Goal: Answer question/provide support: Share knowledge or assist other users

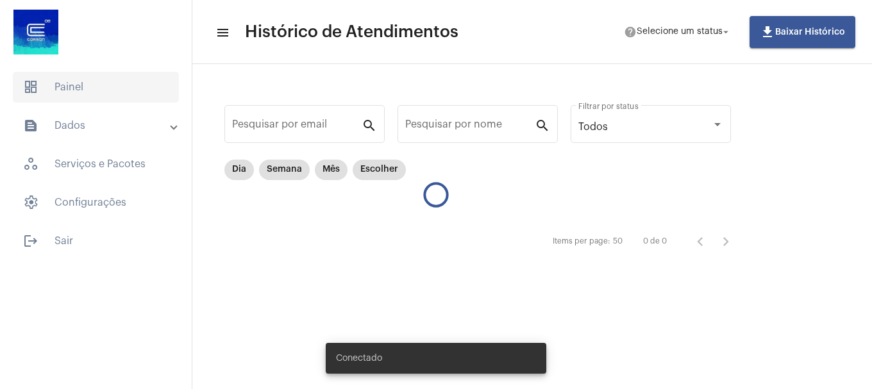
click at [114, 81] on span "dashboard Painel" at bounding box center [96, 87] width 166 height 31
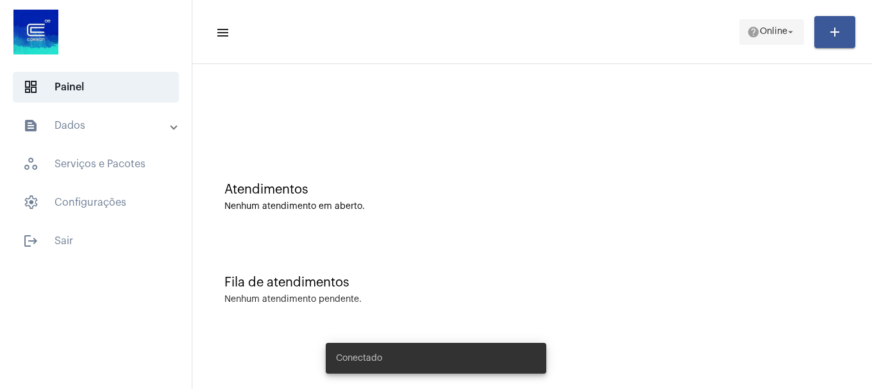
click at [759, 40] on span "help Online arrow_drop_down" at bounding box center [771, 31] width 49 height 23
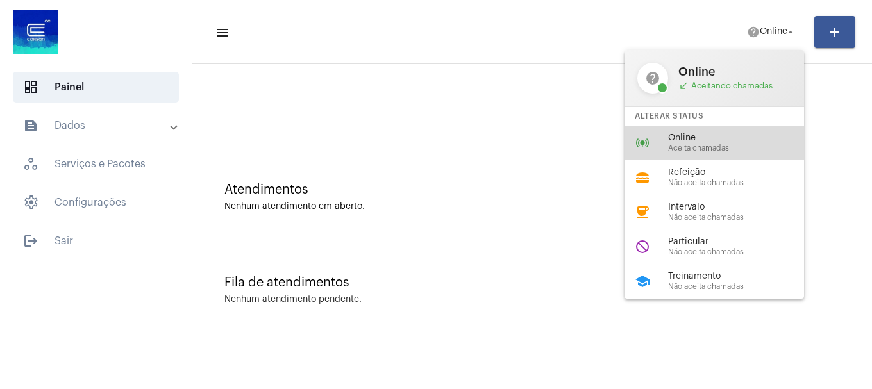
click at [750, 134] on span "Online" at bounding box center [741, 138] width 146 height 10
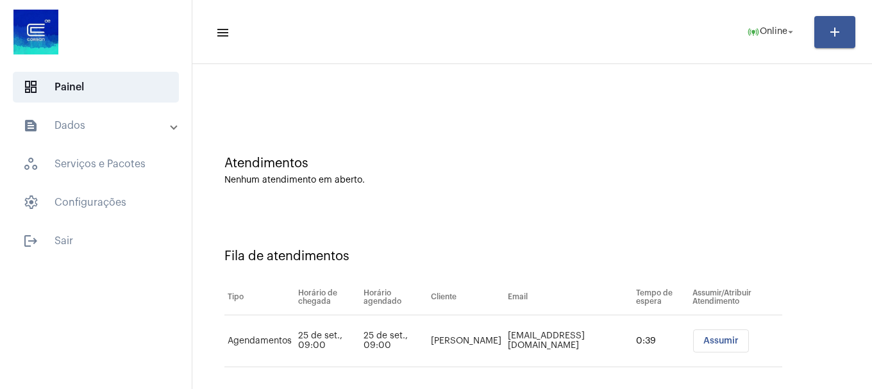
scroll to position [39, 0]
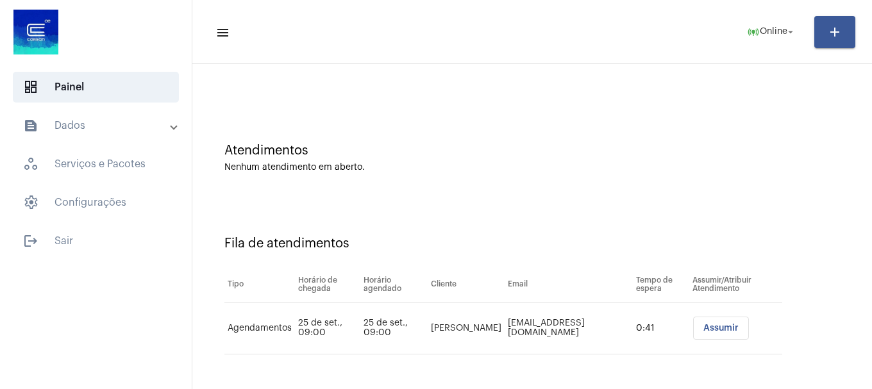
click at [703, 329] on span "Assumir" at bounding box center [720, 328] width 35 height 9
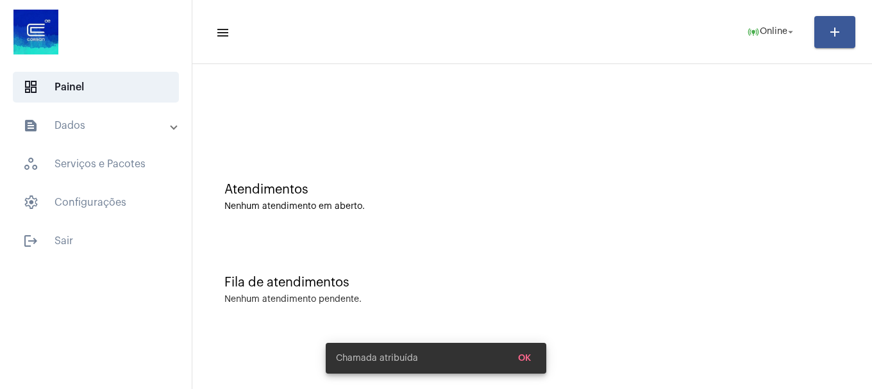
scroll to position [0, 0]
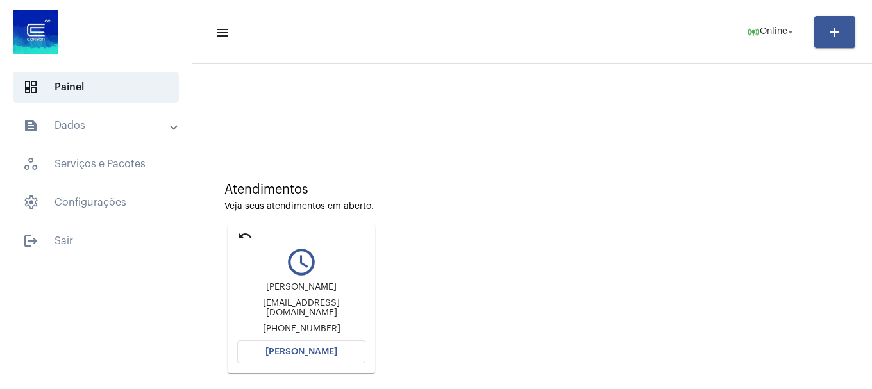
click at [588, 224] on div "Atendimentos Veja seus atendimentos em aberto. undo query_builder Raíssa Moreno…" at bounding box center [532, 273] width 667 height 258
click at [269, 351] on span "[PERSON_NAME]" at bounding box center [301, 351] width 72 height 9
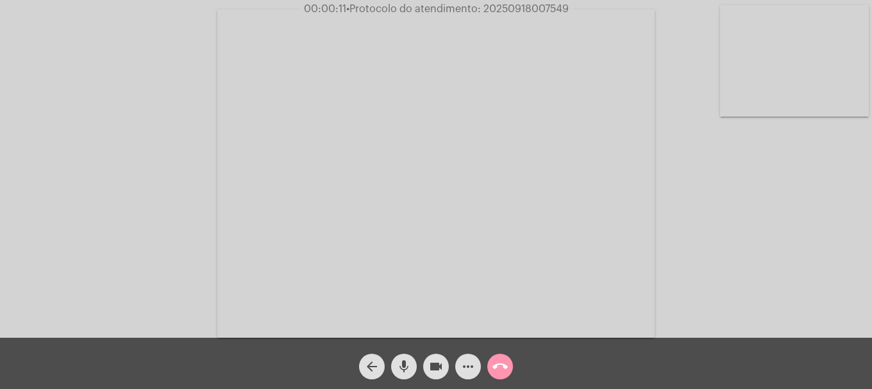
click at [58, 217] on div "Acessando Câmera e Microfone..." at bounding box center [435, 172] width 869 height 338
drag, startPoint x: 625, startPoint y: 91, endPoint x: 677, endPoint y: 78, distance: 54.1
click at [677, 78] on div "Acessando Câmera e Microfone..." at bounding box center [435, 172] width 869 height 338
click at [435, 366] on mat-icon "videocam" at bounding box center [435, 366] width 15 height 15
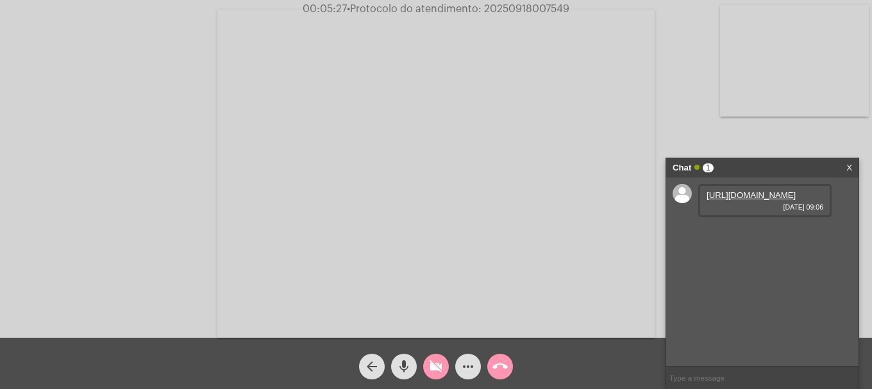
click at [436, 362] on mat-icon "videocam_off" at bounding box center [435, 366] width 15 height 15
click at [748, 200] on link "https://neft-transfer-bucket.s3.amazonaws.com/temp-a27db6e4-4514-390a-2837-0e8d…" at bounding box center [750, 195] width 89 height 10
click at [474, 371] on mat-icon "more_horiz" at bounding box center [467, 366] width 15 height 15
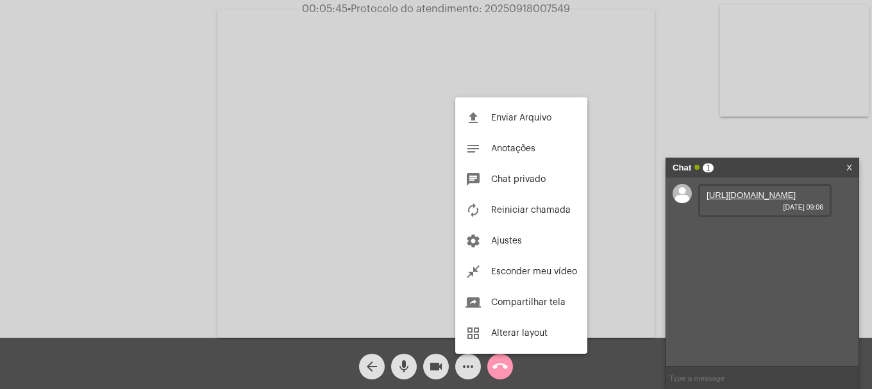
click at [505, 117] on span "Enviar Arquivo" at bounding box center [521, 117] width 60 height 9
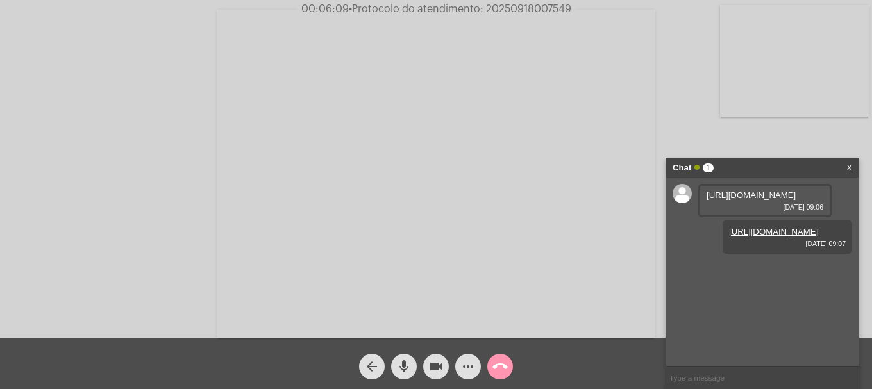
click at [773, 237] on link "https://neft-transfer-bucket.s3.amazonaws.com/temp-992cf033-3155-d28c-8377-8537…" at bounding box center [773, 232] width 89 height 10
click at [467, 359] on mat-icon "more_horiz" at bounding box center [467, 366] width 15 height 15
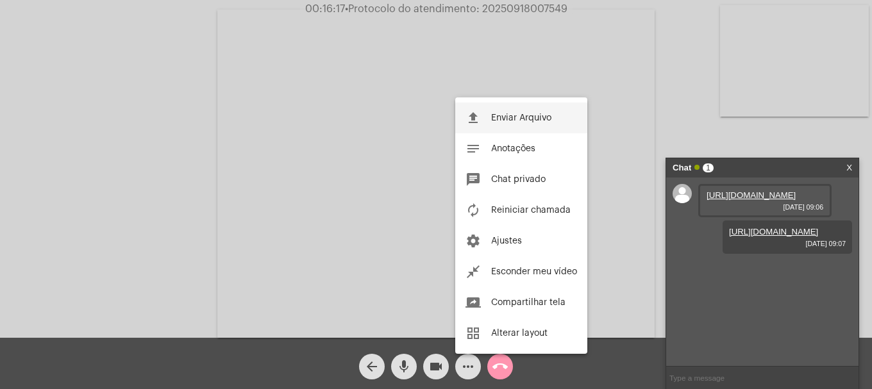
click at [483, 123] on button "file_upload Enviar Arquivo" at bounding box center [521, 118] width 132 height 31
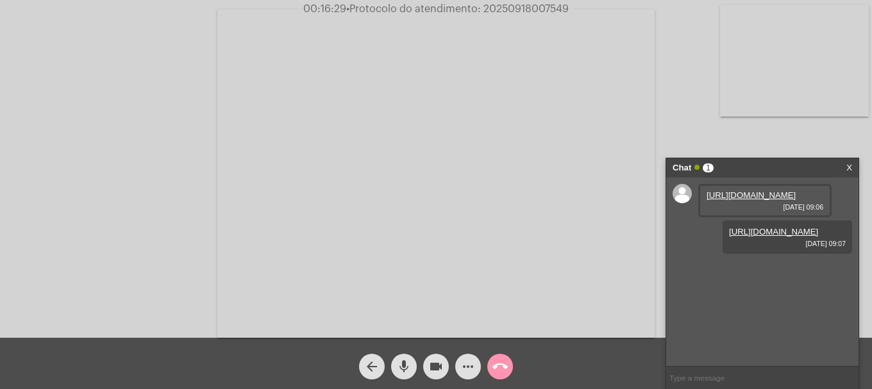
click at [303, 57] on video at bounding box center [435, 174] width 437 height 328
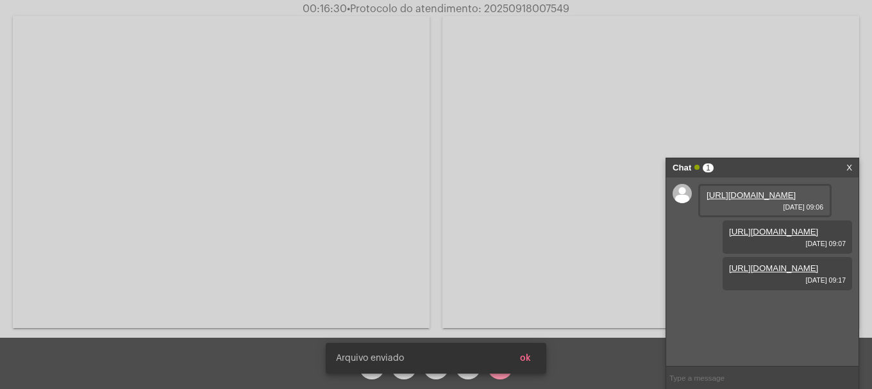
scroll to position [11, 0]
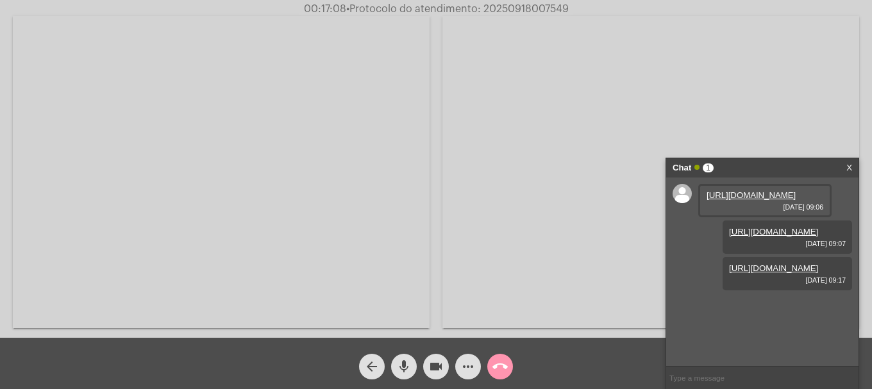
click at [537, 8] on span "• Protocolo do atendimento: 20250918007549" at bounding box center [457, 9] width 222 height 10
copy span "20250918007549"
click at [696, 376] on input "text" at bounding box center [762, 378] width 192 height 22
paste input "20250918007549"
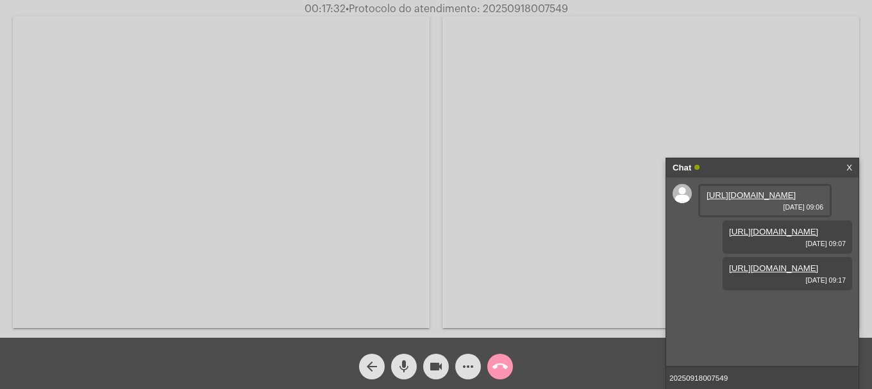
type input "20250918007549"
click at [503, 374] on span "call_end" at bounding box center [499, 367] width 15 height 26
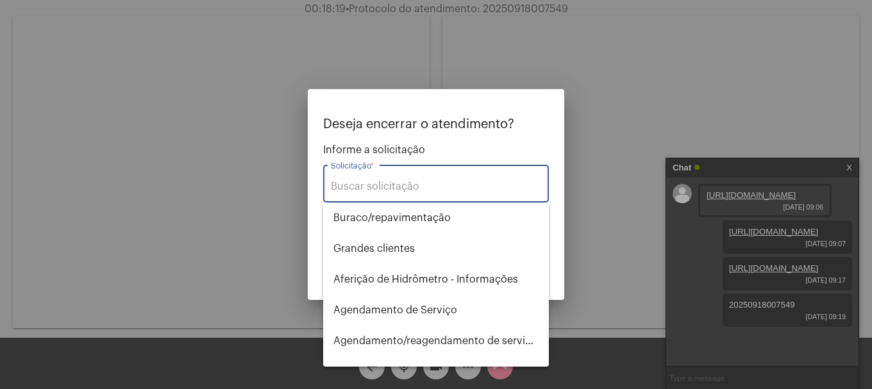
click at [450, 187] on input "Solicitação *" at bounding box center [436, 187] width 210 height 12
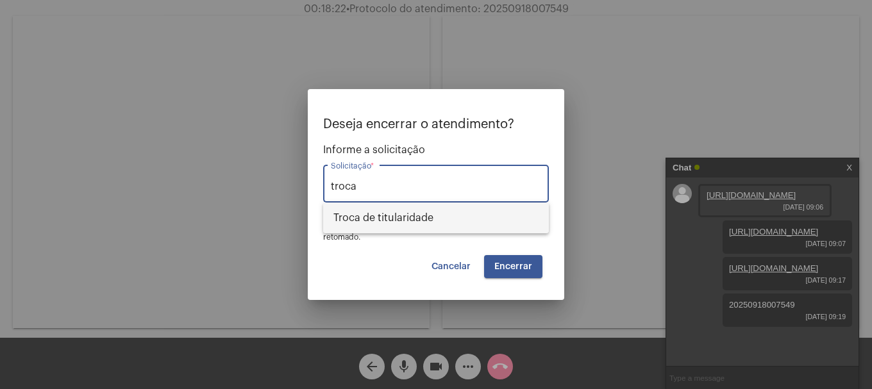
click at [443, 212] on span "Troca de titularidade" at bounding box center [435, 218] width 205 height 31
type input "Troca de titularidade"
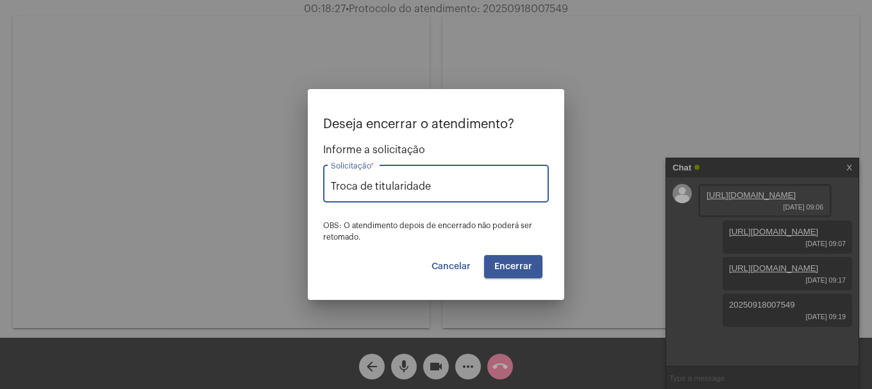
click at [517, 265] on span "Encerrar" at bounding box center [513, 266] width 38 height 9
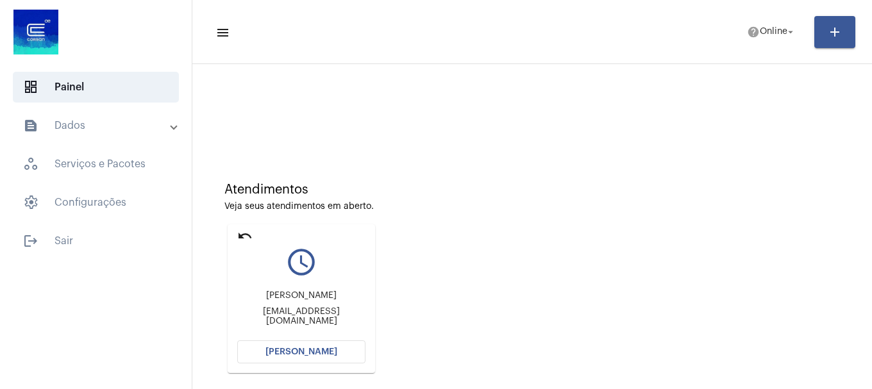
click at [310, 340] on button "[PERSON_NAME]" at bounding box center [301, 351] width 128 height 23
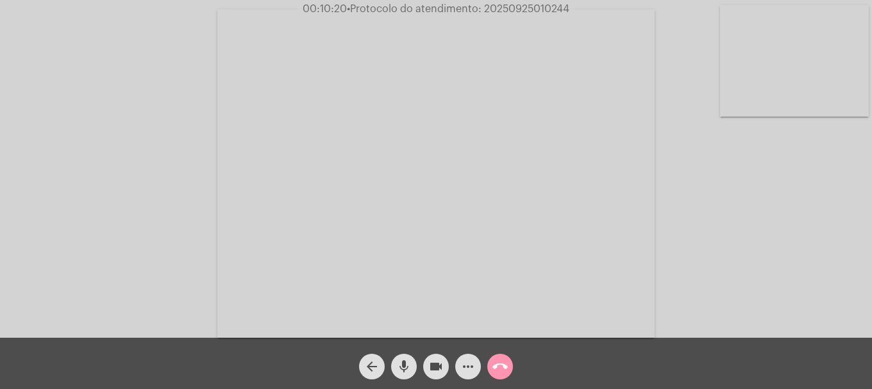
click at [506, 7] on span "• Protocolo do atendimento: 20250925010244" at bounding box center [458, 9] width 222 height 10
copy span "20250925010244"
click at [476, 367] on button "more_horiz" at bounding box center [468, 367] width 26 height 26
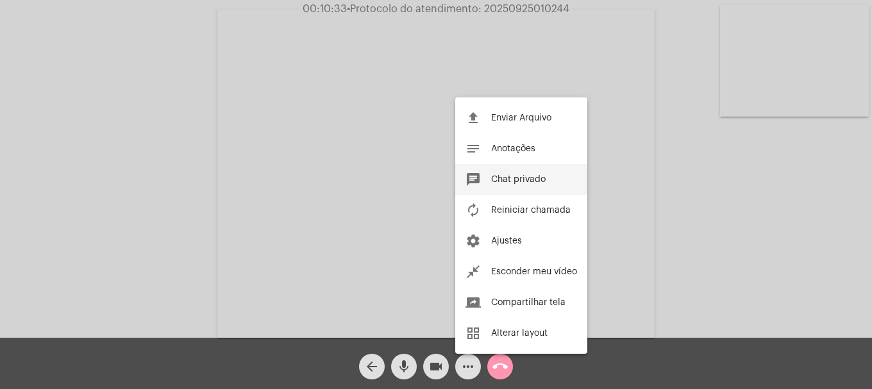
click at [501, 190] on button "chat Chat privado" at bounding box center [521, 179] width 132 height 31
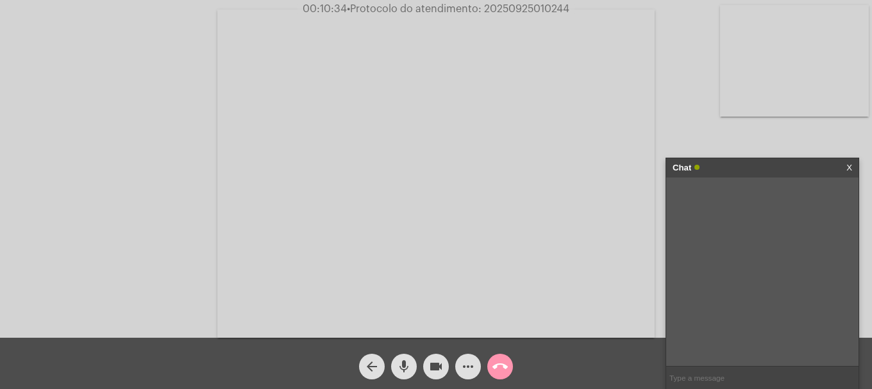
click at [749, 381] on input "text" at bounding box center [762, 378] width 192 height 22
paste input "20250925010244"
type input "20250925010244"
click at [501, 367] on mat-icon "call_end" at bounding box center [499, 366] width 15 height 15
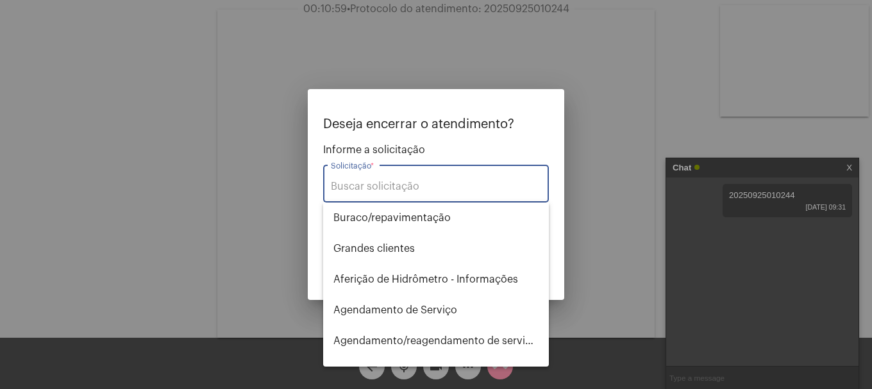
click at [436, 183] on input "Solicitação *" at bounding box center [436, 187] width 210 height 12
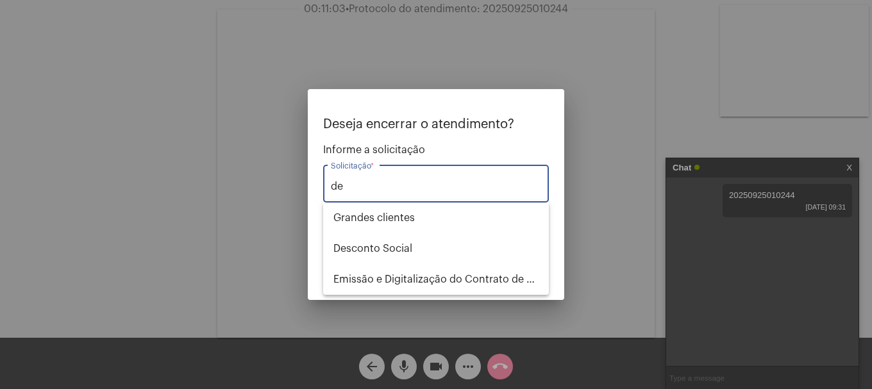
type input "d"
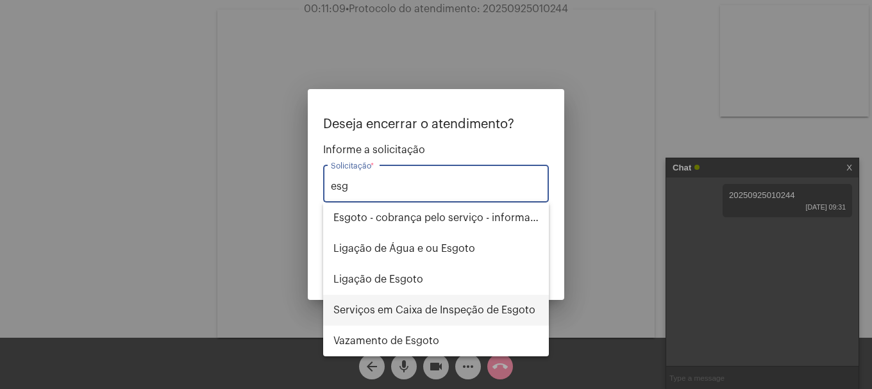
click at [448, 317] on span "Serviços em Caixa de Inspeção de Esgoto" at bounding box center [435, 310] width 205 height 31
type input "Serviços em Caixa de Inspeção de Esgoto"
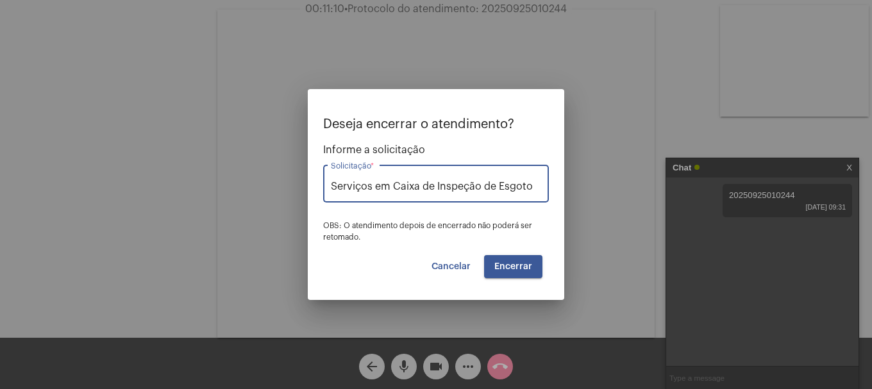
click at [519, 272] on button "Encerrar" at bounding box center [513, 266] width 58 height 23
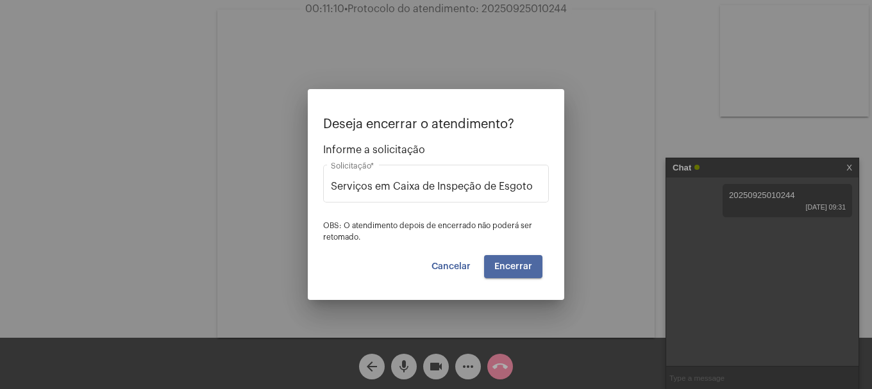
click at [519, 272] on button "Encerrar" at bounding box center [513, 266] width 58 height 23
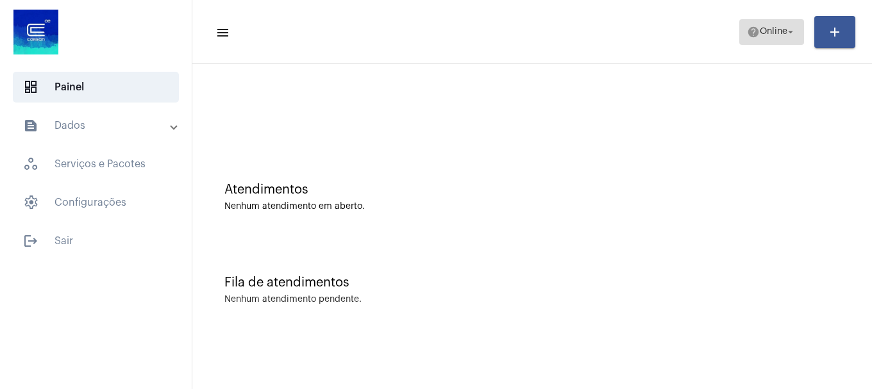
click at [771, 31] on span "Online" at bounding box center [774, 32] width 28 height 9
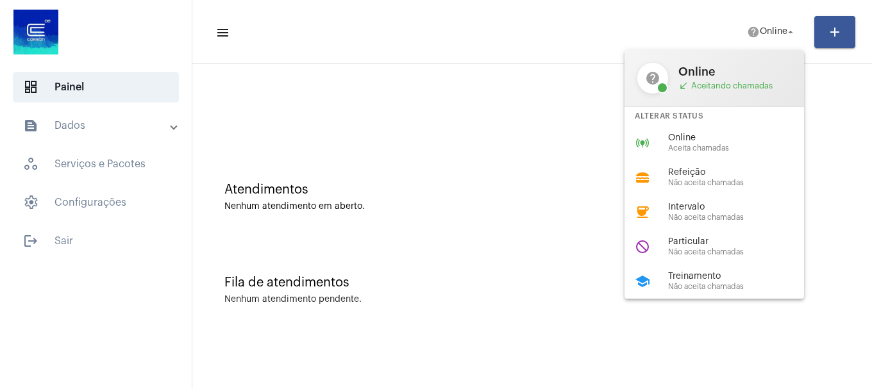
click at [750, 126] on div "online_prediction Online Aceita chamadas" at bounding box center [724, 143] width 200 height 35
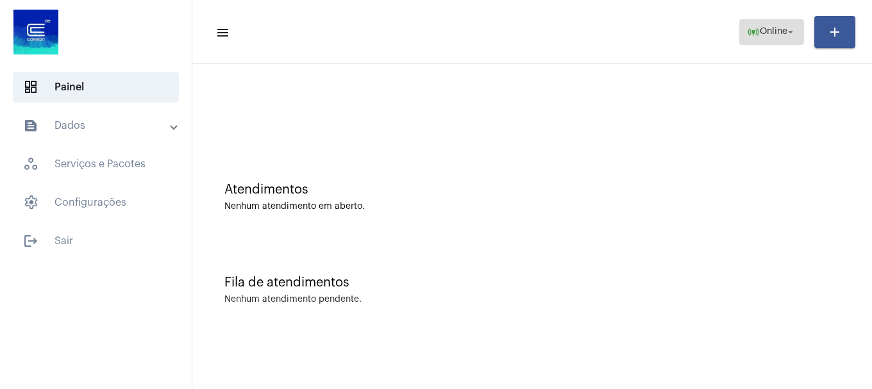
click at [769, 42] on span "online_prediction Online arrow_drop_down" at bounding box center [771, 31] width 49 height 23
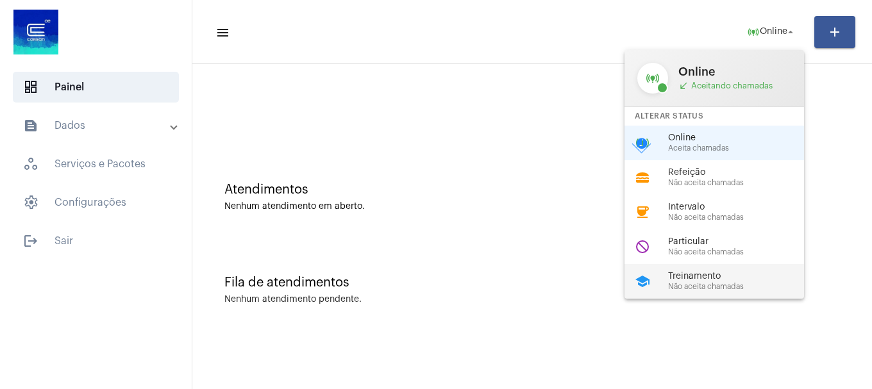
click at [735, 277] on span "Treinamento" at bounding box center [741, 277] width 146 height 10
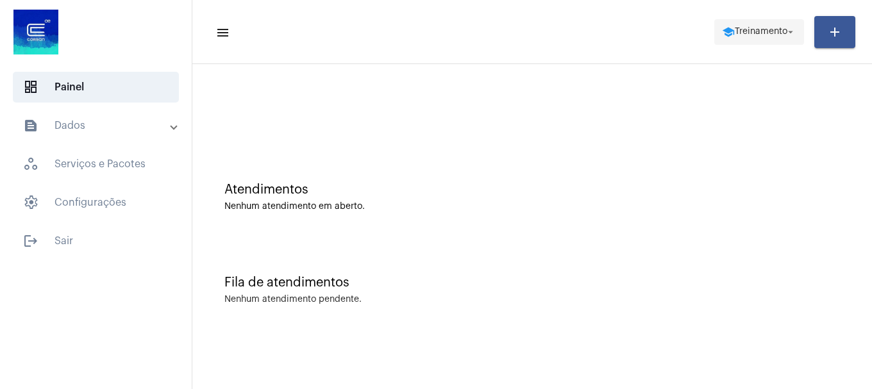
click at [756, 39] on span "school Treinamento arrow_drop_down" at bounding box center [759, 31] width 74 height 23
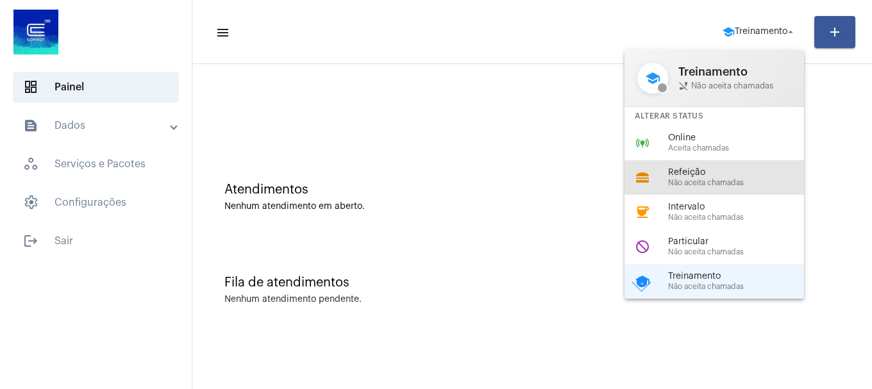
click at [728, 162] on div "lunch_dining Refeição Não aceita chamadas" at bounding box center [724, 177] width 200 height 35
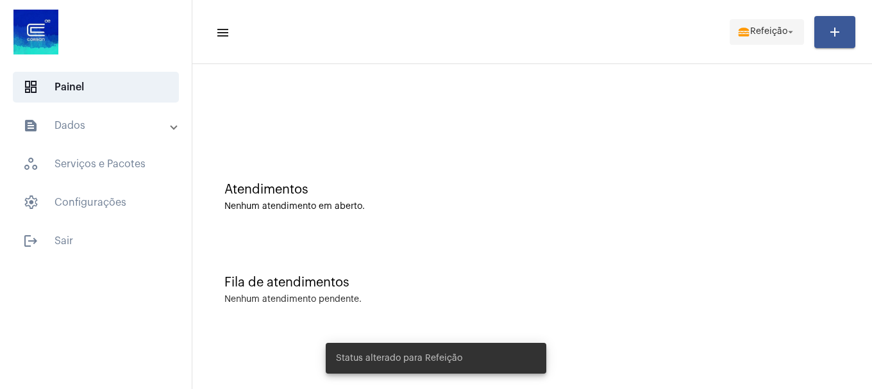
click at [756, 30] on span "Refeição" at bounding box center [768, 32] width 37 height 9
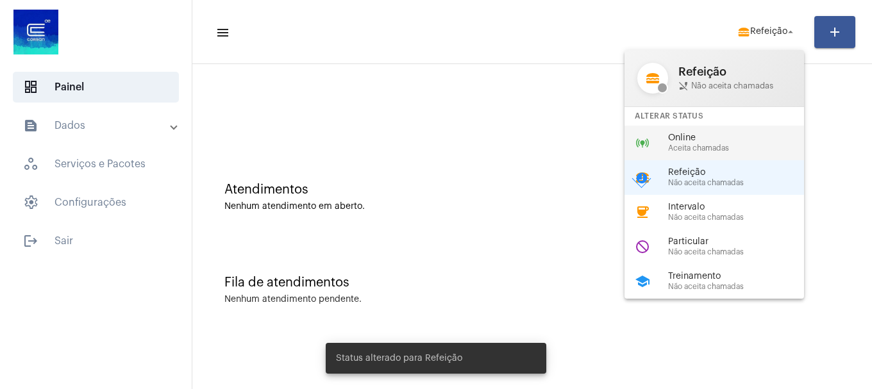
click at [732, 148] on span "Aceita chamadas" at bounding box center [741, 148] width 146 height 8
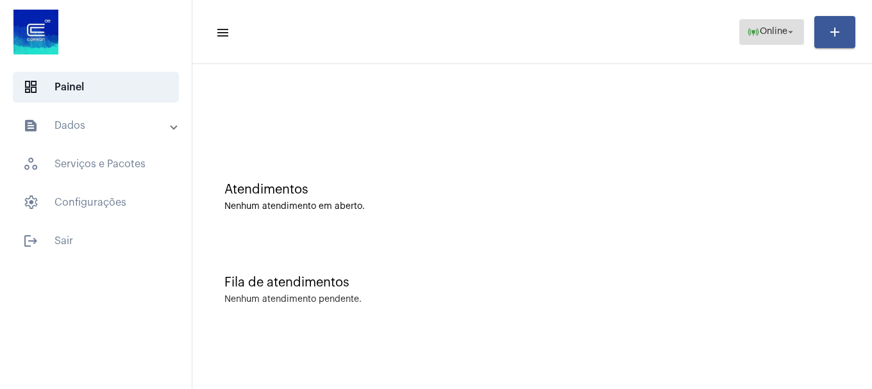
click at [782, 30] on span "Online" at bounding box center [774, 32] width 28 height 9
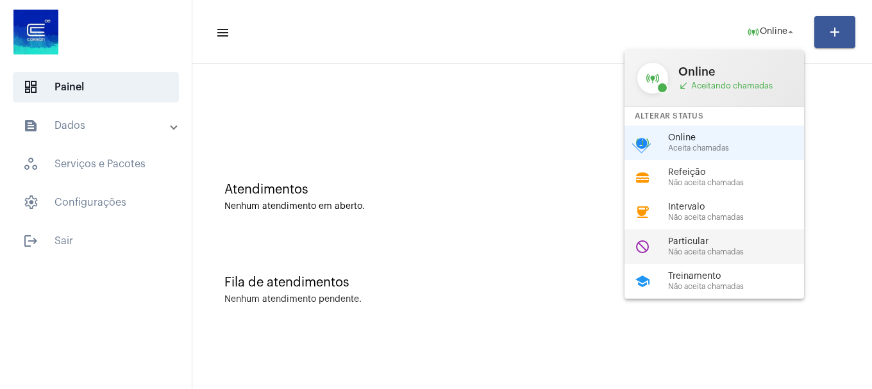
click at [656, 245] on div "do_not_disturb Particular Não aceita chamadas" at bounding box center [724, 246] width 200 height 35
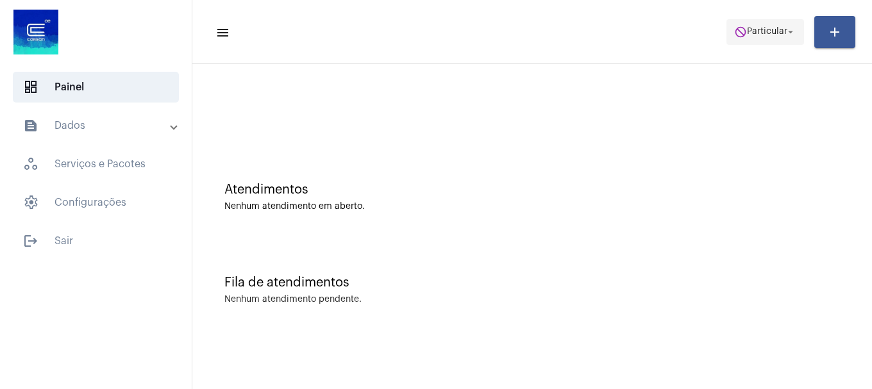
click at [783, 22] on span "do_not_disturb Particular arrow_drop_down" at bounding box center [765, 31] width 62 height 23
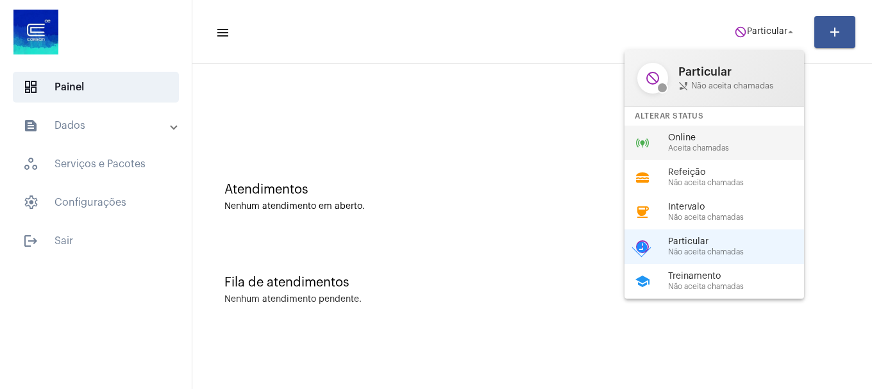
click at [733, 126] on div "online_prediction Online Aceita chamadas" at bounding box center [724, 143] width 200 height 35
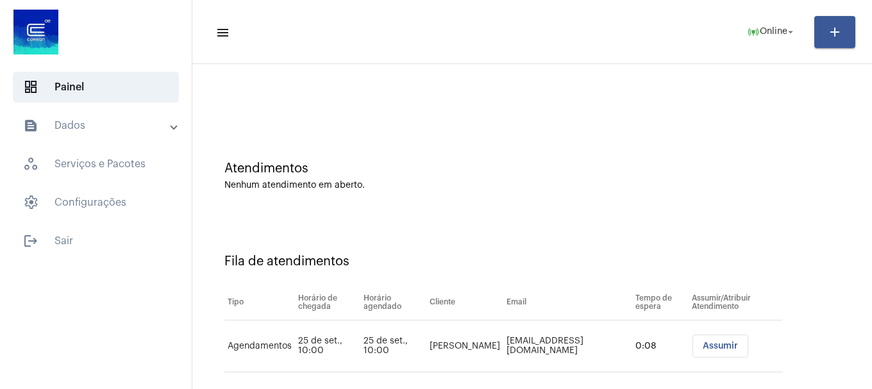
scroll to position [39, 0]
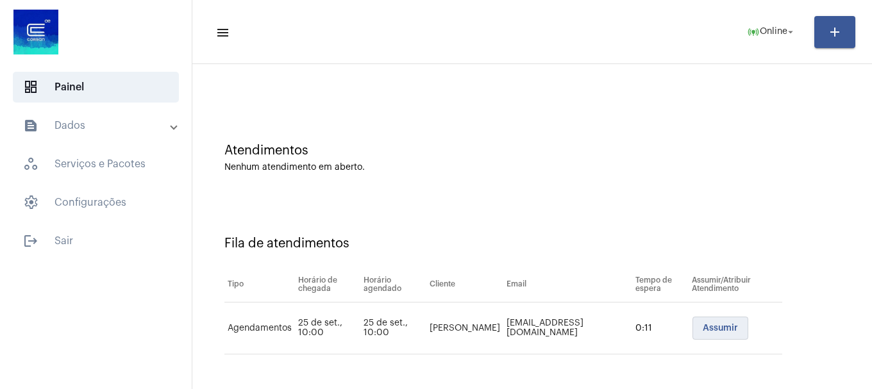
click at [727, 330] on span "Assumir" at bounding box center [719, 328] width 35 height 9
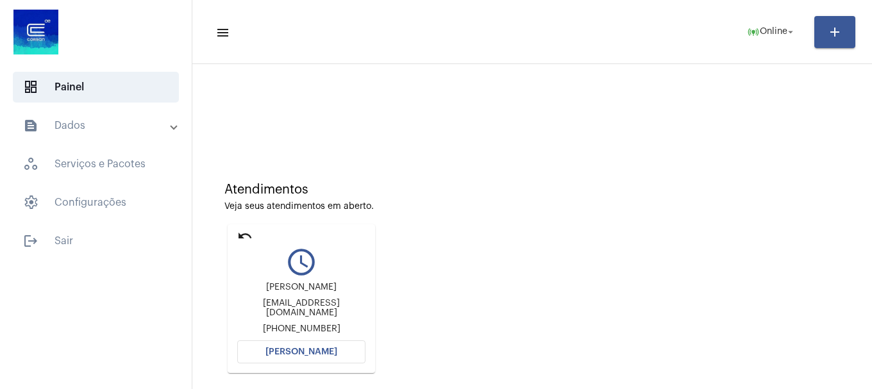
click at [278, 338] on mat-card "undo query_builder LUCAS BARBOSA DE ALMEIDA lucasportoar@gmail.com +55489121993…" at bounding box center [301, 298] width 147 height 149
click at [279, 351] on span "[PERSON_NAME]" at bounding box center [301, 351] width 72 height 9
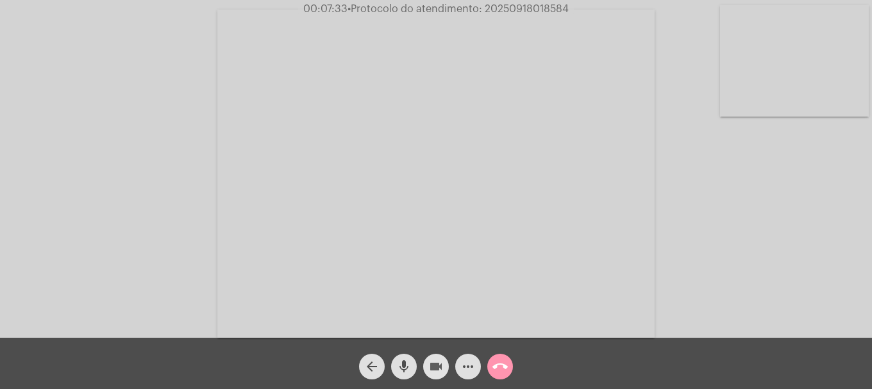
click at [430, 369] on mat-icon "videocam" at bounding box center [435, 366] width 15 height 15
click at [397, 367] on mat-icon "mic" at bounding box center [403, 366] width 15 height 15
click at [429, 369] on mat-icon "videocam_off" at bounding box center [435, 366] width 15 height 15
click at [408, 374] on mat-icon "mic_off" at bounding box center [403, 366] width 15 height 15
click at [460, 370] on button "more_horiz" at bounding box center [468, 367] width 26 height 26
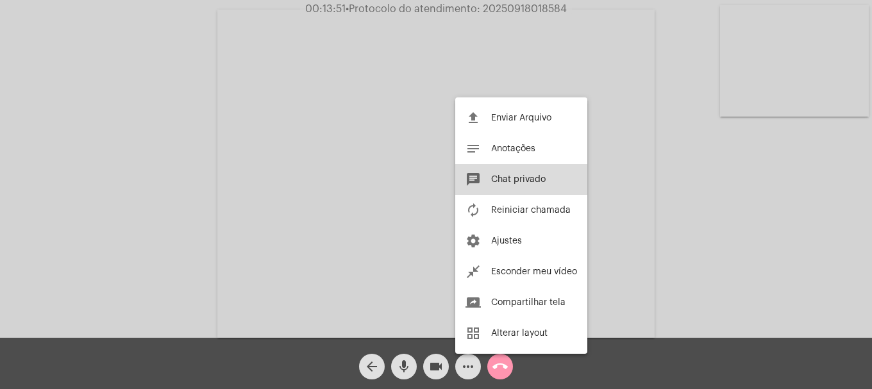
click at [515, 179] on span "Chat privado" at bounding box center [518, 179] width 54 height 9
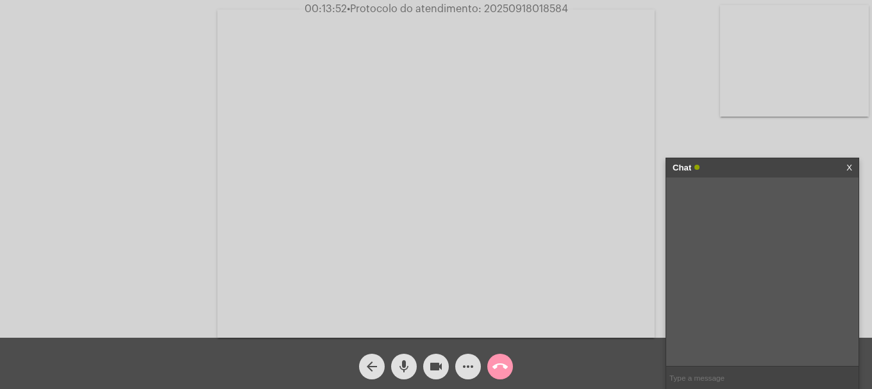
click at [759, 377] on input "text" at bounding box center [762, 378] width 192 height 22
paste input "1024911"
type input "1024911"
click at [503, 10] on span "• Protocolo do atendimento: 20250918018584" at bounding box center [457, 9] width 221 height 10
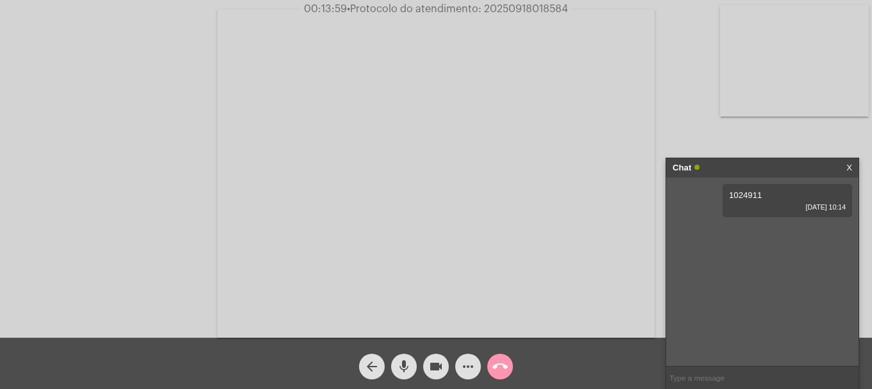
click at [503, 10] on span "• Protocolo do atendimento: 20250918018584" at bounding box center [457, 9] width 221 height 10
drag, startPoint x: 503, startPoint y: 10, endPoint x: 488, endPoint y: 10, distance: 14.7
click at [488, 10] on span "• Protocolo do atendimento: 20250918018584" at bounding box center [458, 9] width 221 height 10
click at [723, 382] on input "text" at bounding box center [762, 378] width 192 height 22
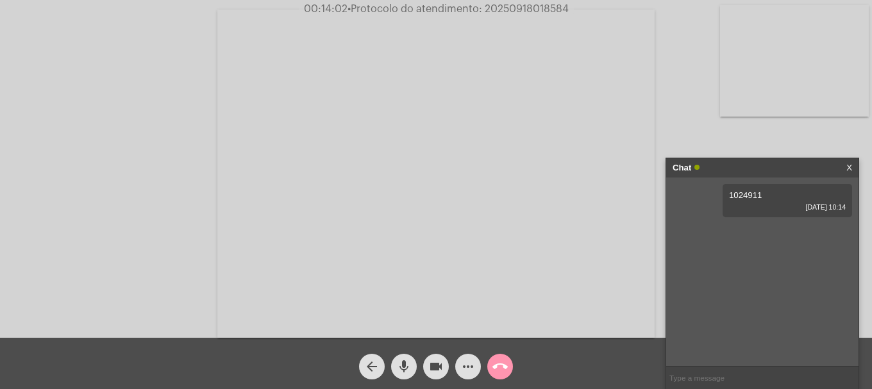
paste input "20250918018584"
type input "20250918018584"
click at [511, 365] on button "call_end" at bounding box center [500, 367] width 26 height 26
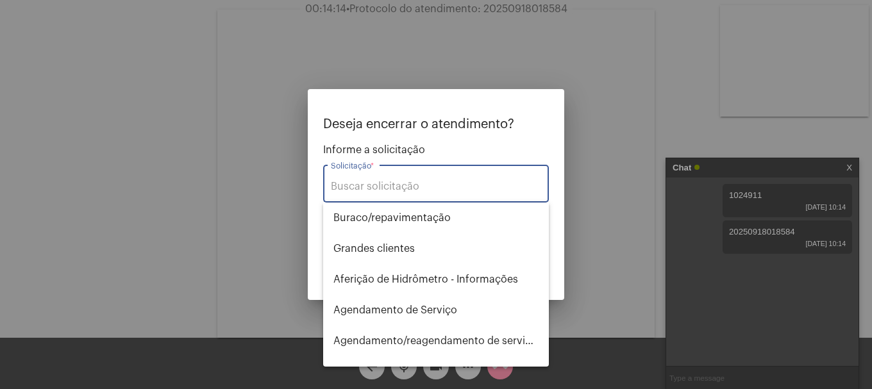
click at [471, 176] on div "Solicitação *" at bounding box center [436, 182] width 210 height 40
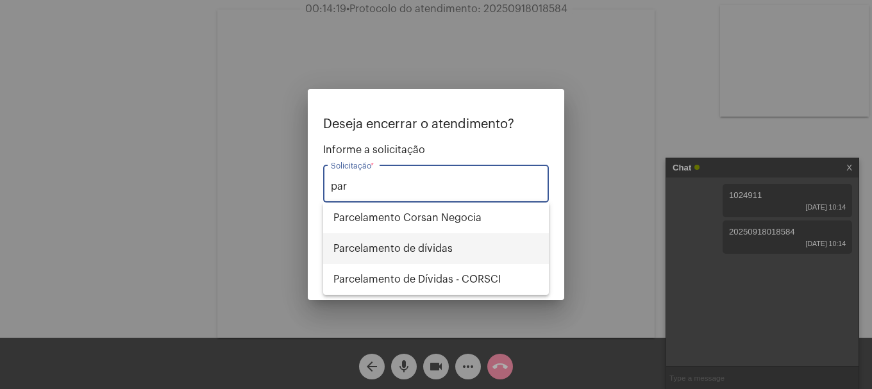
click at [461, 245] on span "Parcelamento de dívidas" at bounding box center [435, 248] width 205 height 31
type input "Parcelamento de dívidas"
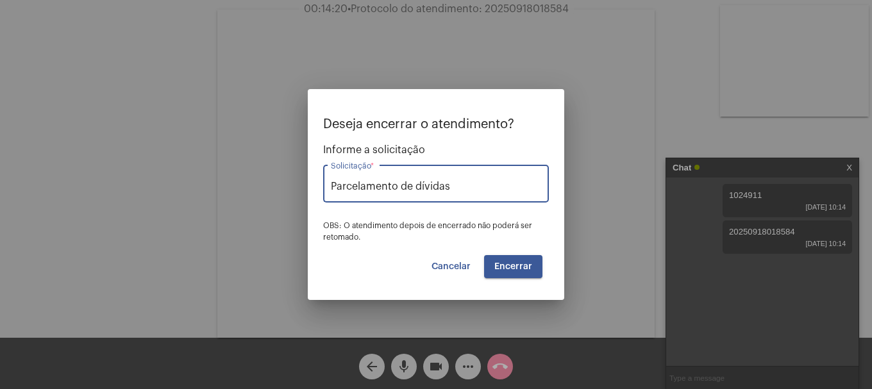
click at [524, 263] on span "Encerrar" at bounding box center [513, 266] width 38 height 9
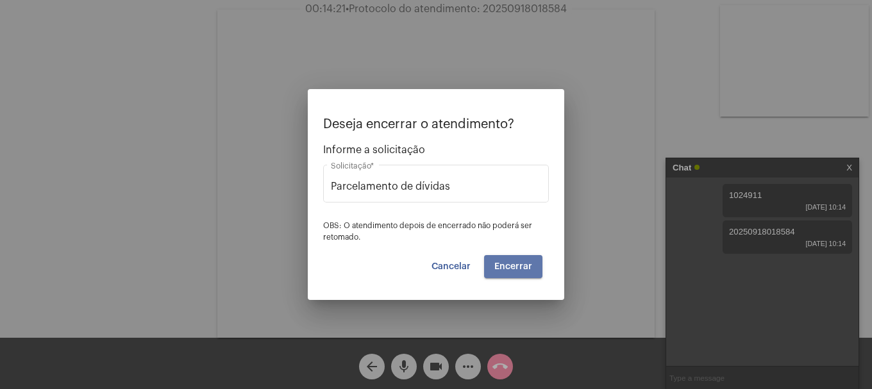
click at [524, 263] on span "Encerrar" at bounding box center [513, 266] width 38 height 9
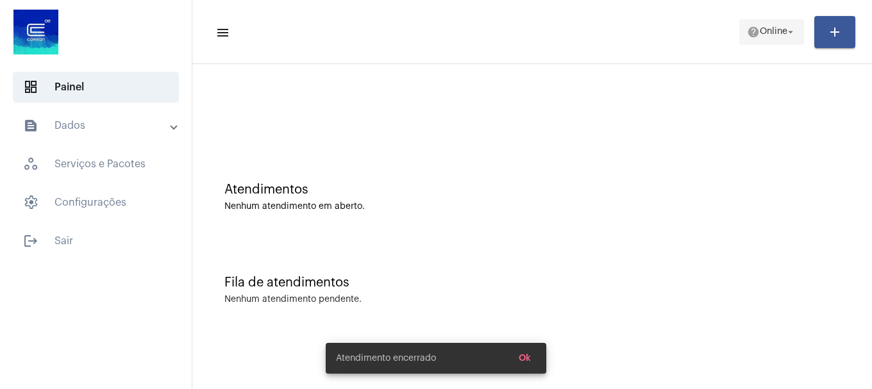
click at [763, 39] on span "help Online arrow_drop_down" at bounding box center [771, 31] width 49 height 23
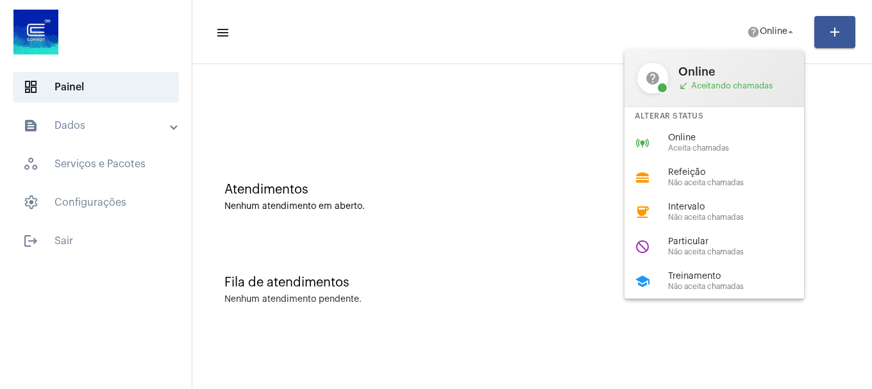
click at [755, 147] on span "Aceita chamadas" at bounding box center [741, 148] width 146 height 8
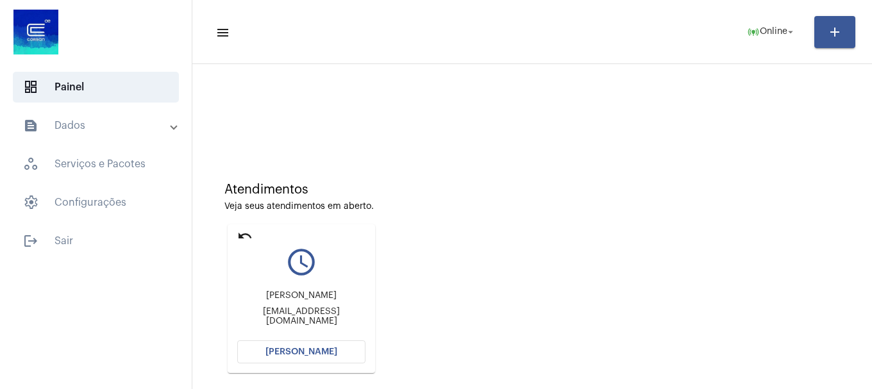
click at [294, 356] on button "Abrir Chamada" at bounding box center [301, 351] width 128 height 23
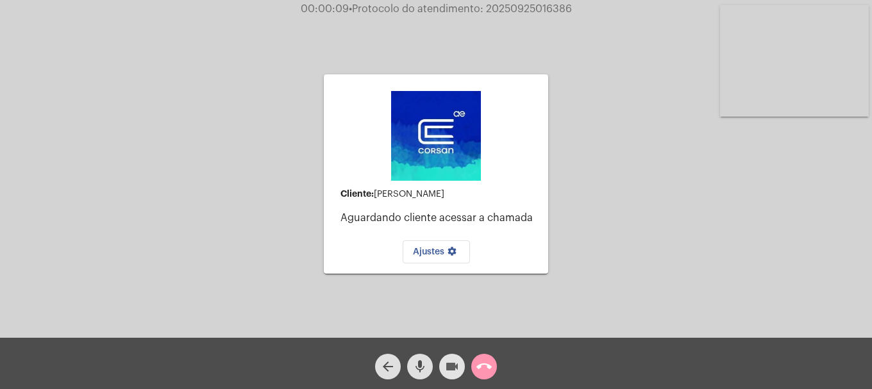
click at [454, 367] on mat-icon "videocam" at bounding box center [451, 366] width 15 height 15
drag, startPoint x: 448, startPoint y: 365, endPoint x: 419, endPoint y: 367, distance: 29.0
click at [449, 365] on mat-icon "videocam_off" at bounding box center [451, 366] width 15 height 15
click at [417, 367] on mat-icon "mic" at bounding box center [419, 366] width 15 height 15
click at [417, 368] on mat-icon "mic_off" at bounding box center [419, 366] width 15 height 15
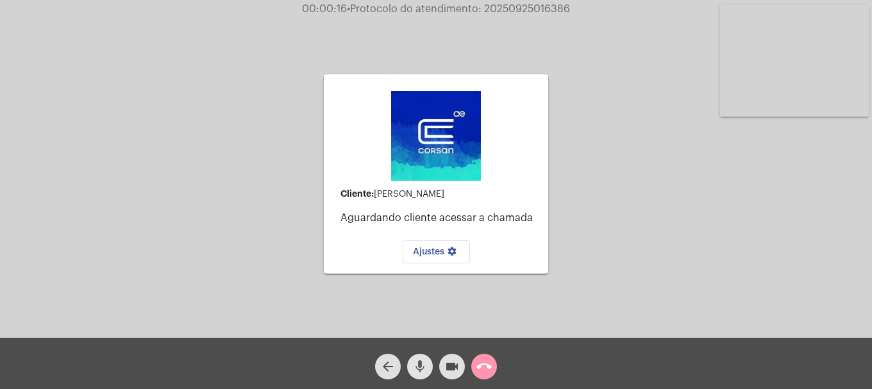
click at [417, 368] on mat-icon "mic" at bounding box center [419, 366] width 15 height 15
click at [440, 369] on button "videocam" at bounding box center [452, 367] width 26 height 26
drag, startPoint x: 449, startPoint y: 370, endPoint x: 436, endPoint y: 372, distance: 13.6
click at [449, 370] on mat-icon "videocam_off" at bounding box center [451, 366] width 15 height 15
drag, startPoint x: 431, startPoint y: 372, endPoint x: 421, endPoint y: 371, distance: 10.3
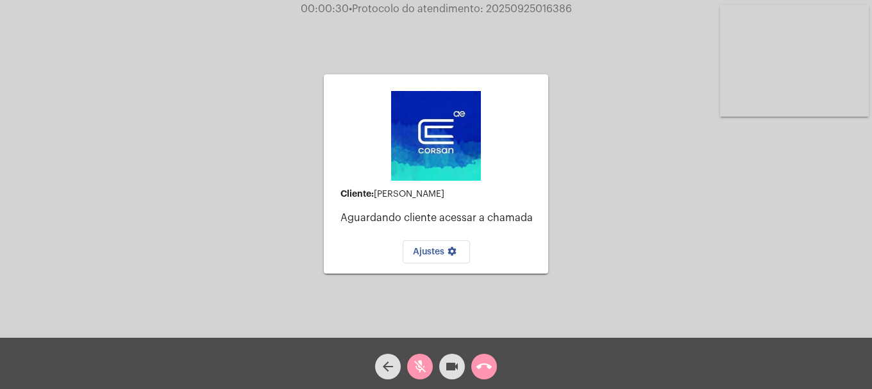
click at [428, 372] on div "mic_off" at bounding box center [420, 363] width 32 height 32
click at [421, 371] on mat-icon "mic" at bounding box center [419, 366] width 15 height 15
click at [420, 374] on mat-icon "mic_off" at bounding box center [419, 366] width 15 height 15
click at [486, 361] on mat-icon "call_end" at bounding box center [483, 366] width 15 height 15
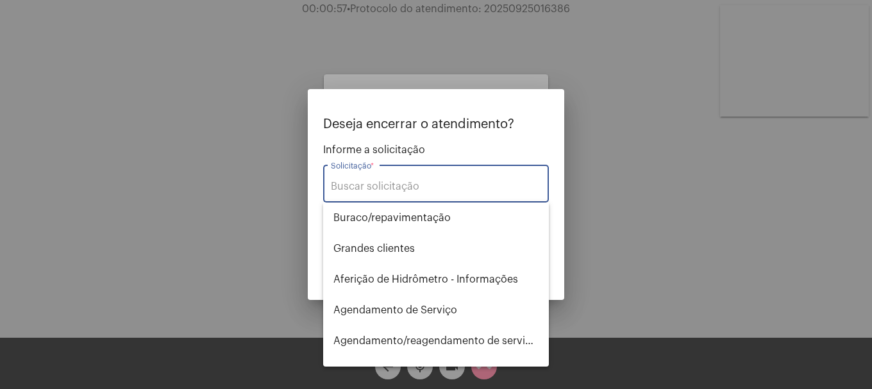
click at [395, 186] on input "Solicitação *" at bounding box center [436, 187] width 210 height 12
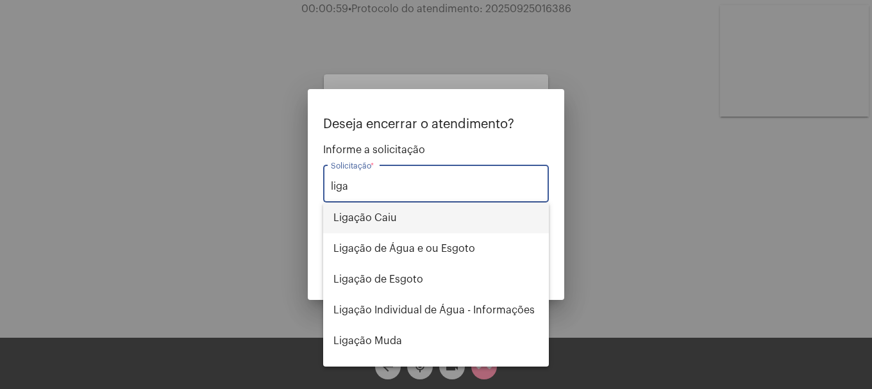
click at [378, 207] on span "Ligação Caiu" at bounding box center [435, 218] width 205 height 31
type input "Ligação Caiu"
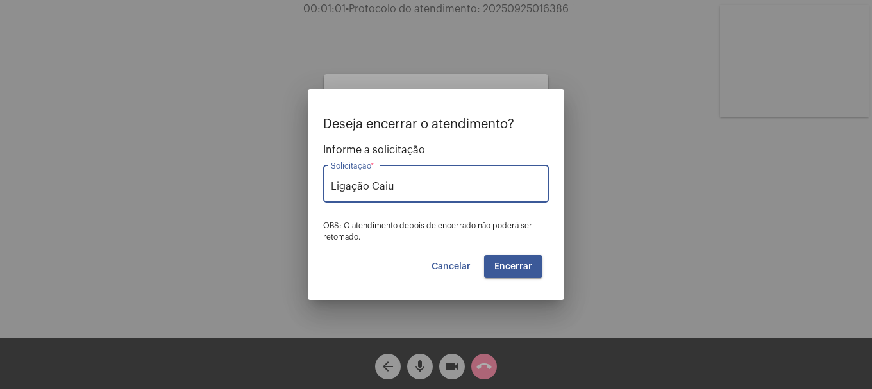
click at [518, 266] on span "Encerrar" at bounding box center [513, 266] width 38 height 9
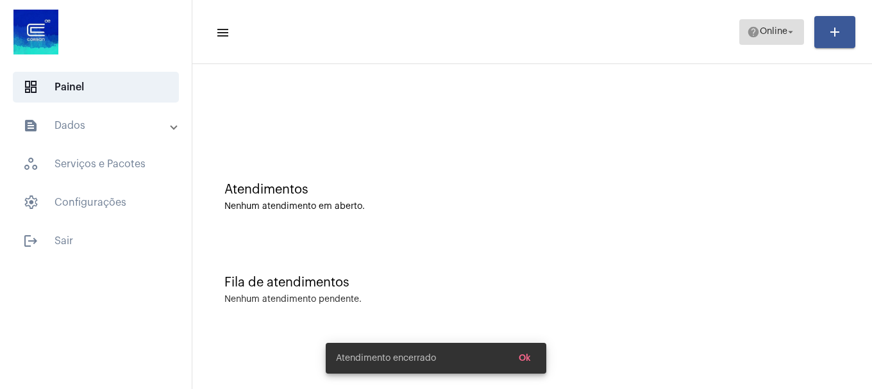
click at [777, 37] on span "help Online arrow_drop_down" at bounding box center [771, 31] width 49 height 23
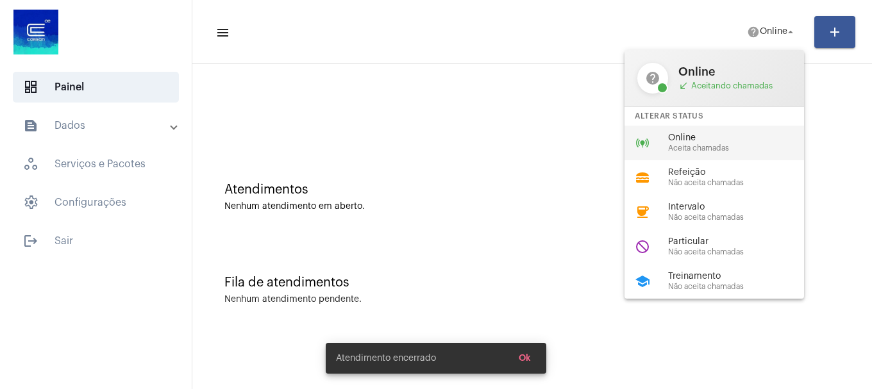
click at [733, 131] on div "online_prediction Online Aceita chamadas" at bounding box center [724, 143] width 200 height 35
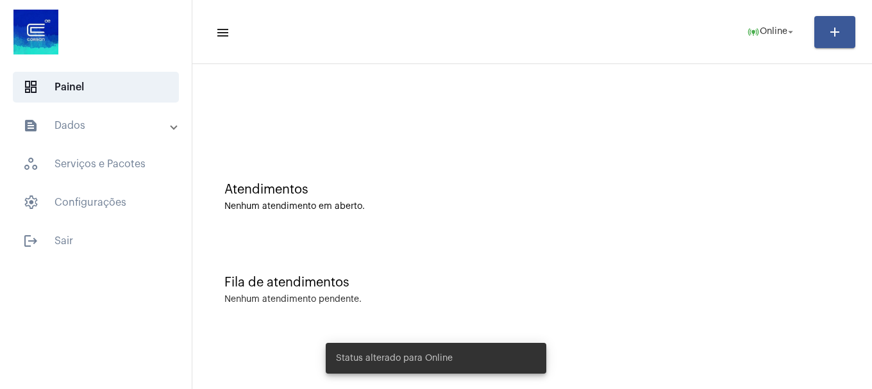
click at [119, 132] on mat-panel-title "text_snippet_outlined Dados" at bounding box center [97, 125] width 148 height 15
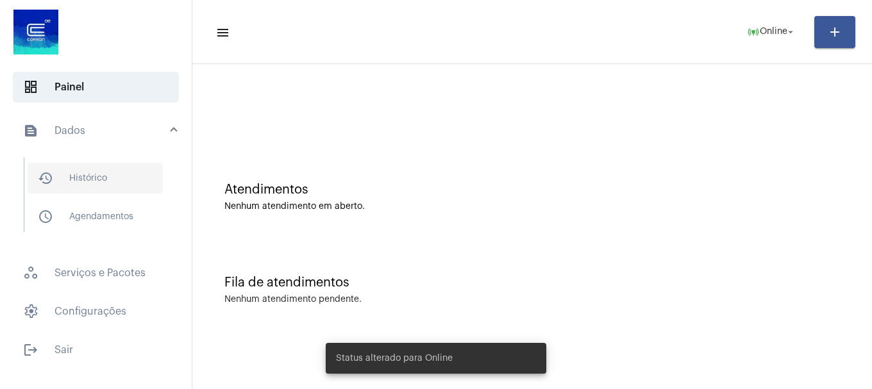
click at [104, 176] on span "history_outlined Histórico" at bounding box center [95, 178] width 135 height 31
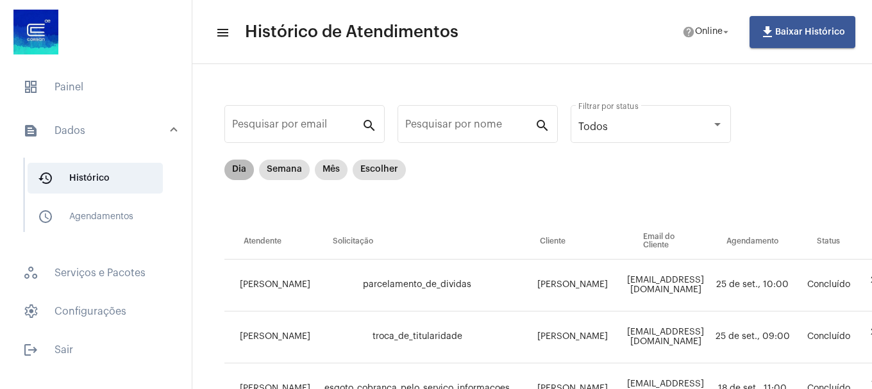
click at [254, 173] on div "Dia Semana Mês Escolher" at bounding box center [315, 170] width 187 height 26
click at [241, 171] on mat-chip "Dia" at bounding box center [238, 170] width 29 height 21
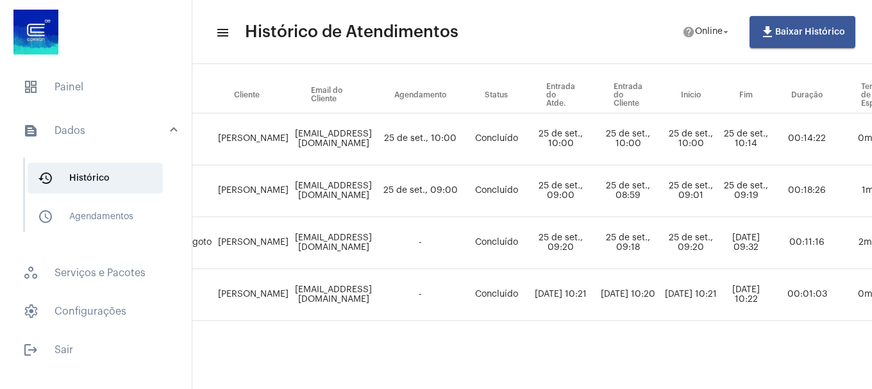
scroll to position [156, 0]
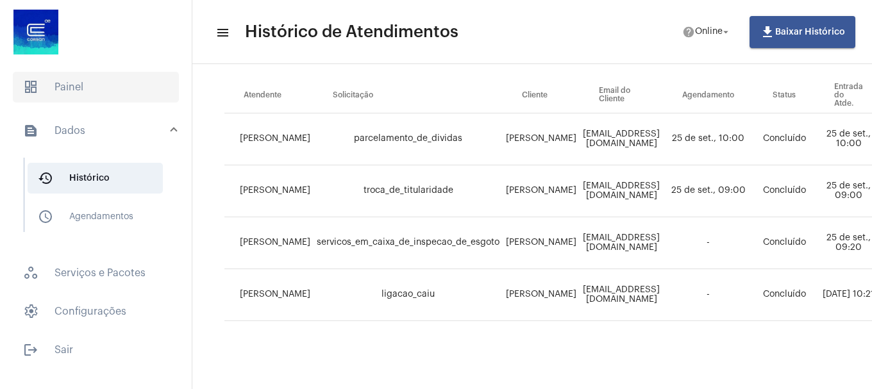
click at [97, 97] on span "dashboard Painel" at bounding box center [96, 87] width 166 height 31
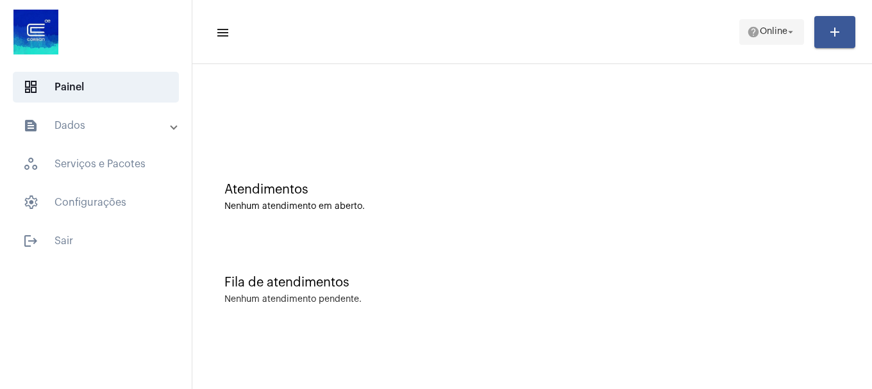
click at [772, 43] on button "help Online arrow_drop_down" at bounding box center [771, 32] width 65 height 26
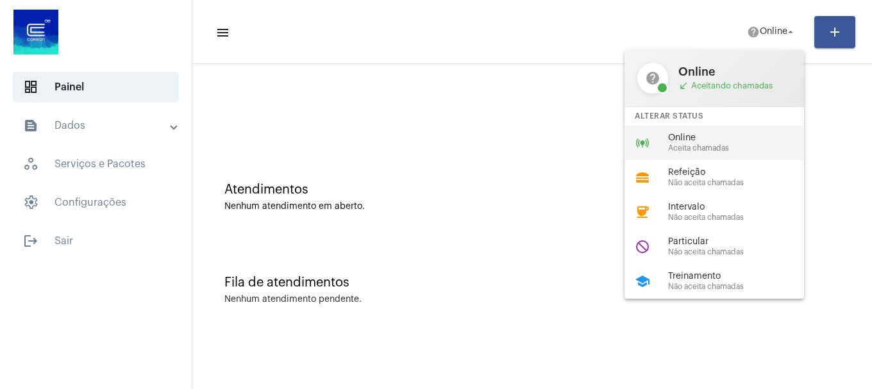
click at [752, 150] on span "Aceita chamadas" at bounding box center [741, 148] width 146 height 8
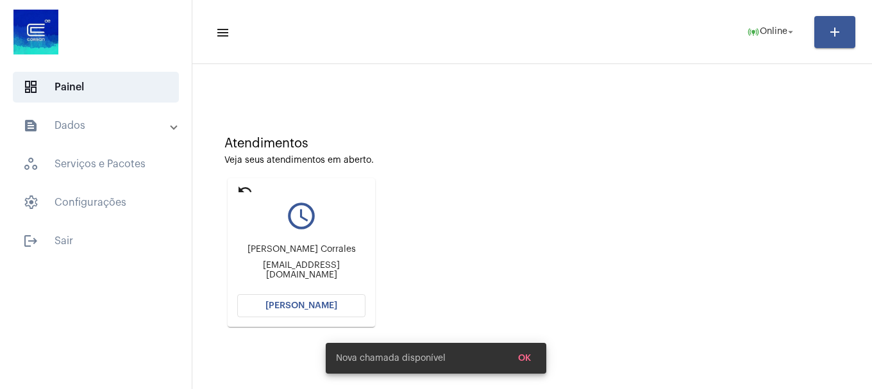
scroll to position [112, 0]
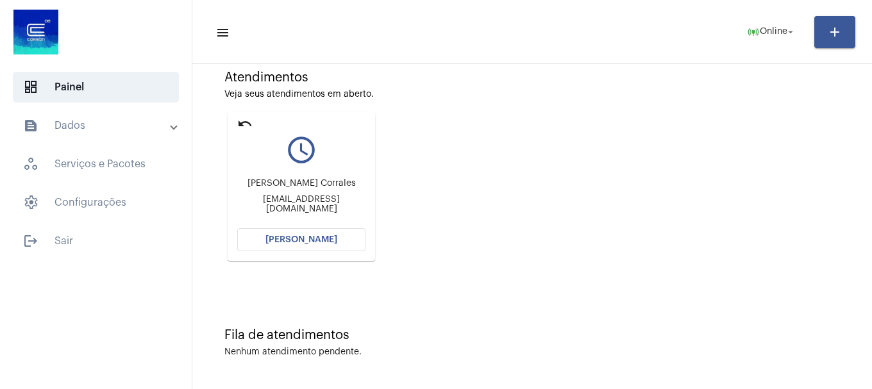
click at [322, 250] on button "Abrir Chamada" at bounding box center [301, 239] width 128 height 23
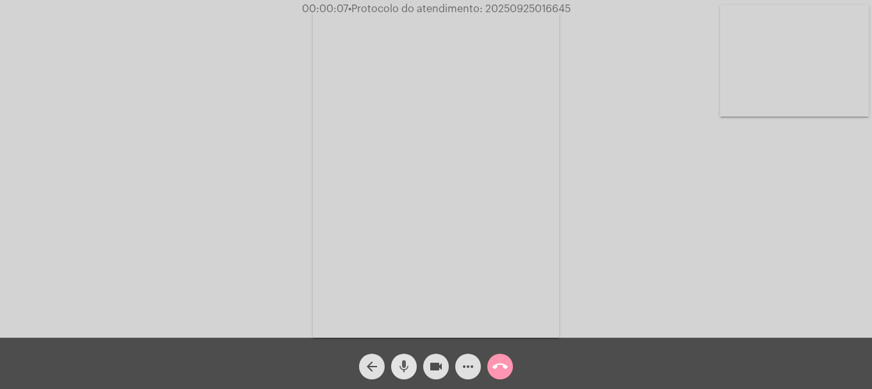
click at [393, 363] on button "mic" at bounding box center [404, 367] width 26 height 26
click at [394, 363] on button "mic_off" at bounding box center [404, 367] width 26 height 26
click at [520, 10] on span "• Protocolo do atendimento: 20250925016645" at bounding box center [459, 9] width 222 height 10
copy span "20250925016645"
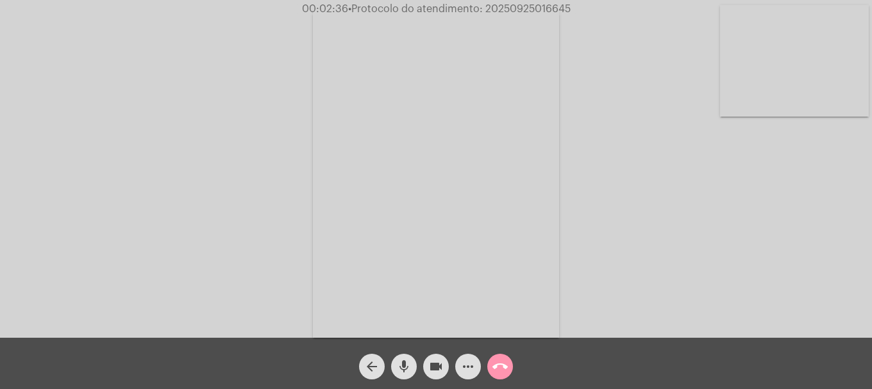
click at [478, 360] on button "more_horiz" at bounding box center [468, 367] width 26 height 26
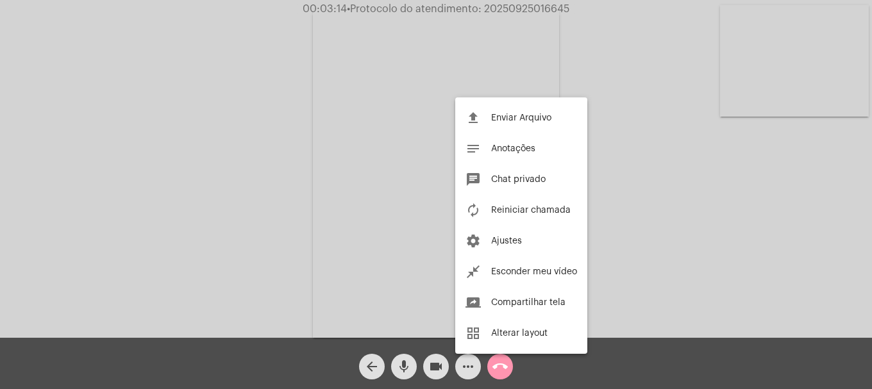
click at [213, 93] on div at bounding box center [436, 194] width 872 height 389
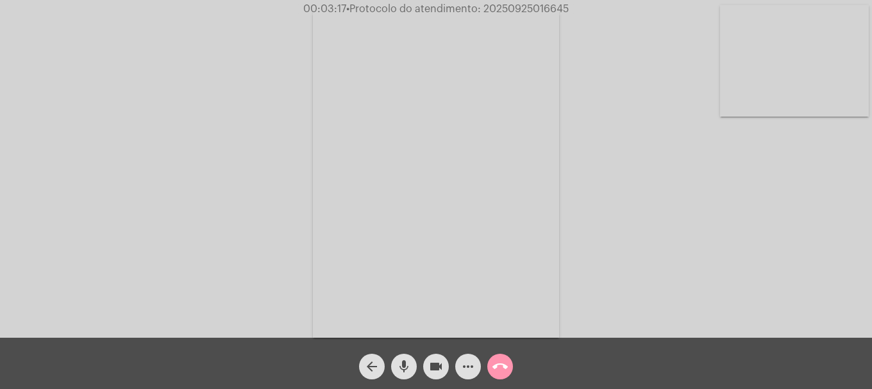
click at [851, 32] on video at bounding box center [794, 61] width 149 height 112
click at [514, 10] on span "• Protocolo do atendimento: 20250925016645" at bounding box center [460, 9] width 222 height 10
click at [514, 10] on span "• Protocolo do atendimento: 20250925016645" at bounding box center [458, 9] width 222 height 10
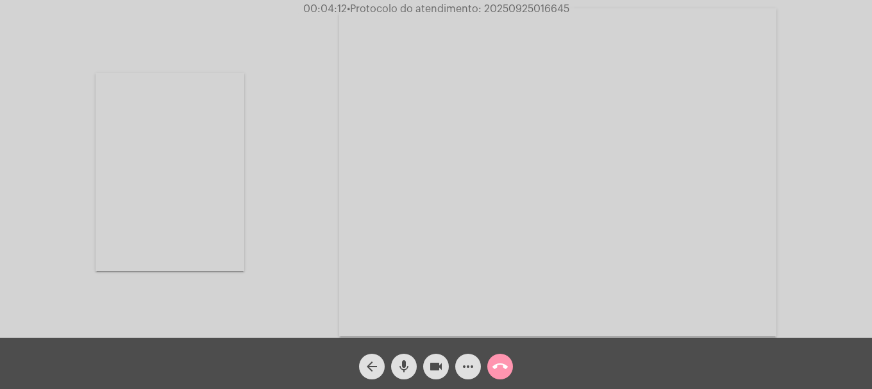
copy span "20250925016645"
click at [474, 366] on mat-icon "more_horiz" at bounding box center [467, 366] width 15 height 15
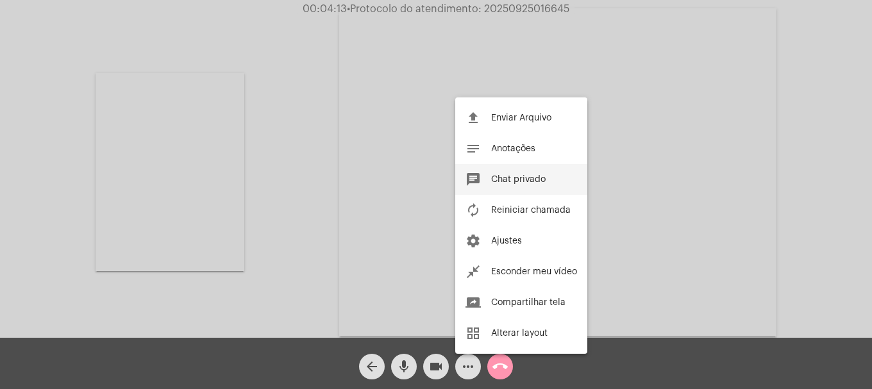
click at [526, 179] on span "Chat privado" at bounding box center [518, 179] width 54 height 9
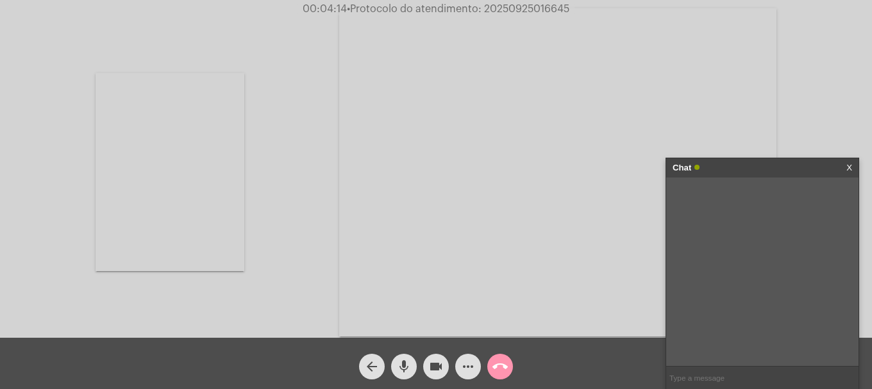
click at [694, 367] on input "text" at bounding box center [762, 378] width 192 height 22
paste input "20250925016645"
type input "20250925016645"
click at [492, 362] on button "call_end" at bounding box center [500, 367] width 26 height 26
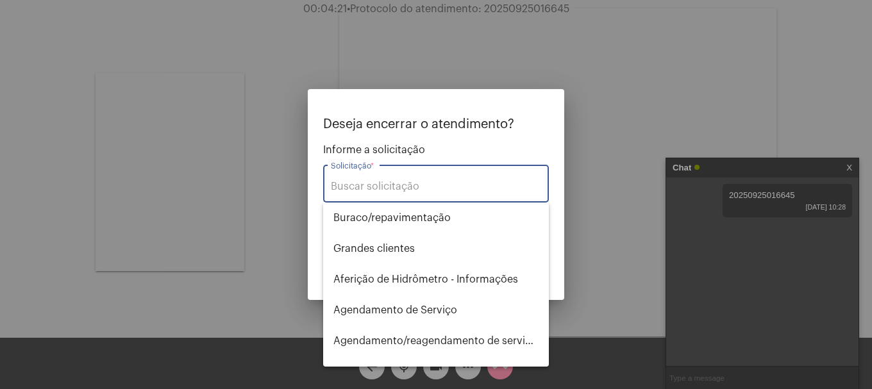
click at [415, 186] on input "Solicitação *" at bounding box center [436, 187] width 210 height 12
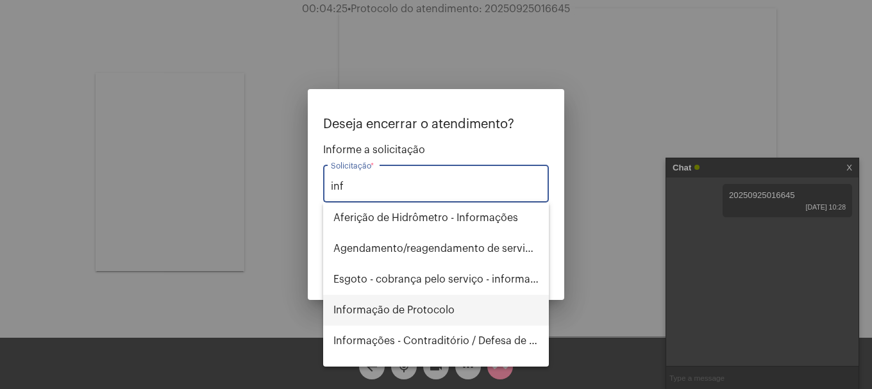
click at [435, 306] on span "Informação de Protocolo" at bounding box center [435, 310] width 205 height 31
type input "Informação de Protocolo"
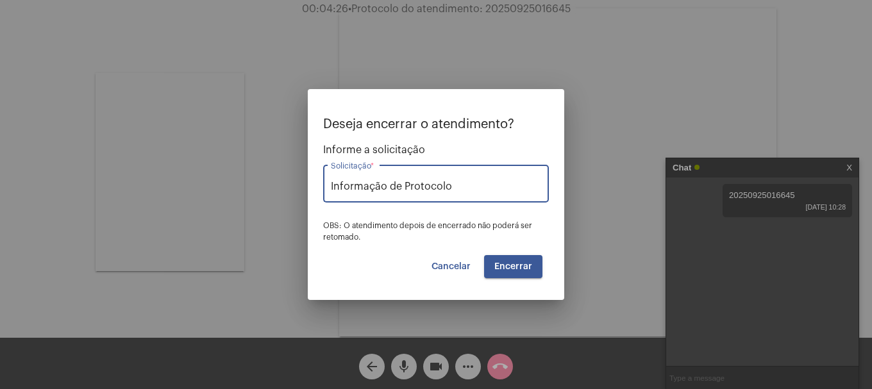
click at [535, 265] on button "Encerrar" at bounding box center [513, 266] width 58 height 23
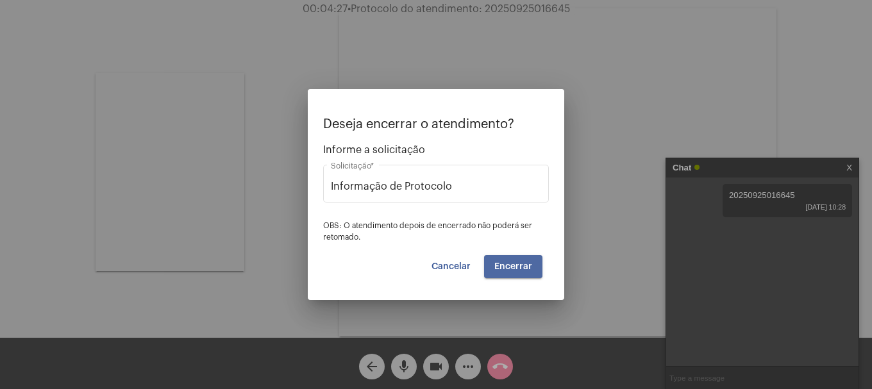
click at [535, 265] on button "Encerrar" at bounding box center [513, 266] width 58 height 23
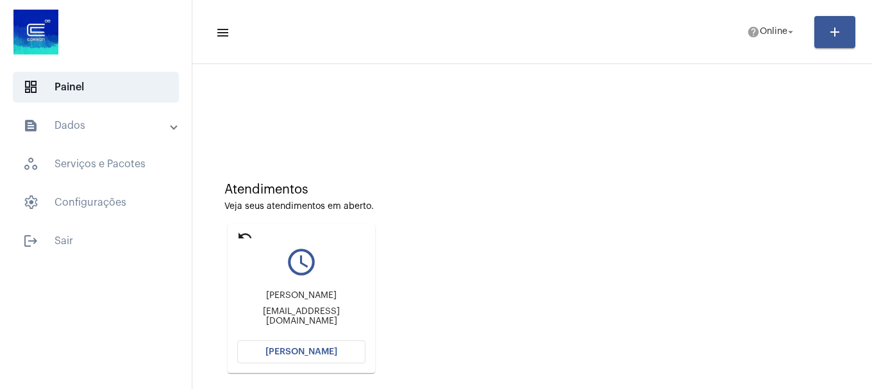
click at [298, 356] on span "Abrir Chamada" at bounding box center [301, 351] width 72 height 9
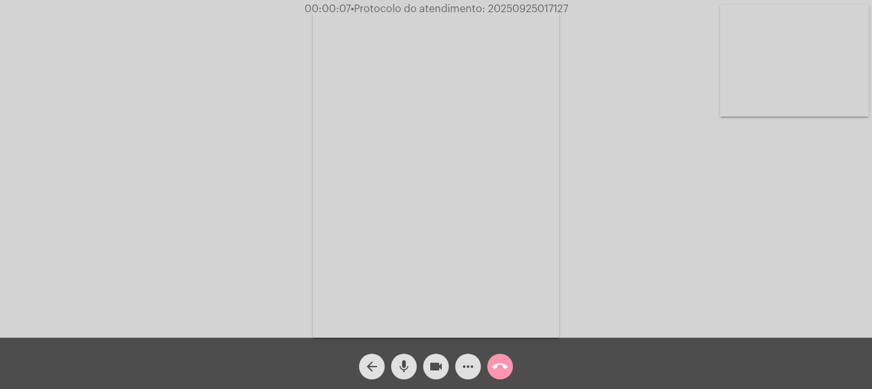
click at [395, 369] on button "mic" at bounding box center [404, 367] width 26 height 26
click at [395, 369] on button "mic_off" at bounding box center [404, 367] width 26 height 26
click at [471, 363] on mat-icon "more_horiz" at bounding box center [467, 366] width 15 height 15
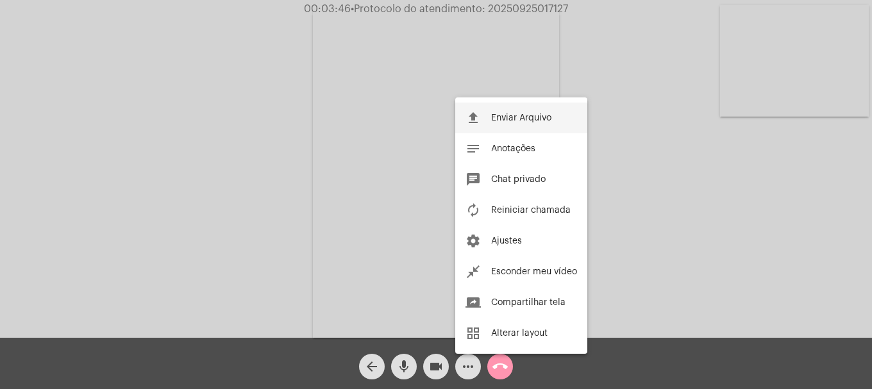
click at [488, 117] on button "file_upload Enviar Arquivo" at bounding box center [521, 118] width 132 height 31
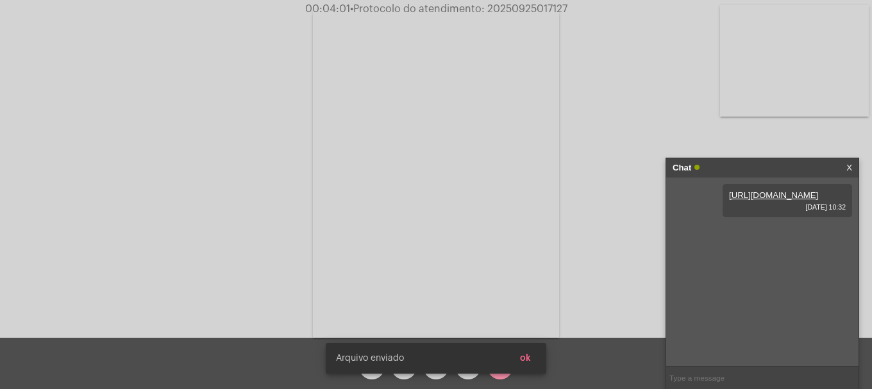
click at [756, 200] on link "https://neft-transfer-bucket.s3.amazonaws.com/temp-3a6f5ce2-d51e-67b0-614a-b6f0…" at bounding box center [773, 195] width 89 height 10
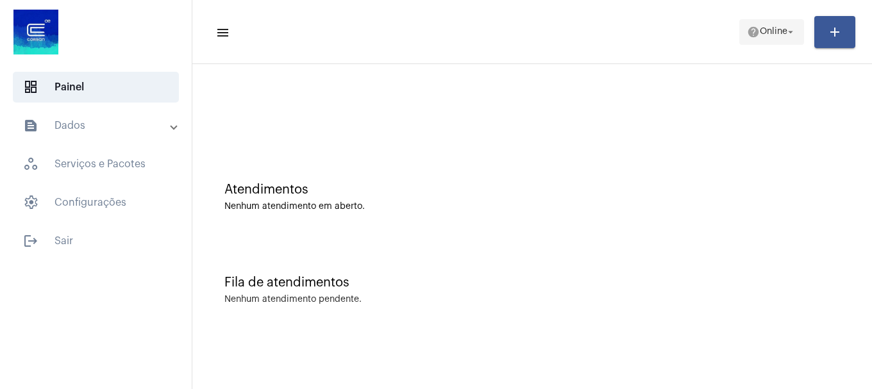
click at [740, 37] on button "help Online arrow_drop_down" at bounding box center [771, 32] width 65 height 26
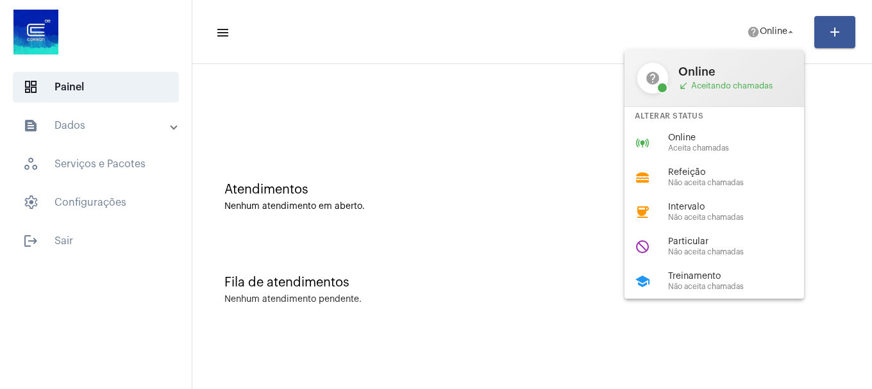
click at [717, 137] on span "Online" at bounding box center [741, 138] width 146 height 10
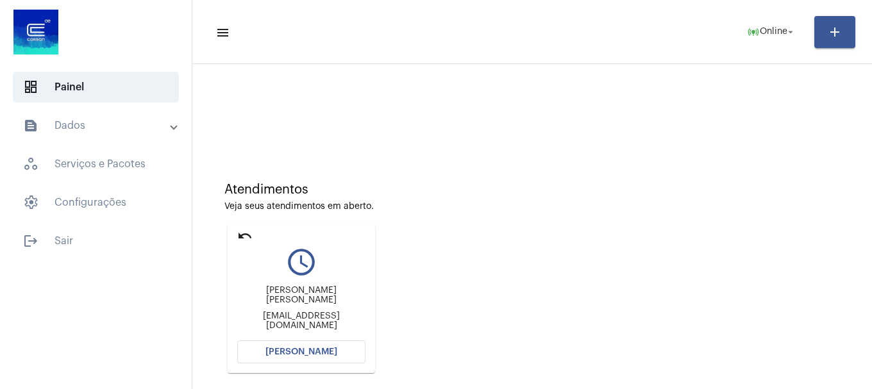
click at [278, 344] on button "[PERSON_NAME]" at bounding box center [301, 351] width 128 height 23
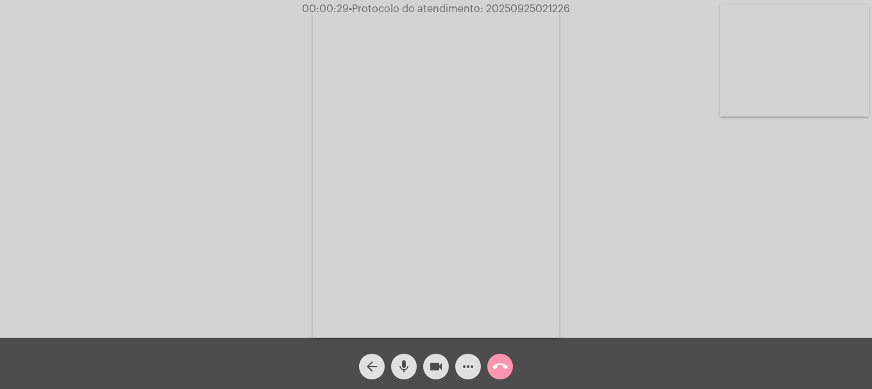
click at [792, 89] on video at bounding box center [794, 61] width 149 height 112
click at [226, 212] on video at bounding box center [170, 172] width 149 height 198
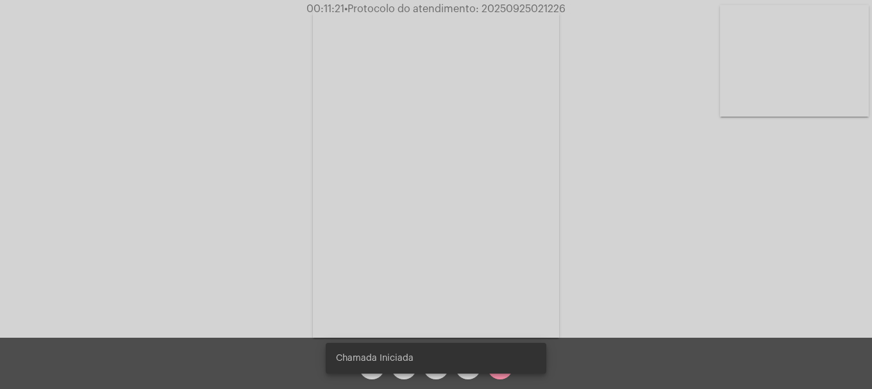
click at [458, 372] on snack-bar-container "Chamada Iniciada" at bounding box center [436, 358] width 220 height 31
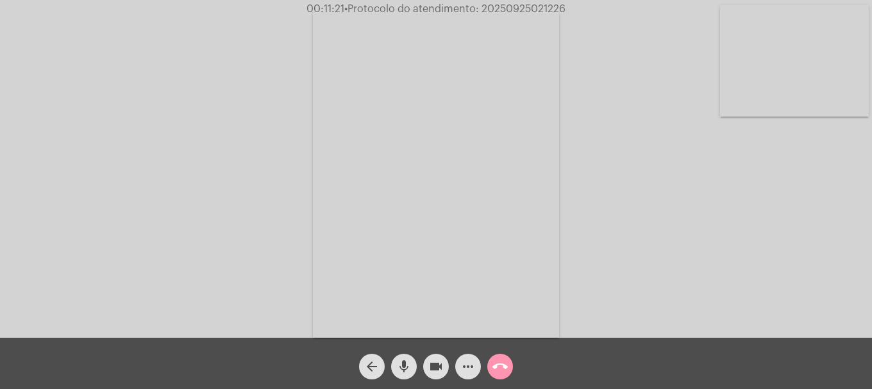
click at [461, 370] on snack-bar-container "Chamada Iniciada" at bounding box center [436, 358] width 220 height 31
click at [461, 370] on mat-icon "more_horiz" at bounding box center [467, 366] width 15 height 15
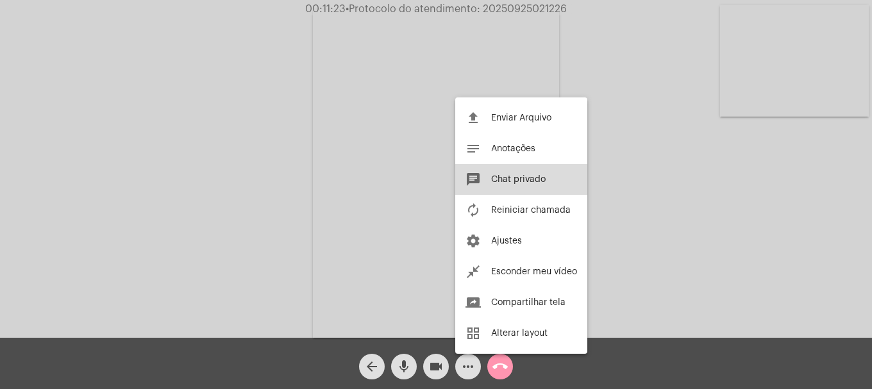
click at [496, 171] on button "chat Chat privado" at bounding box center [521, 179] width 132 height 31
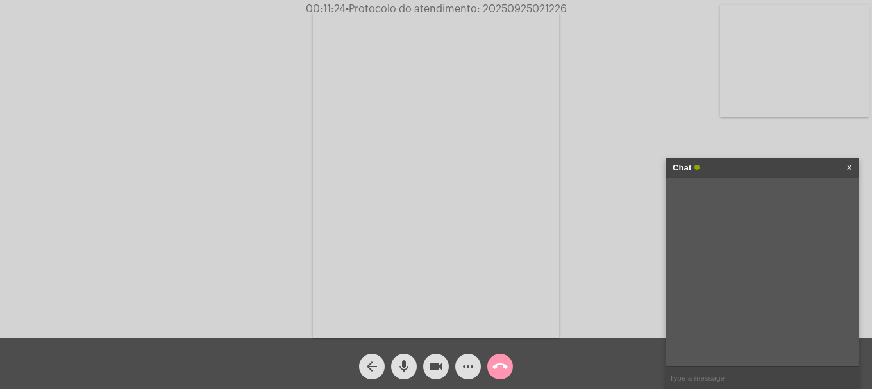
click at [714, 376] on input "text" at bounding box center [762, 378] width 192 height 22
paste input "Z24AK0372774"
type input "Z24AK0372774"
click at [731, 372] on input "text" at bounding box center [762, 378] width 192 height 22
paste input "Z24AK0372774"
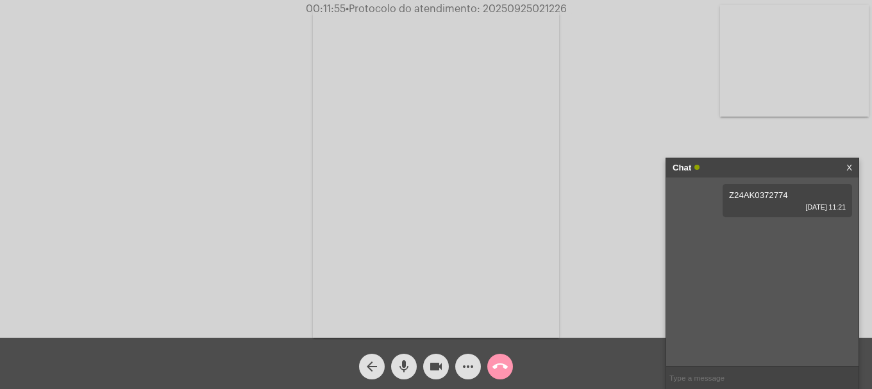
type input "Z24AK0372774"
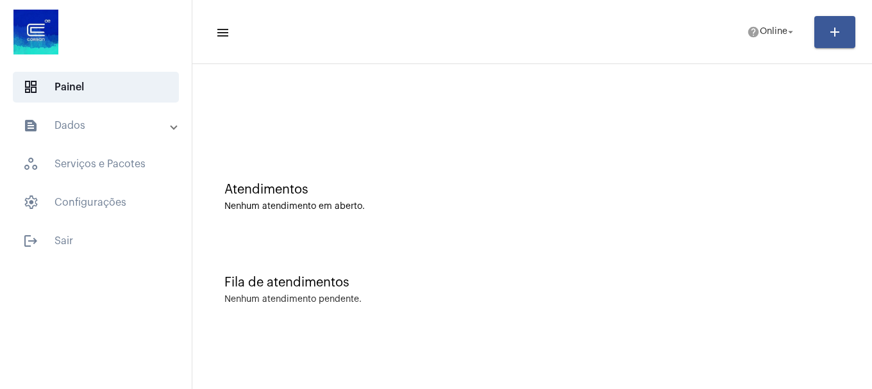
click at [92, 126] on mat-panel-title "text_snippet_outlined Dados" at bounding box center [97, 125] width 148 height 15
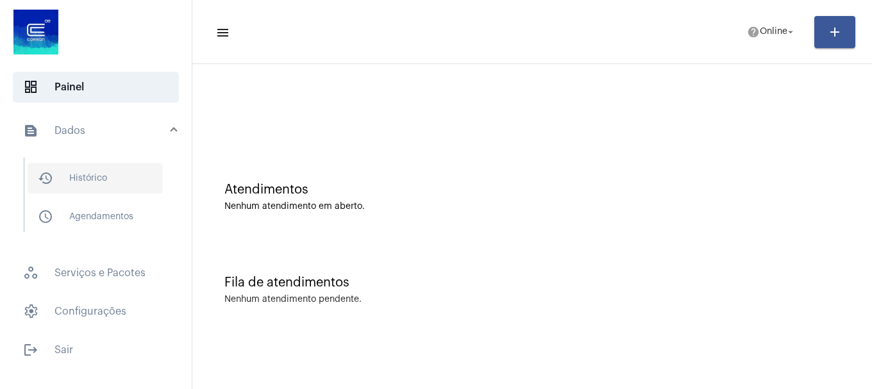
click at [91, 189] on span "history_outlined Histórico" at bounding box center [95, 178] width 135 height 31
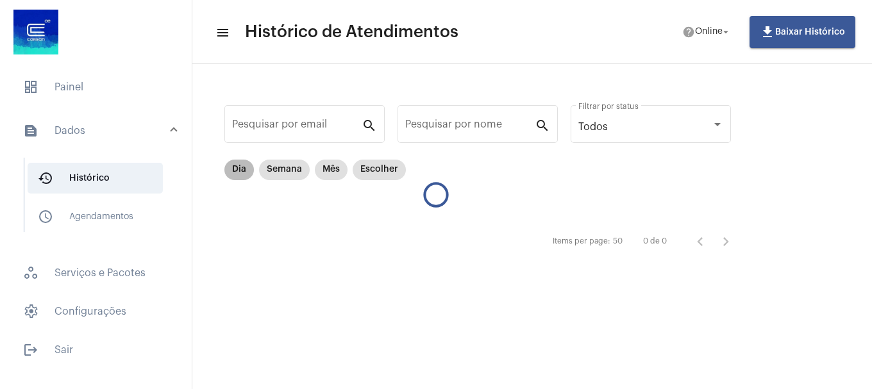
click at [238, 169] on mat-chip "Dia" at bounding box center [238, 170] width 29 height 21
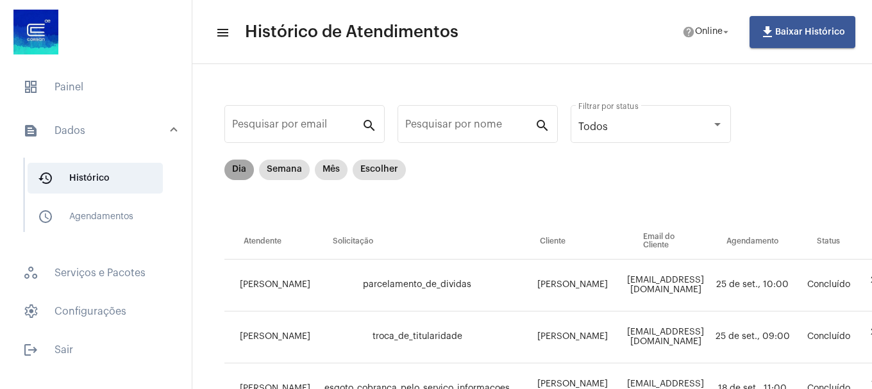
click at [245, 178] on mat-chip "Dia" at bounding box center [238, 170] width 29 height 21
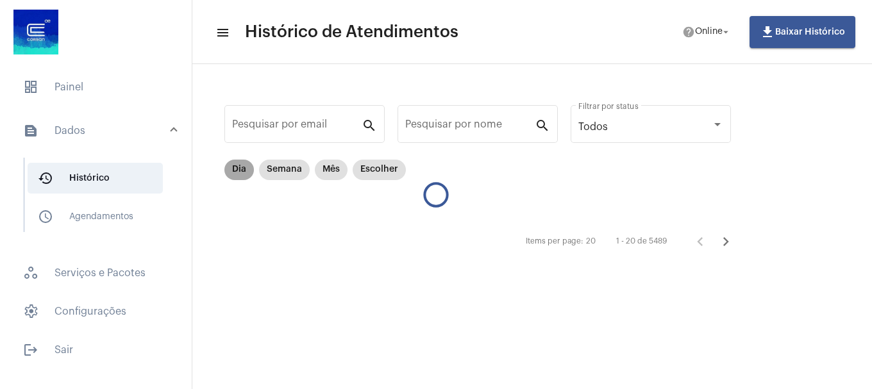
click at [245, 178] on mat-chip "Dia" at bounding box center [238, 170] width 29 height 21
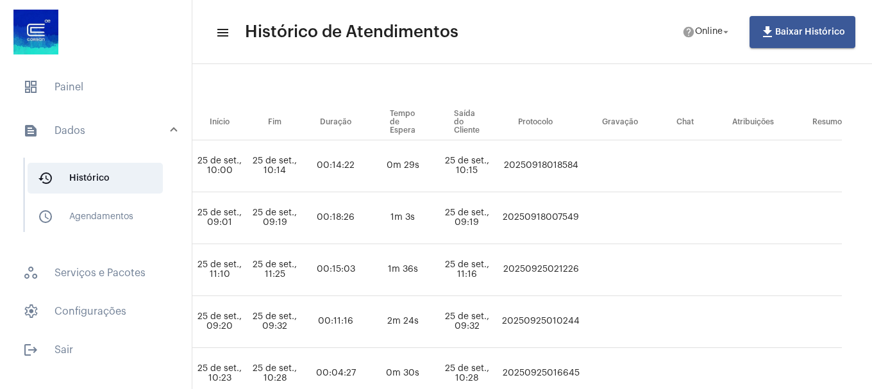
scroll to position [119, 760]
drag, startPoint x: 508, startPoint y: 272, endPoint x: 606, endPoint y: 279, distance: 98.4
click at [606, 279] on tr "LAISA MARQUES ligacao_caiu Eulalia padilha pereira eulaliapretakk@gmail.com - C…" at bounding box center [152, 270] width 1376 height 52
copy td "20250925021226"
drag, startPoint x: 133, startPoint y: 92, endPoint x: 426, endPoint y: 65, distance: 294.9
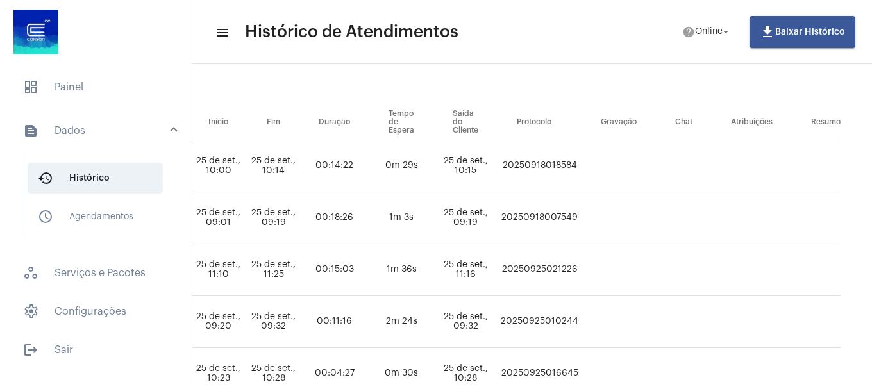
click at [140, 90] on span "dashboard Painel" at bounding box center [96, 87] width 166 height 31
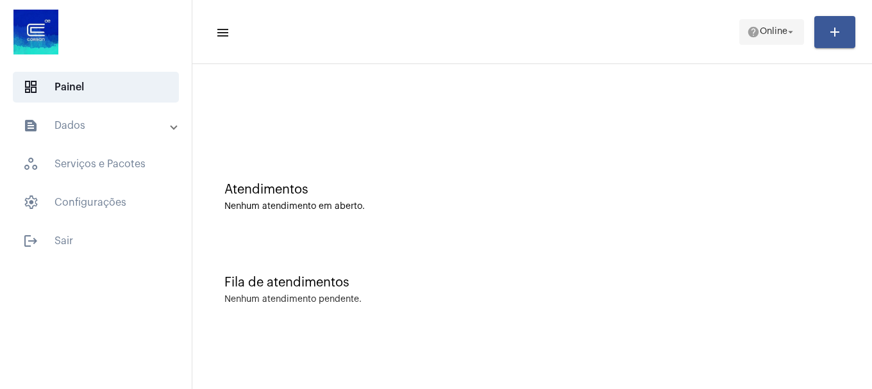
click at [786, 37] on mat-icon "arrow_drop_down" at bounding box center [791, 32] width 12 height 12
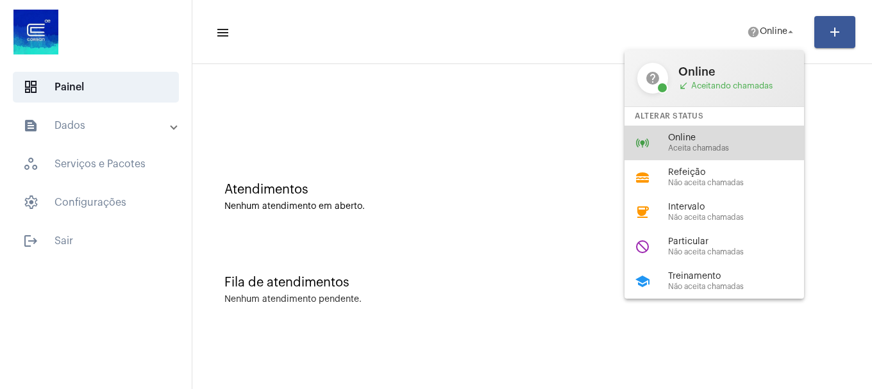
click at [727, 140] on span "Online" at bounding box center [741, 138] width 146 height 10
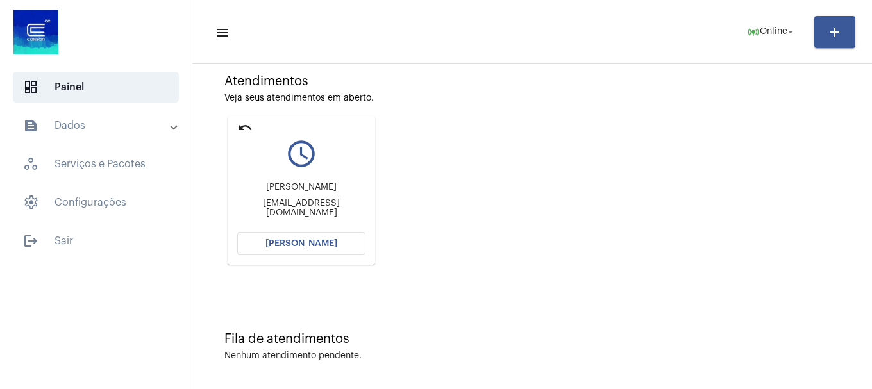
scroll to position [112, 0]
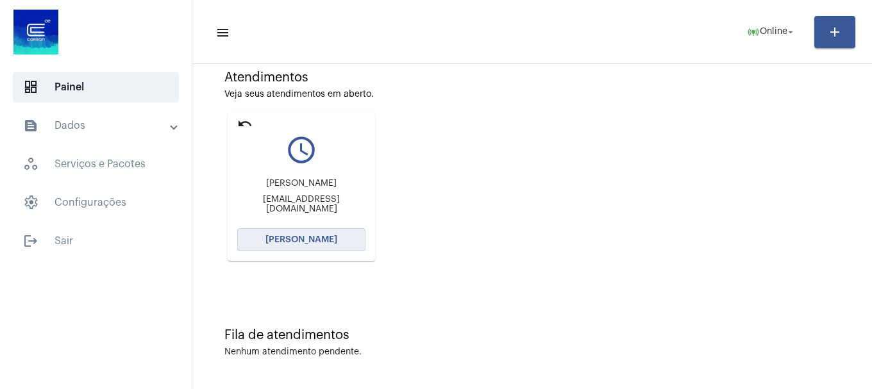
click at [354, 246] on button "[PERSON_NAME]" at bounding box center [301, 239] width 128 height 23
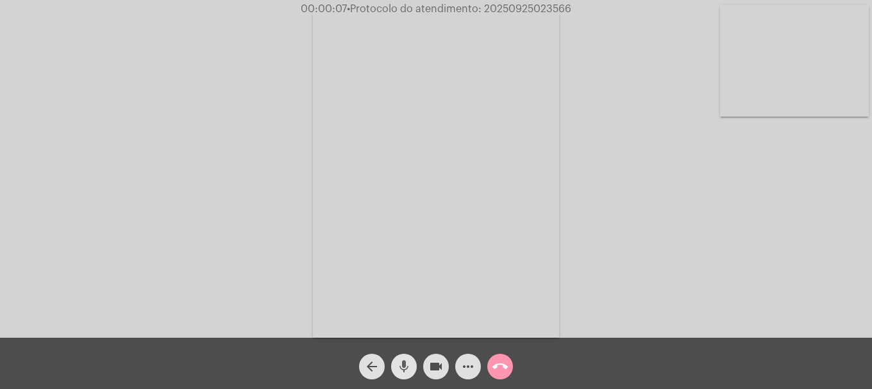
click at [412, 366] on button "mic" at bounding box center [404, 367] width 26 height 26
click at [412, 366] on button "mic_off" at bounding box center [404, 367] width 26 height 26
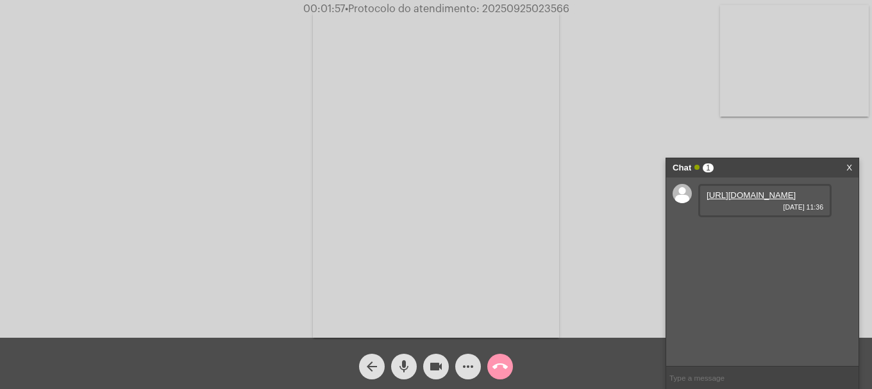
click at [726, 197] on link "https://neft-transfer-bucket.s3.amazonaws.com/temp-650605fd-44b0-0a17-1047-d4df…" at bounding box center [750, 195] width 89 height 10
click at [401, 385] on div "arrow_back mic videocam more_horiz call_end" at bounding box center [436, 363] width 872 height 51
click at [786, 237] on link "https://neft-transfer-bucket.s3.amazonaws.com/temp-8a4c0362-f2c8-0e45-a063-34e0…" at bounding box center [750, 232] width 89 height 10
click at [731, 273] on link "https://neft-transfer-bucket.s3.amazonaws.com/temp-7aa18f9f-b26c-0c51-4b3e-caa1…" at bounding box center [750, 268] width 89 height 10
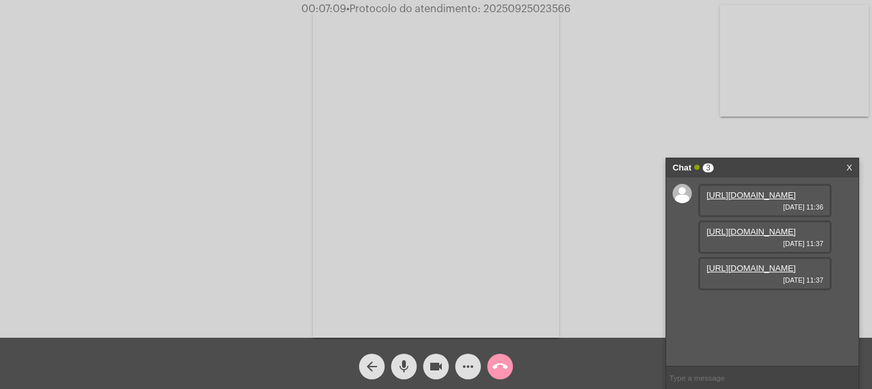
click at [528, 4] on span "• Protocolo do atendimento: 20250925023566" at bounding box center [458, 9] width 224 height 10
copy span "20250925023566"
click at [711, 376] on input "text" at bounding box center [762, 378] width 192 height 22
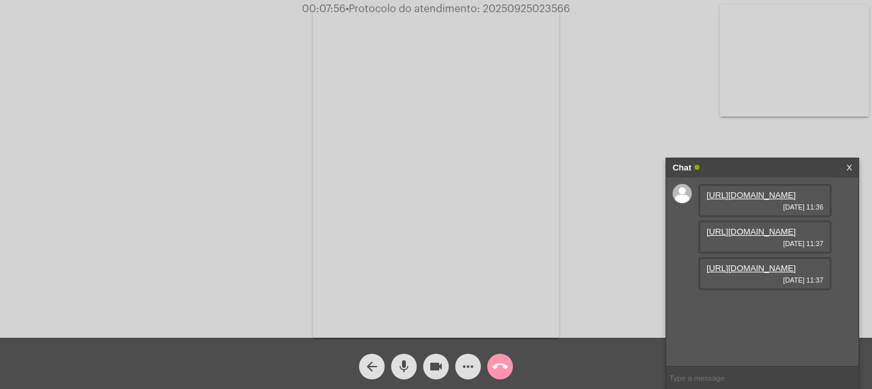
paste input "20250925023566"
type input "20250925023566"
click at [457, 367] on button "more_horiz" at bounding box center [468, 367] width 26 height 26
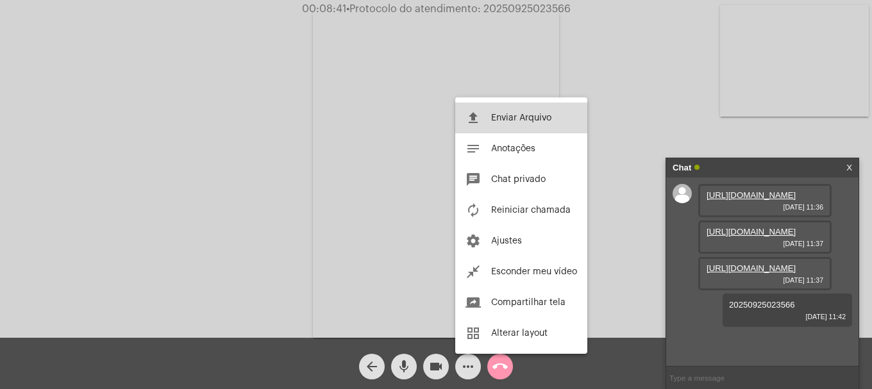
click at [485, 112] on button "file_upload Enviar Arquivo" at bounding box center [521, 118] width 132 height 31
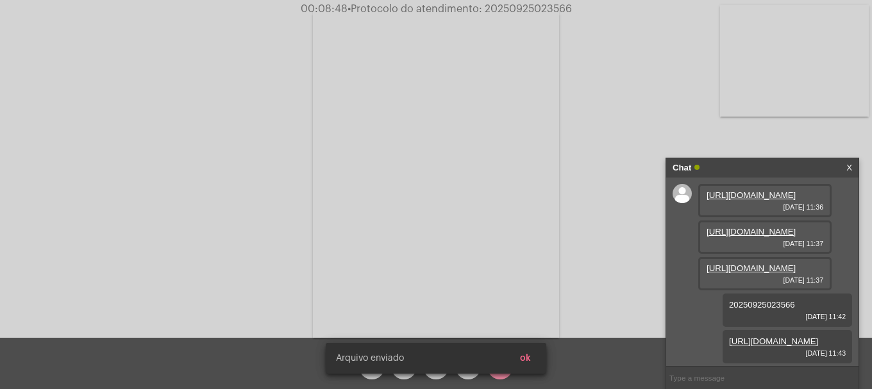
scroll to position [113, 0]
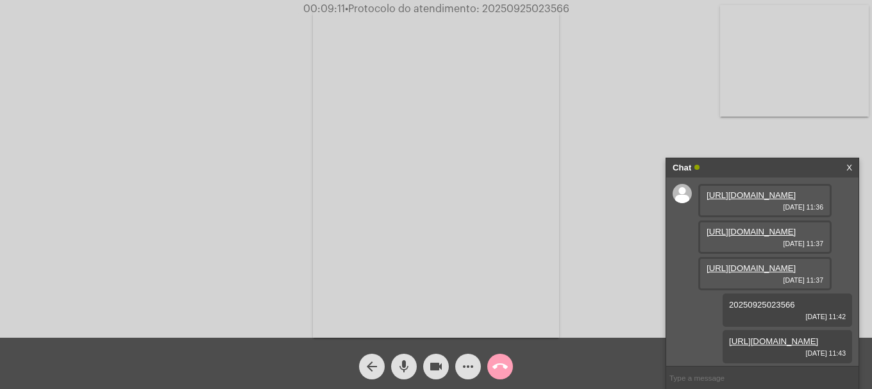
click at [491, 363] on button "call_end" at bounding box center [500, 367] width 26 height 26
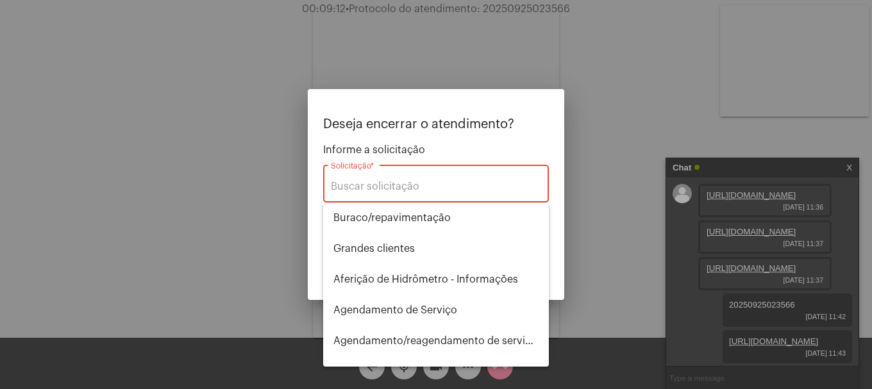
click at [438, 195] on div "Solicitação *" at bounding box center [436, 182] width 210 height 40
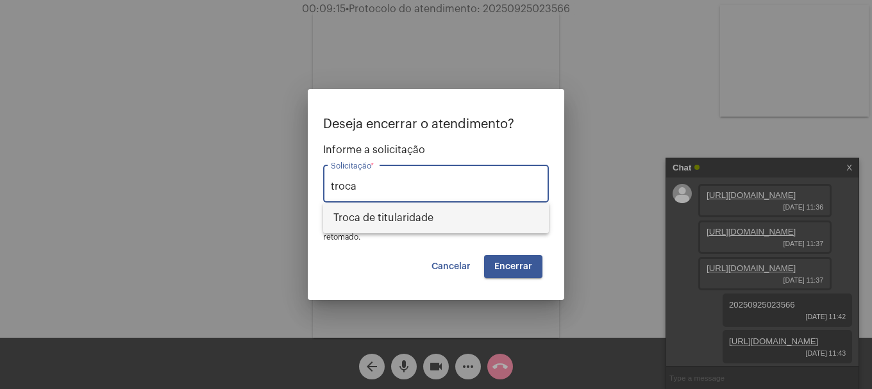
click at [431, 214] on span "Troca de titularidade" at bounding box center [435, 218] width 205 height 31
type input "Troca de titularidade"
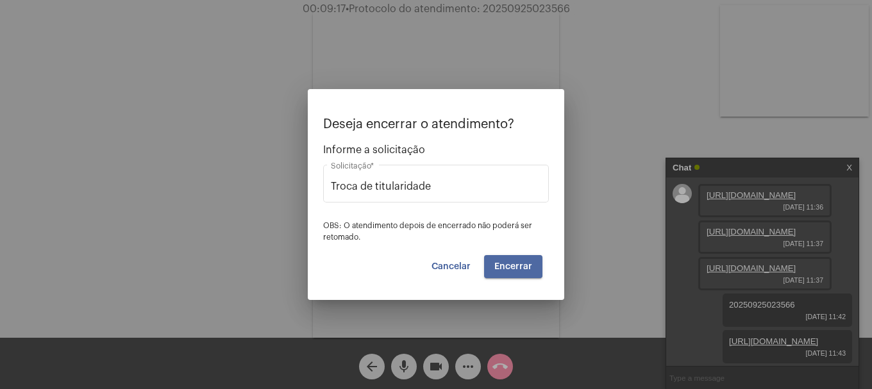
click at [511, 258] on button "Encerrar" at bounding box center [513, 266] width 58 height 23
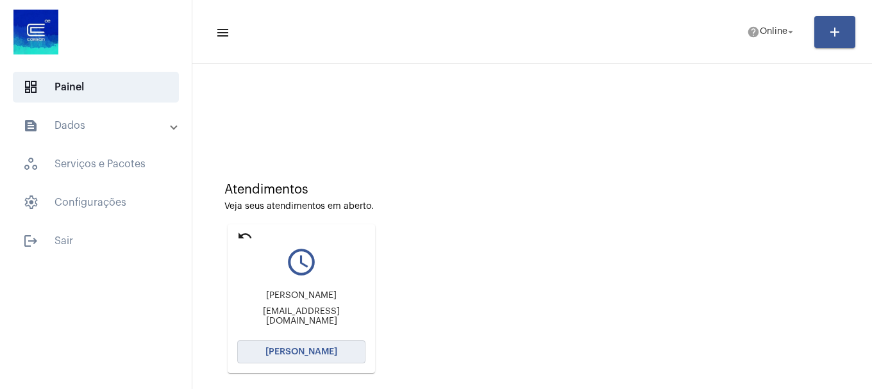
click at [351, 349] on button "Abrir Chamada" at bounding box center [301, 351] width 128 height 23
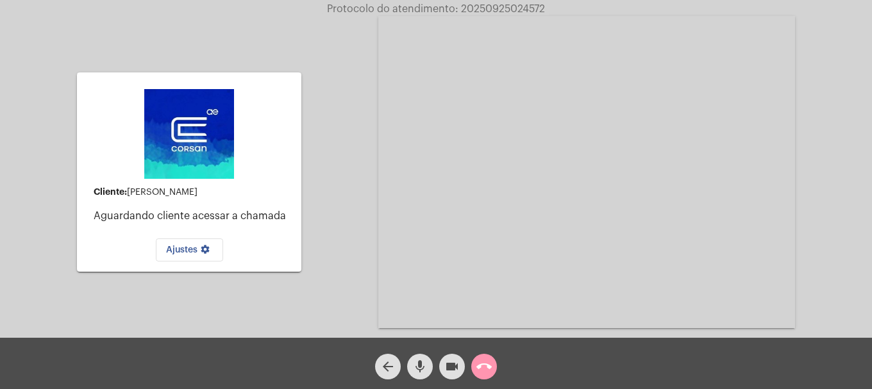
click at [485, 372] on mat-icon "call_end" at bounding box center [483, 366] width 15 height 15
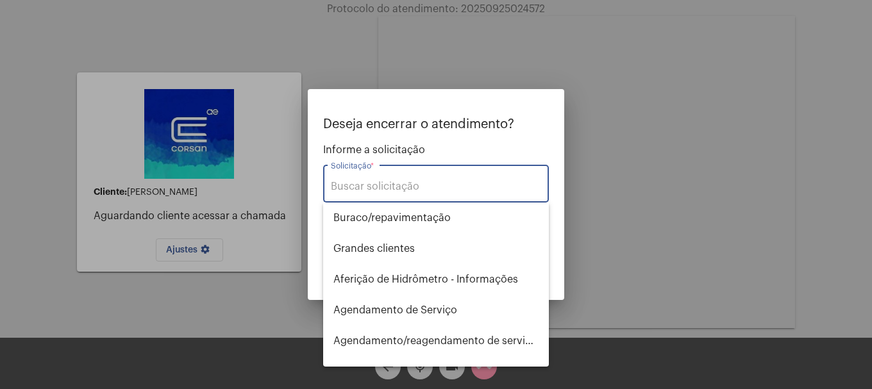
click at [435, 184] on input "Solicitação *" at bounding box center [436, 187] width 210 height 12
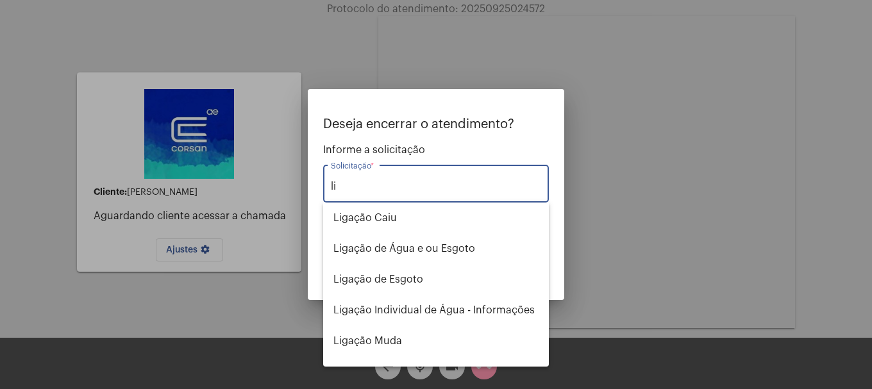
type input "l"
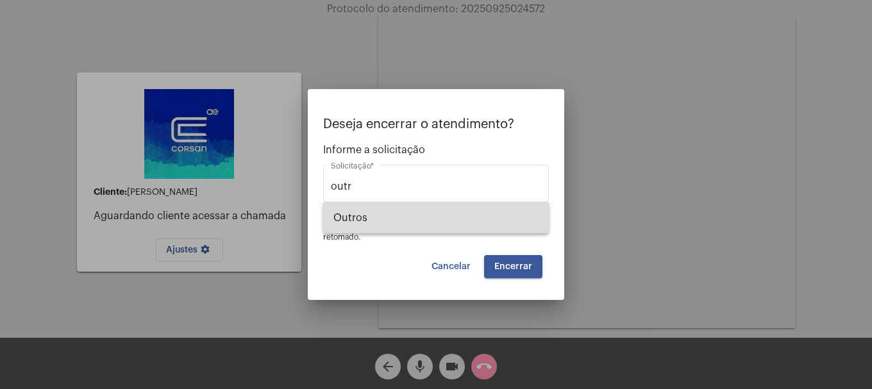
click at [415, 209] on span "Outros" at bounding box center [435, 218] width 205 height 31
type input "Outros"
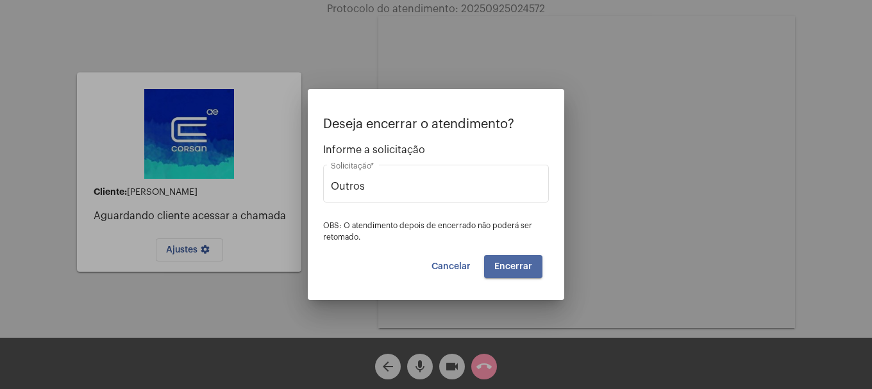
click at [513, 267] on span "Encerrar" at bounding box center [513, 266] width 38 height 9
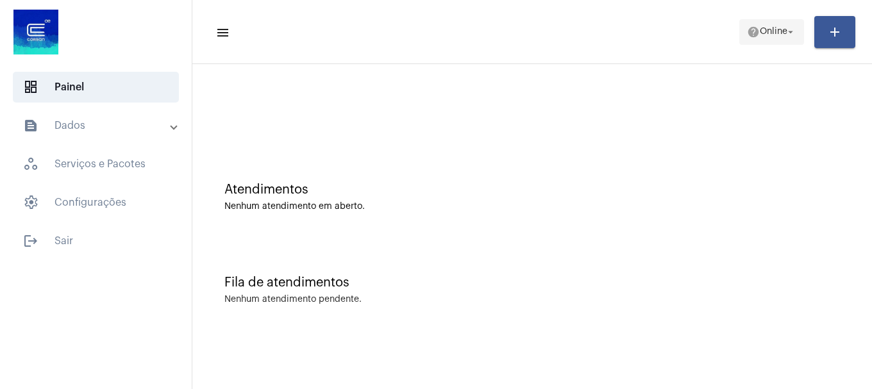
click at [748, 31] on mat-icon "help" at bounding box center [753, 32] width 13 height 13
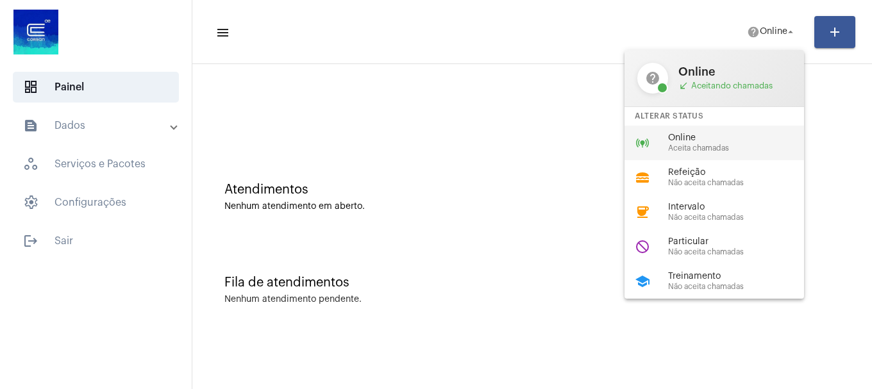
click at [719, 149] on span "Aceita chamadas" at bounding box center [741, 148] width 146 height 8
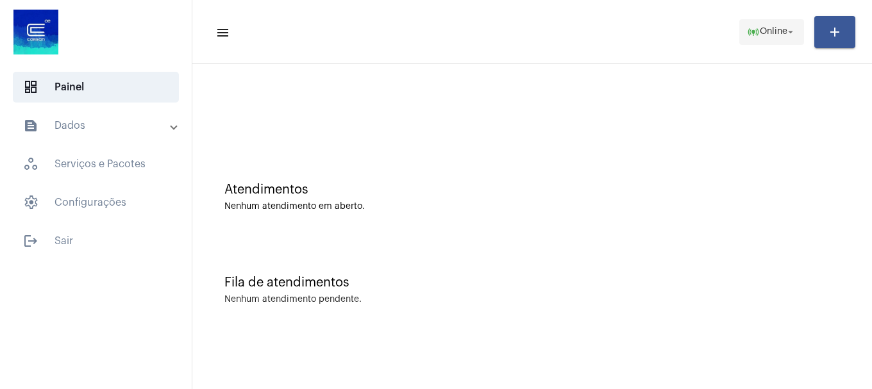
click at [753, 28] on mat-icon "online_prediction" at bounding box center [753, 32] width 13 height 13
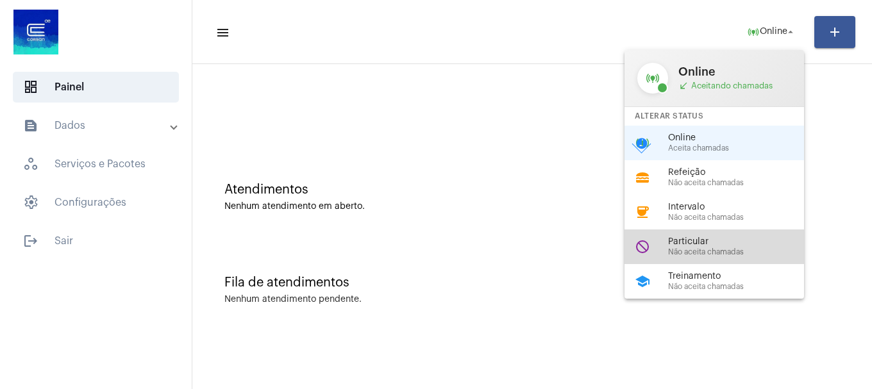
click at [746, 240] on span "Particular" at bounding box center [741, 242] width 146 height 10
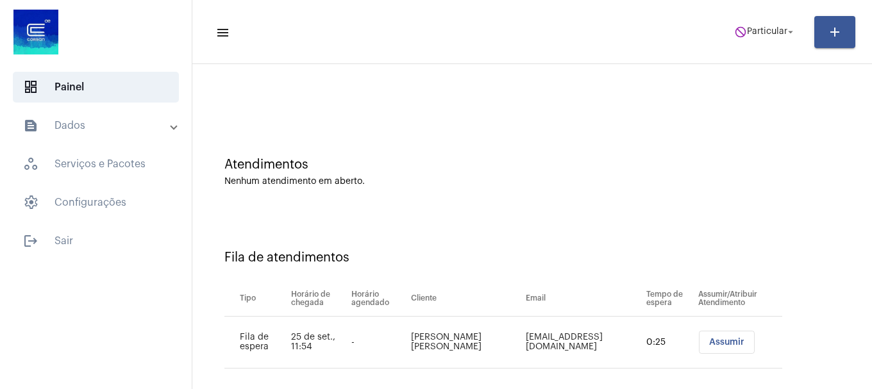
scroll to position [39, 0]
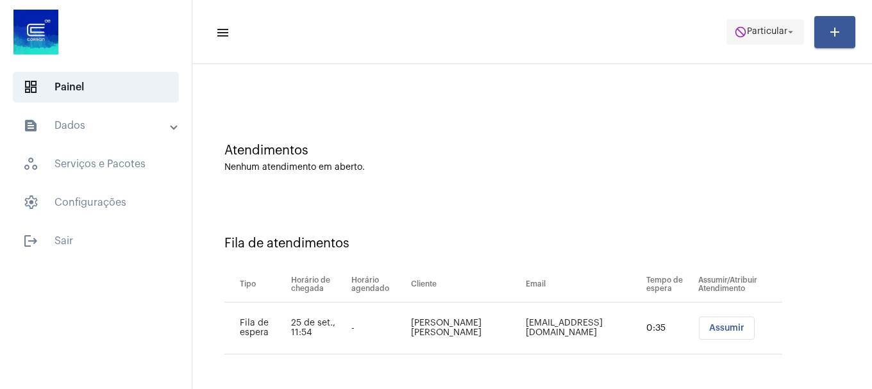
click at [749, 40] on span "do_not_disturb Particular arrow_drop_down" at bounding box center [765, 31] width 62 height 23
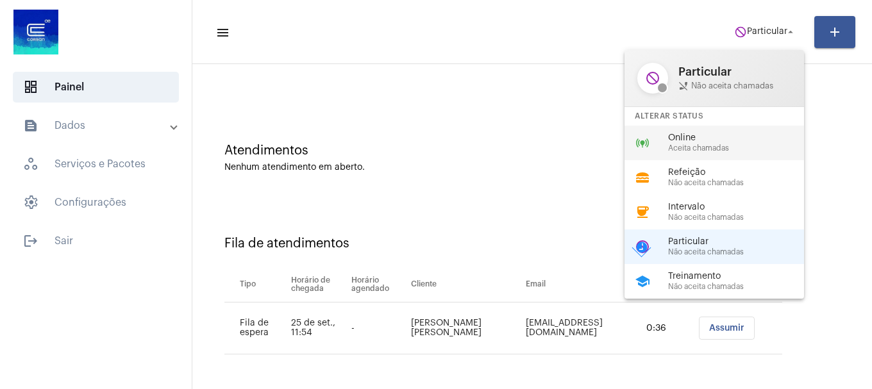
click at [747, 134] on span "Online" at bounding box center [741, 138] width 146 height 10
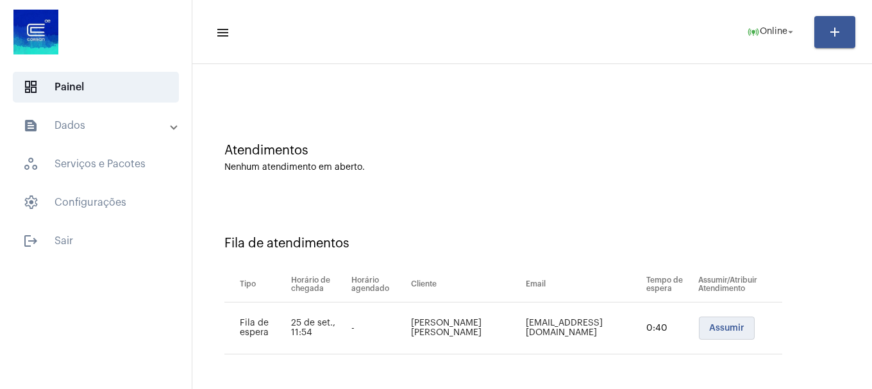
click at [709, 327] on span "Assumir" at bounding box center [726, 328] width 35 height 9
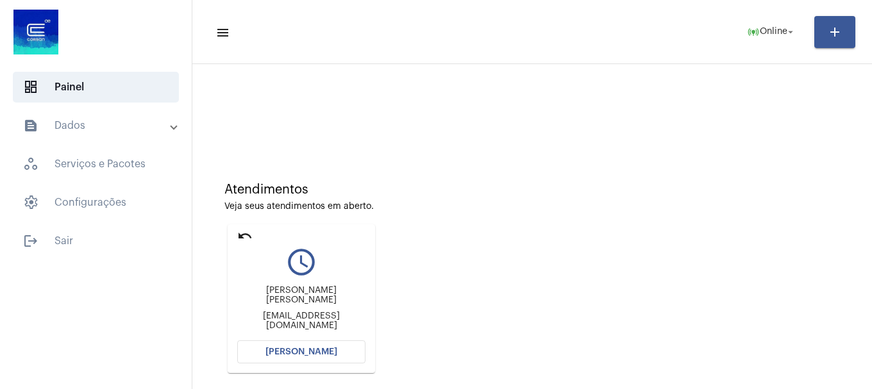
click at [328, 351] on span "Abrir Chamada" at bounding box center [301, 351] width 72 height 9
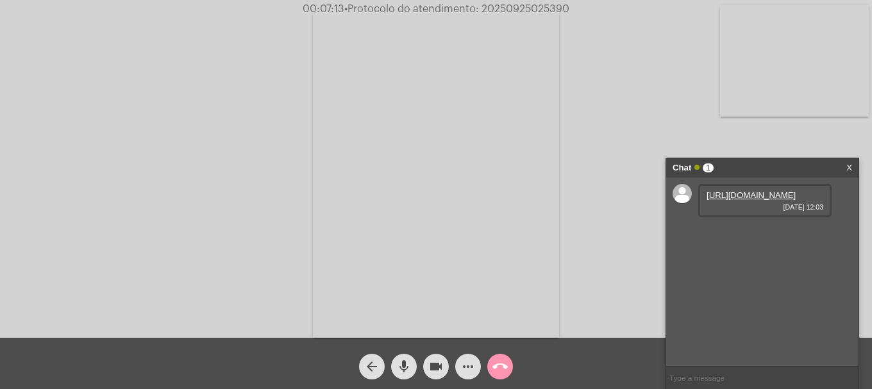
click at [751, 200] on link "https://neft-transfer-bucket.s3.amazonaws.com/temp-83a2d230-6f6c-6e3c-38f2-2191…" at bounding box center [750, 195] width 89 height 10
click at [474, 361] on mat-icon "more_horiz" at bounding box center [467, 366] width 15 height 15
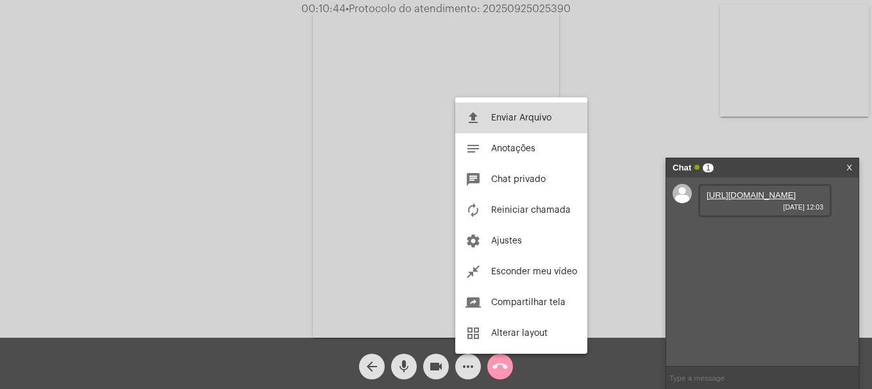
click at [547, 122] on span "Enviar Arquivo" at bounding box center [521, 117] width 60 height 9
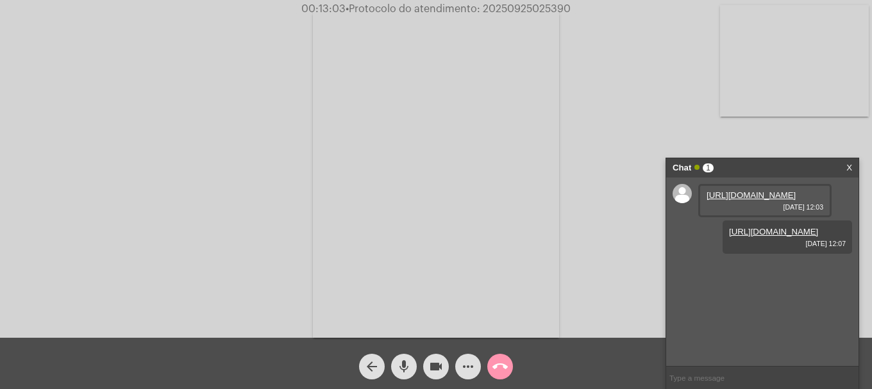
click at [522, 3] on span "00:13:03 • Protocolo do atendimento: 20250925025390" at bounding box center [435, 9] width 279 height 13
click at [522, 5] on span "• Protocolo do atendimento: 20250925025390" at bounding box center [457, 9] width 225 height 10
copy span "20250925025390"
click at [730, 376] on input "text" at bounding box center [762, 378] width 192 height 22
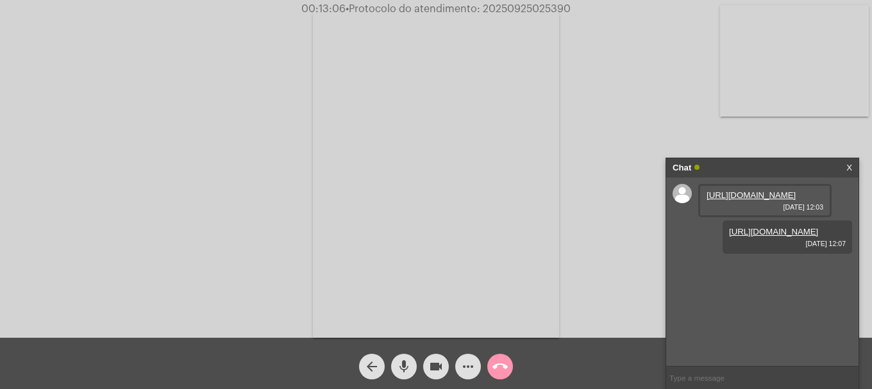
paste input "20250925025390"
type input "20250925025390"
click at [508, 368] on button "call_end" at bounding box center [500, 367] width 26 height 26
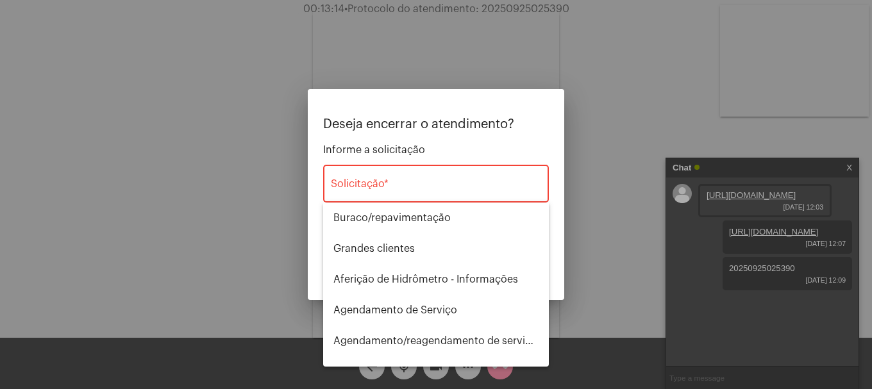
click at [501, 176] on div "Solicitação *" at bounding box center [436, 182] width 210 height 40
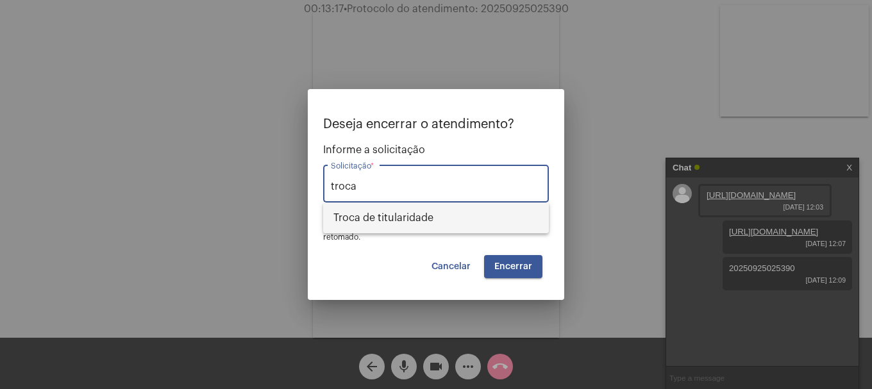
click at [403, 220] on span "Troca de titularidade" at bounding box center [435, 218] width 205 height 31
type input "Troca de titularidade"
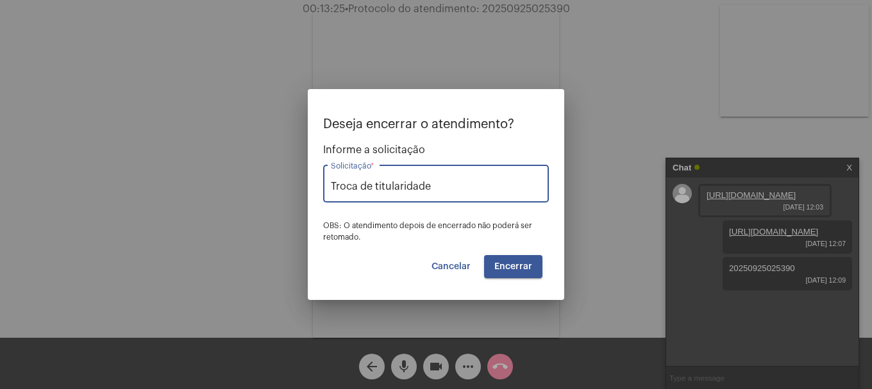
click at [529, 272] on button "Encerrar" at bounding box center [513, 266] width 58 height 23
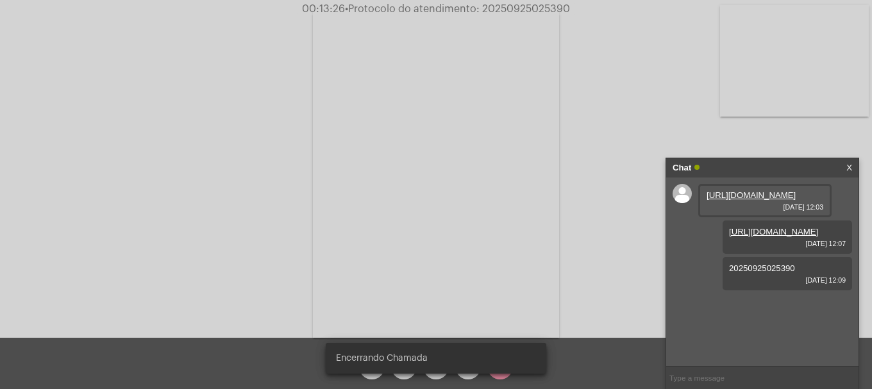
click at [529, 272] on video at bounding box center [436, 174] width 246 height 328
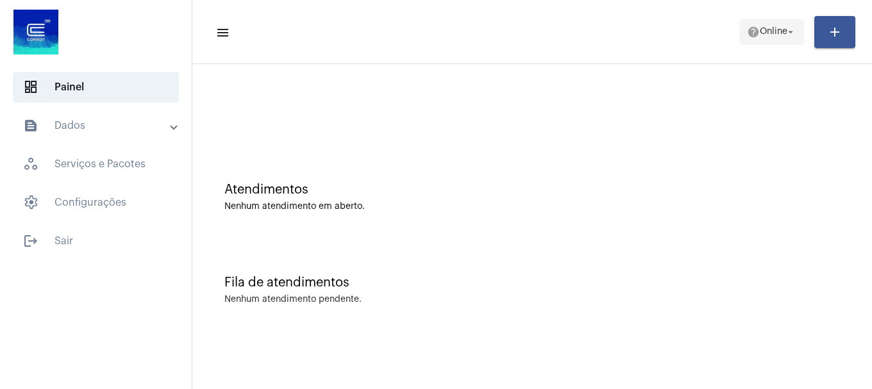
click at [754, 44] on button "help Online arrow_drop_down" at bounding box center [771, 32] width 65 height 26
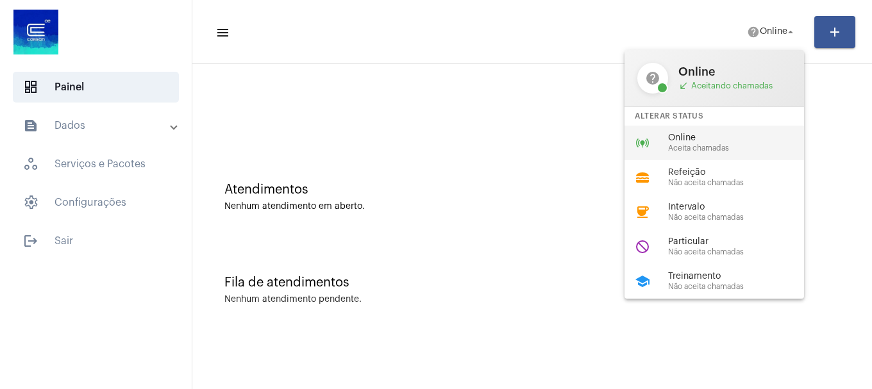
click at [708, 151] on span "Aceita chamadas" at bounding box center [741, 148] width 146 height 8
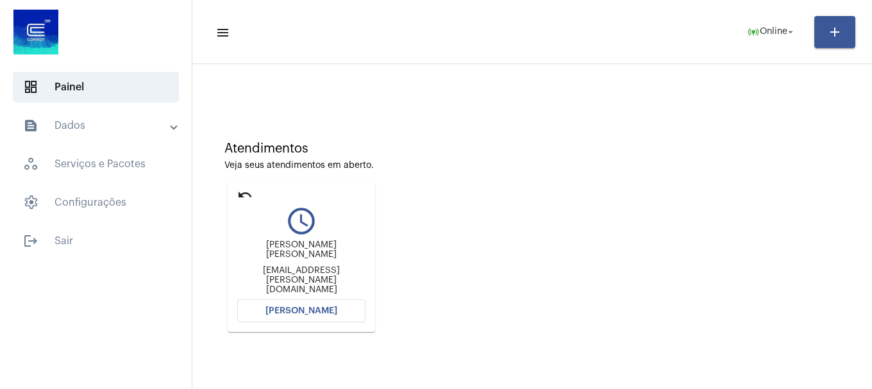
scroll to position [64, 0]
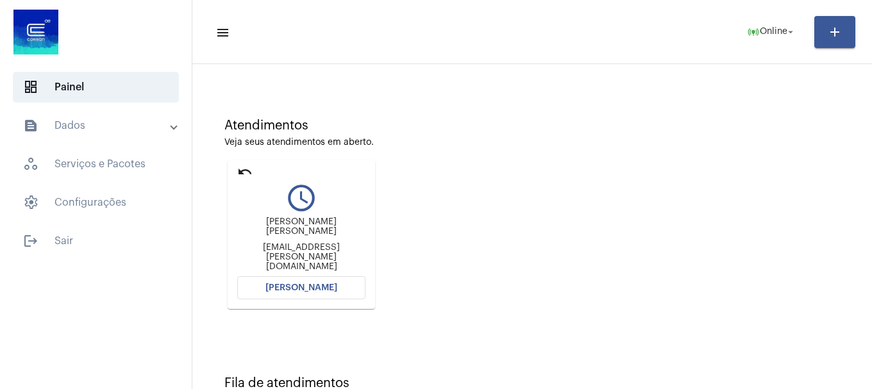
click at [337, 277] on button "Abrir Chamada" at bounding box center [301, 287] width 128 height 23
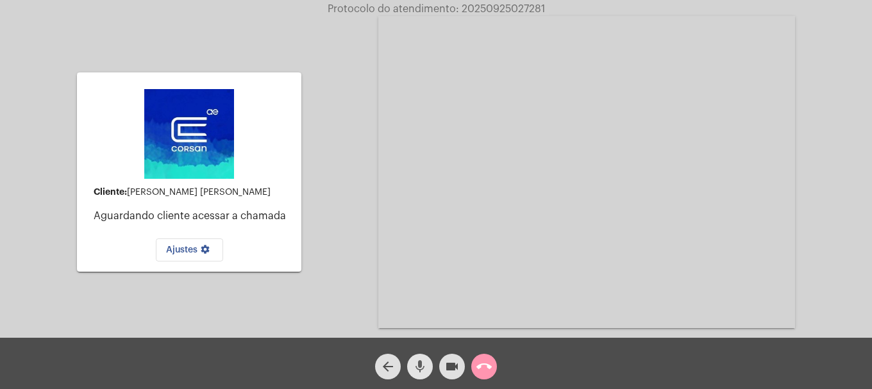
click at [422, 373] on mat-icon "mic" at bounding box center [419, 366] width 15 height 15
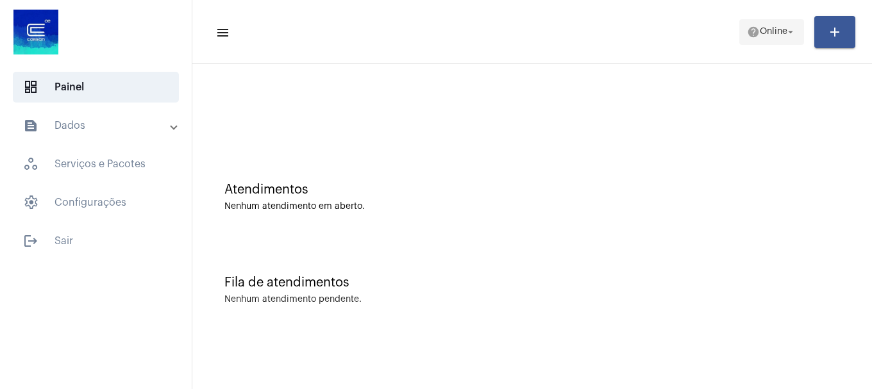
click at [796, 28] on button "help Online arrow_drop_down" at bounding box center [771, 32] width 65 height 26
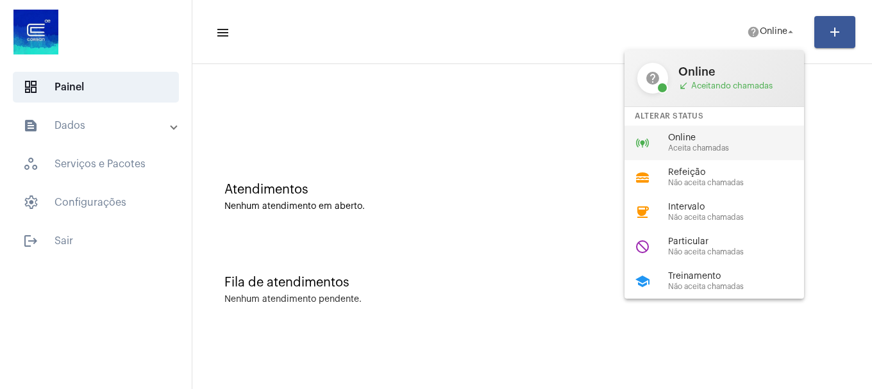
click at [688, 156] on div "online_prediction Online Aceita chamadas" at bounding box center [724, 143] width 200 height 35
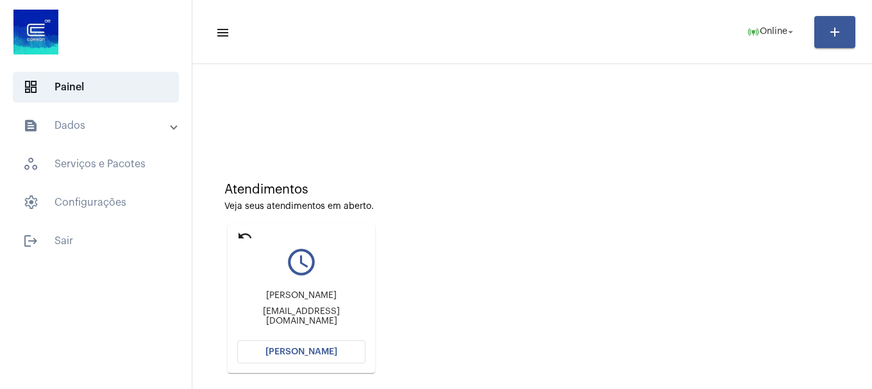
scroll to position [64, 0]
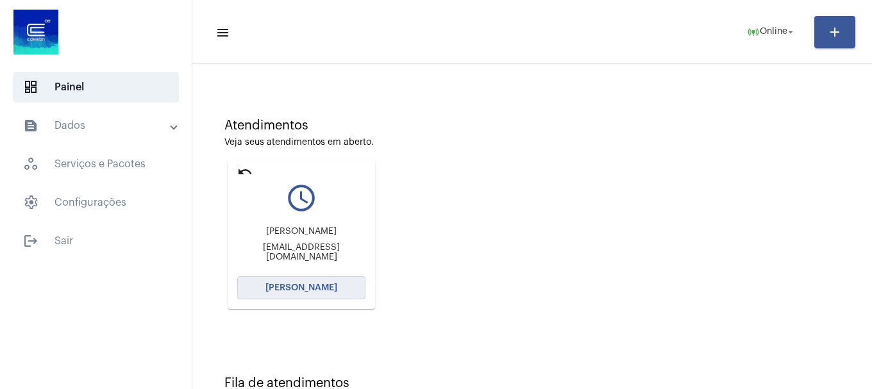
click at [322, 282] on button "[PERSON_NAME]" at bounding box center [301, 287] width 128 height 23
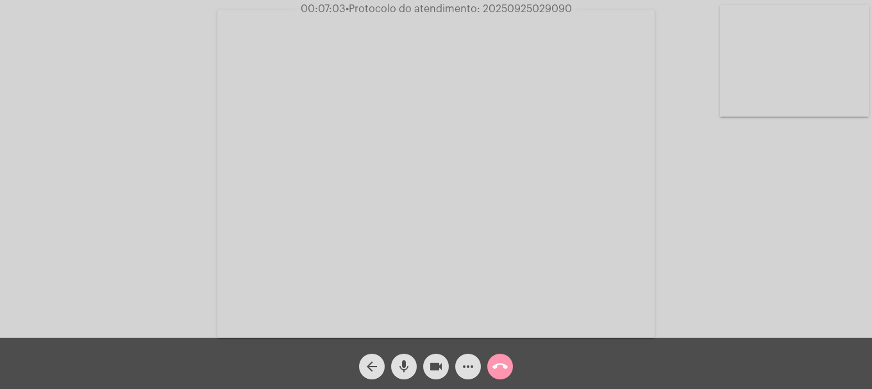
click at [515, 8] on span "• Protocolo do atendimento: 20250925029090" at bounding box center [458, 9] width 226 height 10
copy span "20250925029090"
click at [474, 362] on mat-icon "more_horiz" at bounding box center [467, 366] width 15 height 15
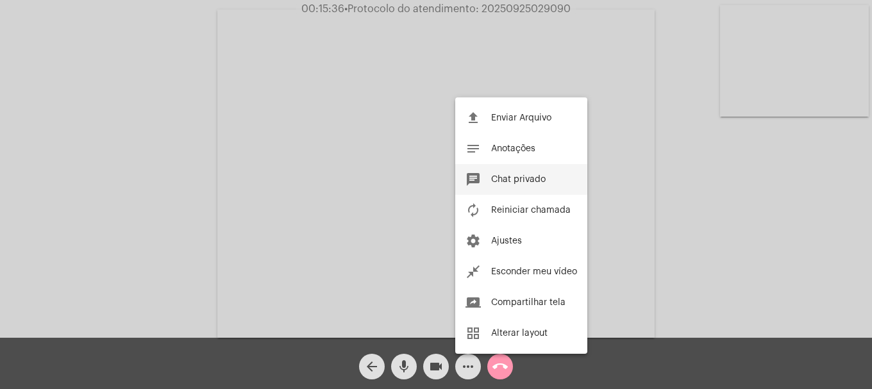
click at [522, 181] on span "Chat privado" at bounding box center [518, 179] width 54 height 9
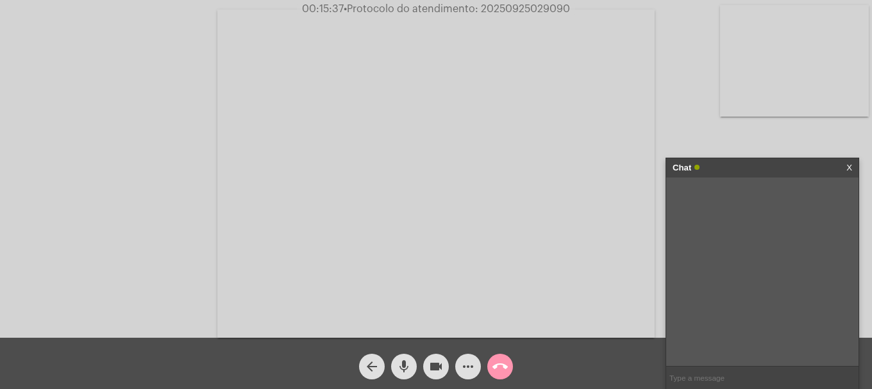
click at [739, 376] on input "text" at bounding box center [762, 378] width 192 height 22
paste input "3555606"
type input "3555606"
click at [506, 5] on span "• Protocolo do atendimento: 20250925029090" at bounding box center [457, 9] width 226 height 10
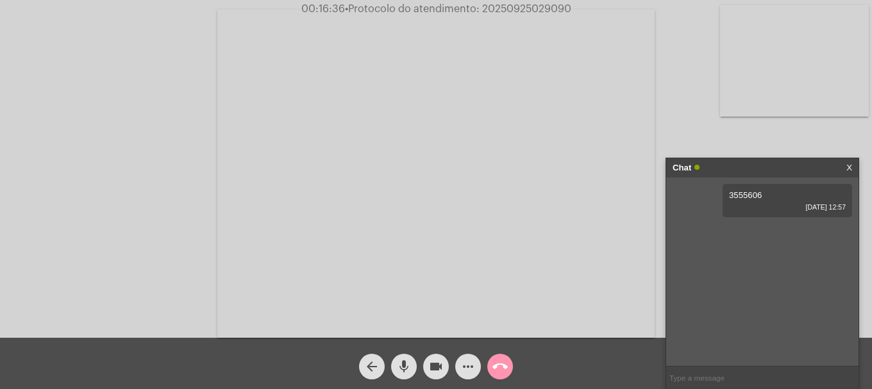
copy span "20250925029090"
click at [770, 372] on input "text" at bounding box center [762, 378] width 192 height 22
paste input "20250925029090"
type input "20250925029090"
click at [494, 367] on mat-icon "call_end" at bounding box center [499, 366] width 15 height 15
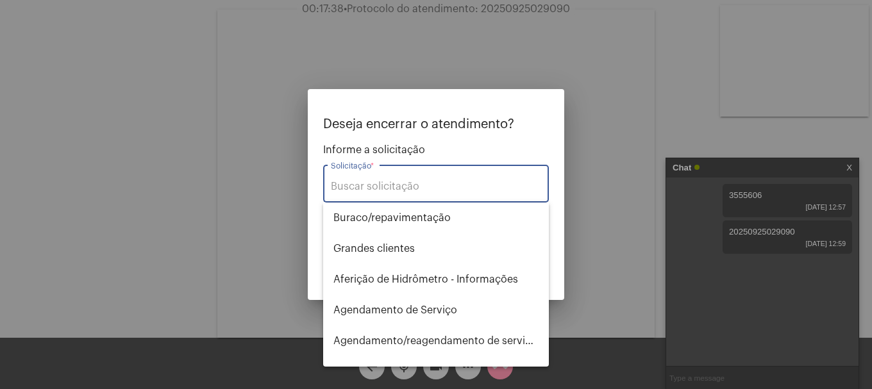
click at [452, 190] on input "Solicitação *" at bounding box center [436, 187] width 210 height 12
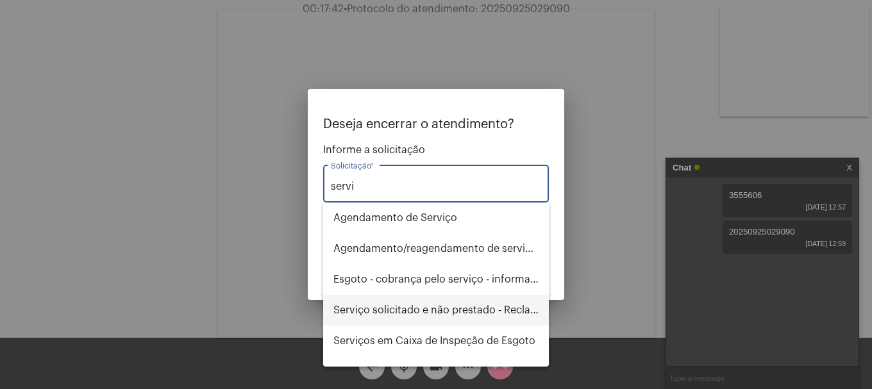
click at [517, 315] on span "Serviço solicitado e não prestado - Reclamação" at bounding box center [435, 310] width 205 height 31
type input "Serviço solicitado e não prestado - Reclamação"
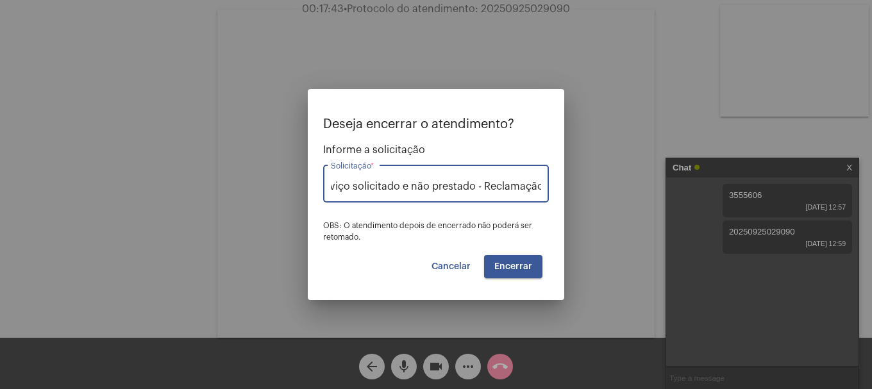
click at [528, 258] on button "Encerrar" at bounding box center [513, 266] width 58 height 23
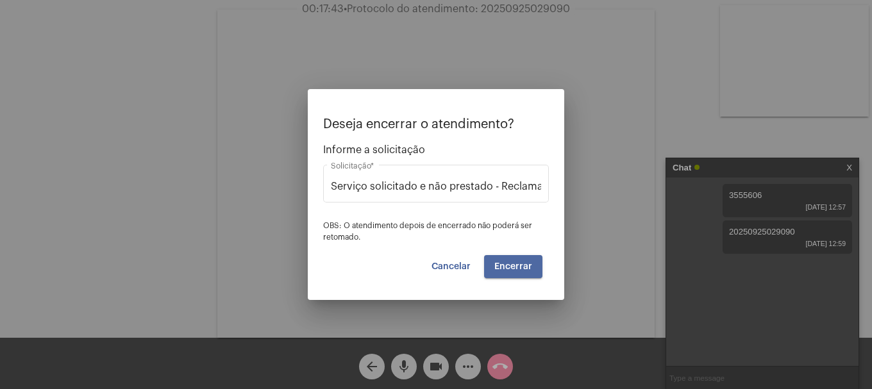
click at [528, 258] on button "Encerrar" at bounding box center [513, 266] width 58 height 23
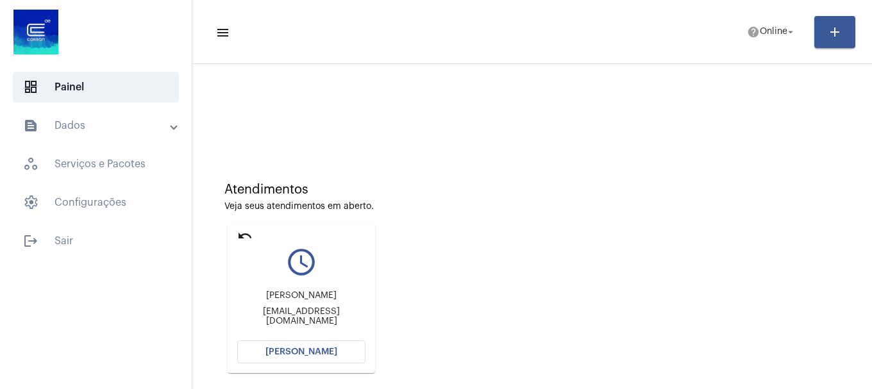
scroll to position [64, 0]
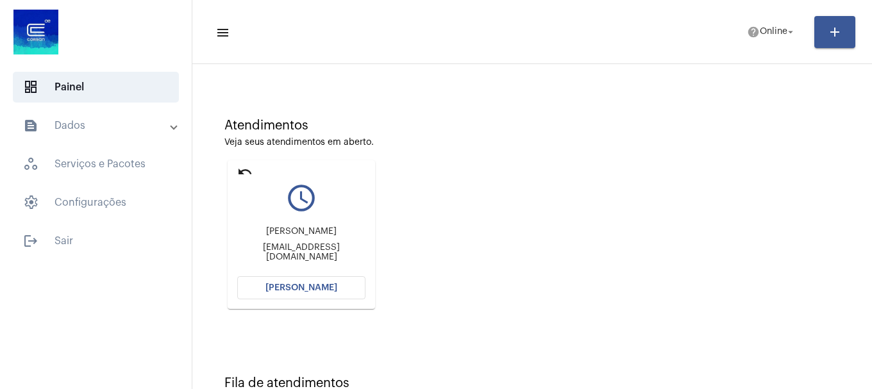
click at [319, 287] on span "Abrir Chamada" at bounding box center [301, 287] width 72 height 9
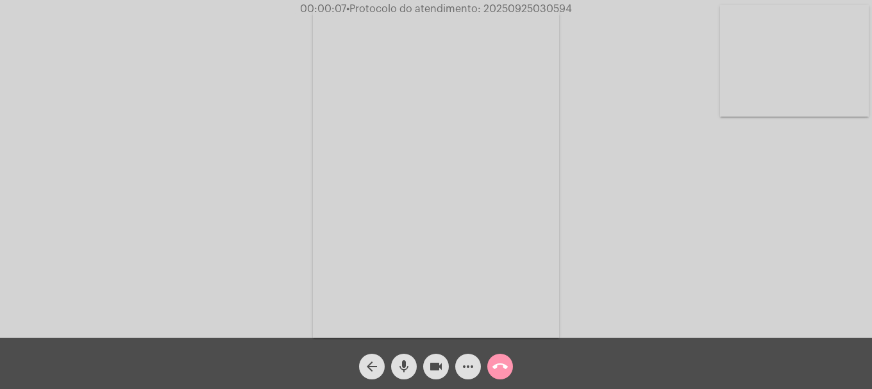
click at [647, 206] on div "Acessando Câmera e Microfone..." at bounding box center [435, 172] width 869 height 338
click at [780, 86] on video at bounding box center [794, 61] width 149 height 112
click at [519, 9] on span "• Protocolo do atendimento: 20250925030594" at bounding box center [457, 9] width 226 height 10
copy span "20250925030594"
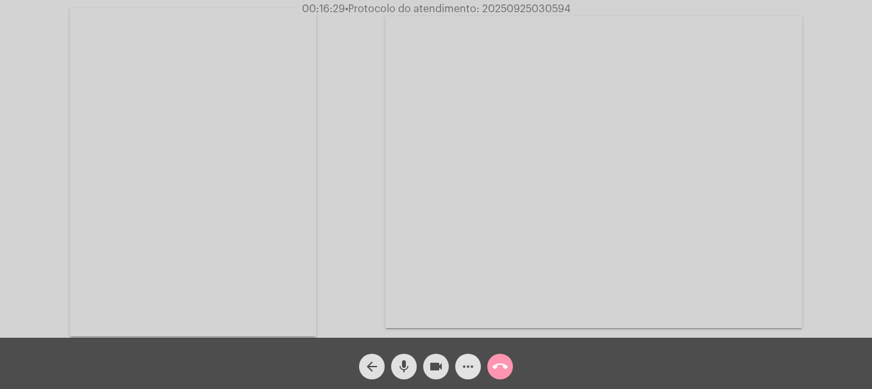
click at [470, 368] on mat-icon "more_horiz" at bounding box center [467, 366] width 15 height 15
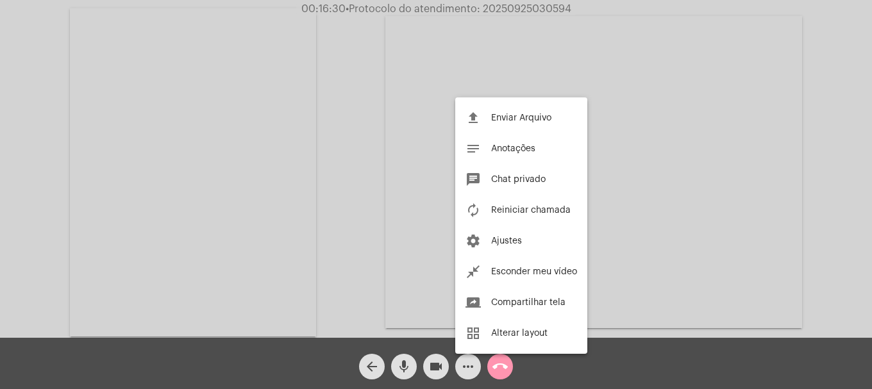
click at [547, 176] on button "chat Chat privado" at bounding box center [521, 179] width 132 height 31
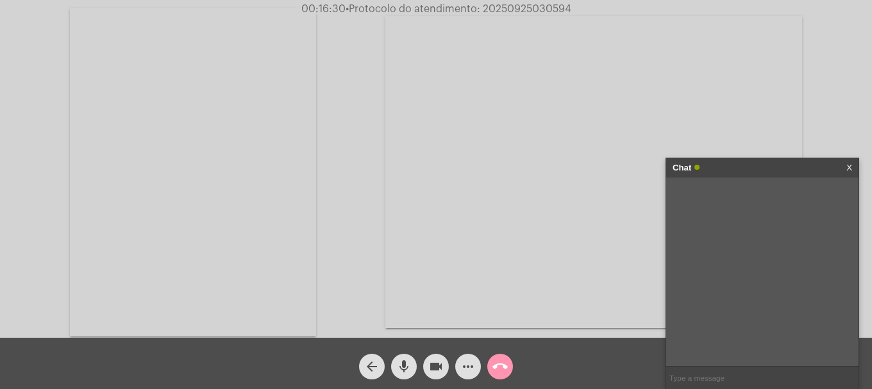
click at [678, 379] on input "text" at bounding box center [762, 378] width 192 height 22
paste input "20250925030594"
type input "20250925030594"
click at [499, 379] on span "call_end" at bounding box center [499, 367] width 15 height 26
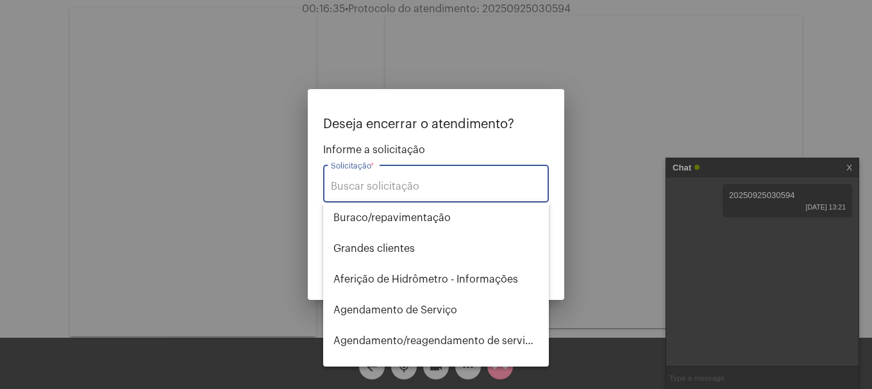
click at [413, 189] on input "Solicitação *" at bounding box center [436, 187] width 210 height 12
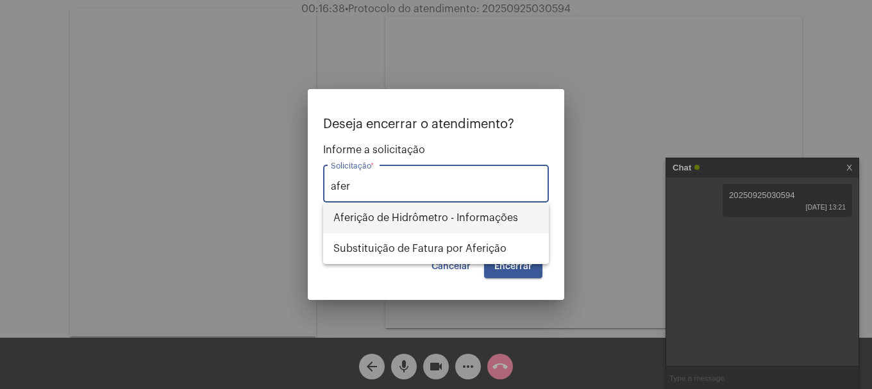
click at [416, 219] on span "Aferição de Hidrômetro - Informações" at bounding box center [435, 218] width 205 height 31
type input "Aferição de Hidrômetro - Informações"
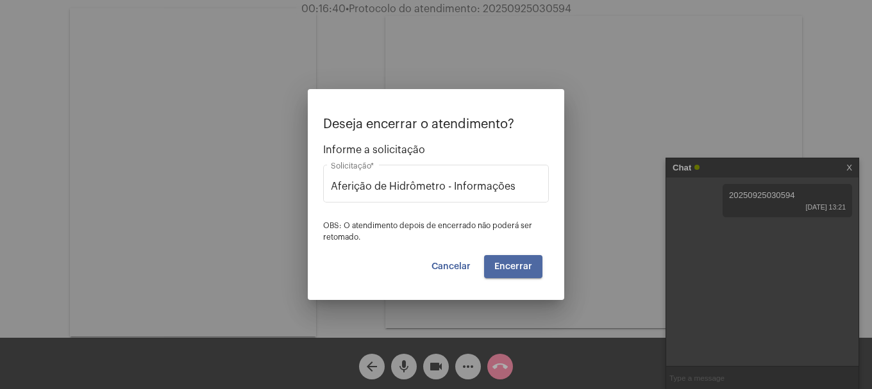
click at [519, 265] on span "Encerrar" at bounding box center [513, 266] width 38 height 9
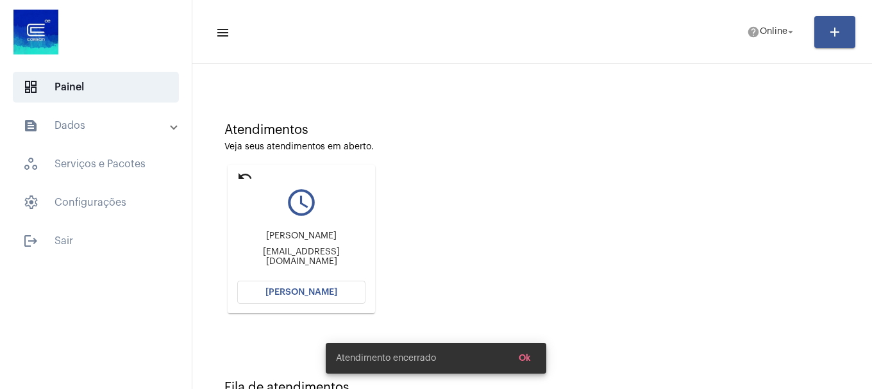
scroll to position [112, 0]
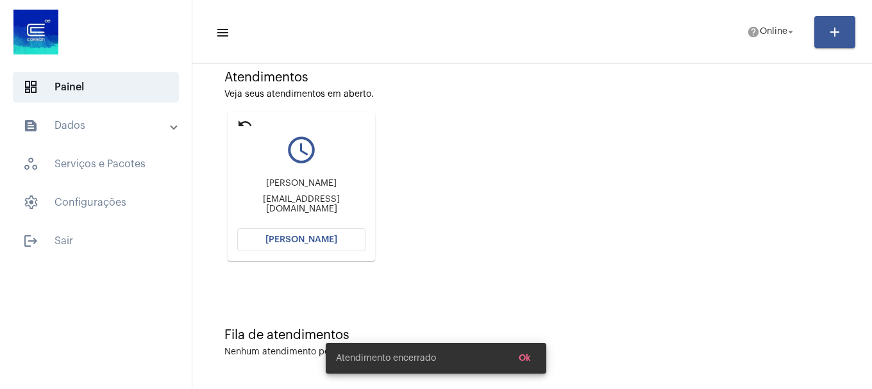
click at [290, 233] on button "Abrir Chamada" at bounding box center [301, 239] width 128 height 23
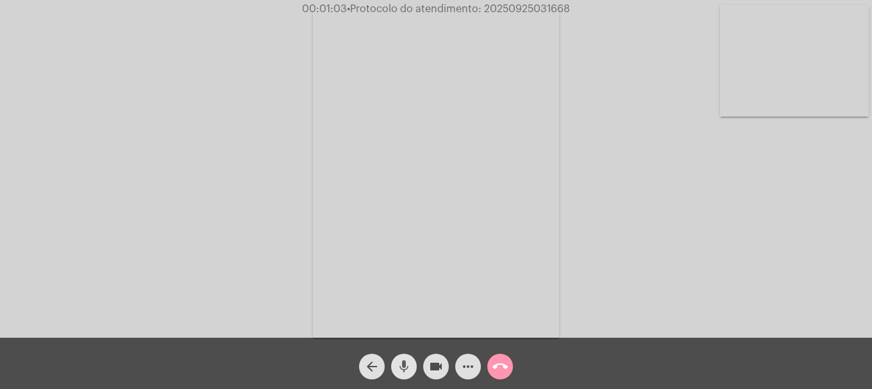
click at [411, 363] on button "mic" at bounding box center [404, 367] width 26 height 26
click at [432, 372] on mat-icon "videocam" at bounding box center [435, 366] width 15 height 15
click at [442, 377] on span "videocam_off" at bounding box center [435, 367] width 15 height 26
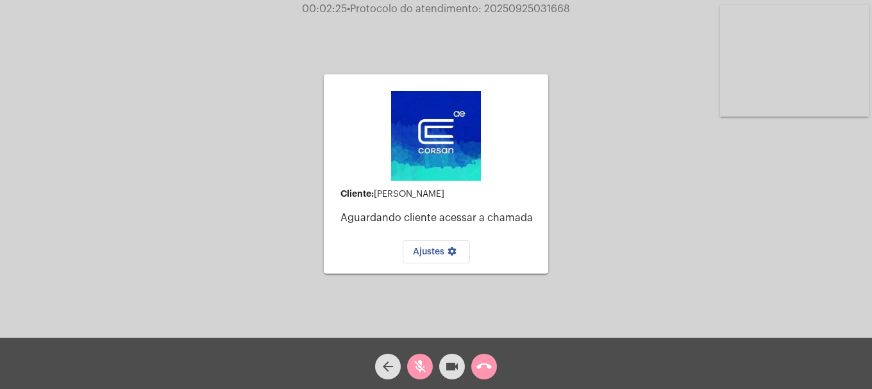
click at [425, 375] on span "mic_off" at bounding box center [419, 367] width 15 height 26
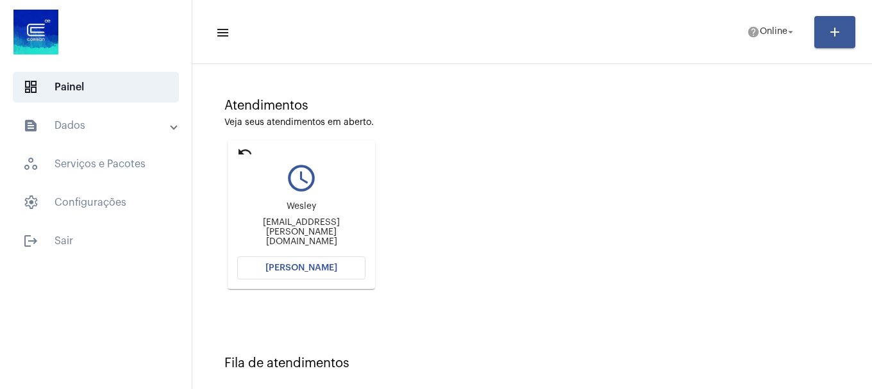
scroll to position [76, 0]
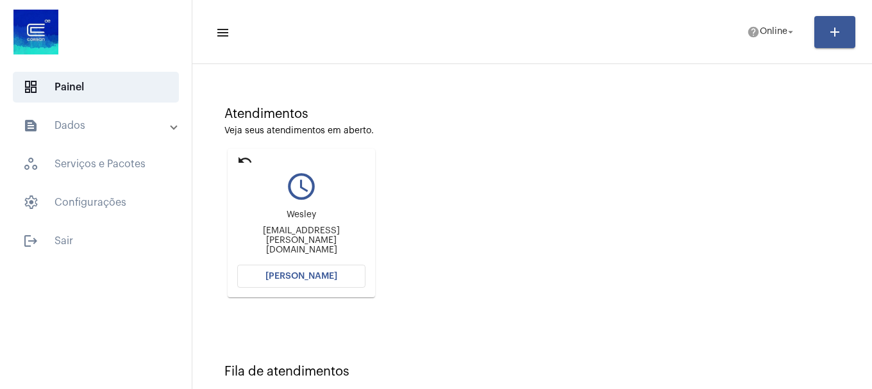
click at [339, 270] on button "[PERSON_NAME]" at bounding box center [301, 276] width 128 height 23
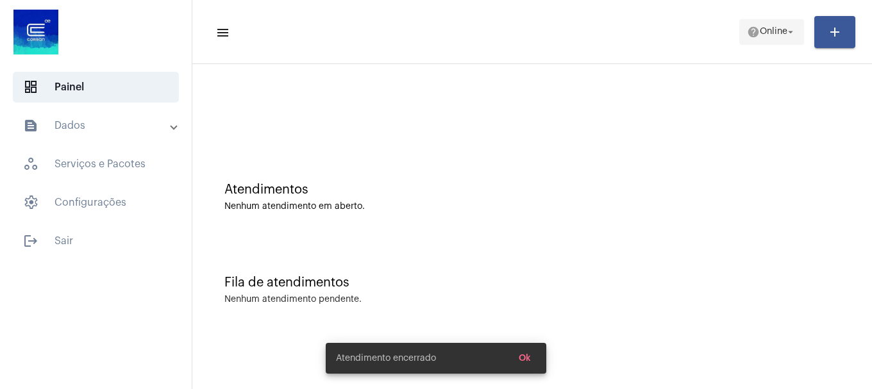
click at [758, 19] on button "help Online arrow_drop_down" at bounding box center [771, 32] width 65 height 26
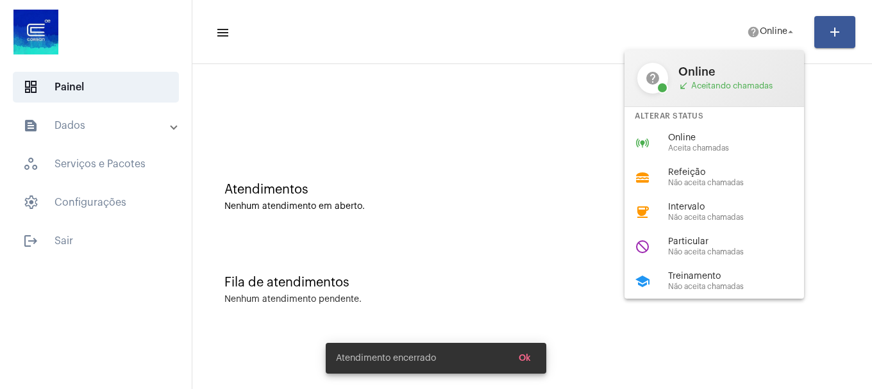
click at [750, 124] on div "Alterar Status" at bounding box center [713, 116] width 179 height 19
click at [744, 138] on div at bounding box center [532, 108] width 667 height 74
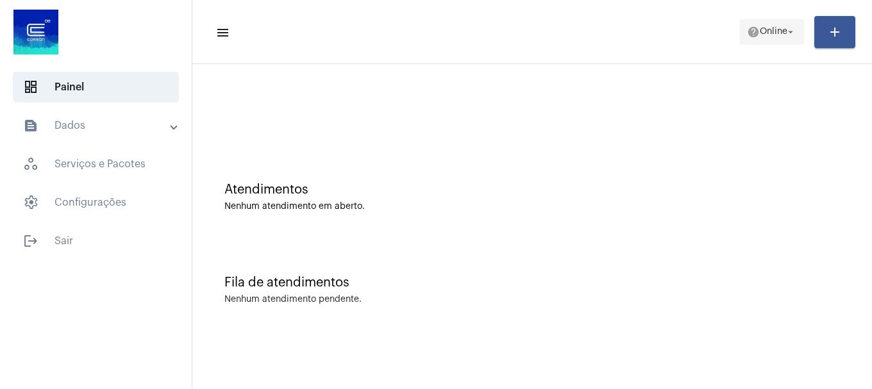
click at [783, 23] on span "help Online arrow_drop_down" at bounding box center [771, 31] width 49 height 23
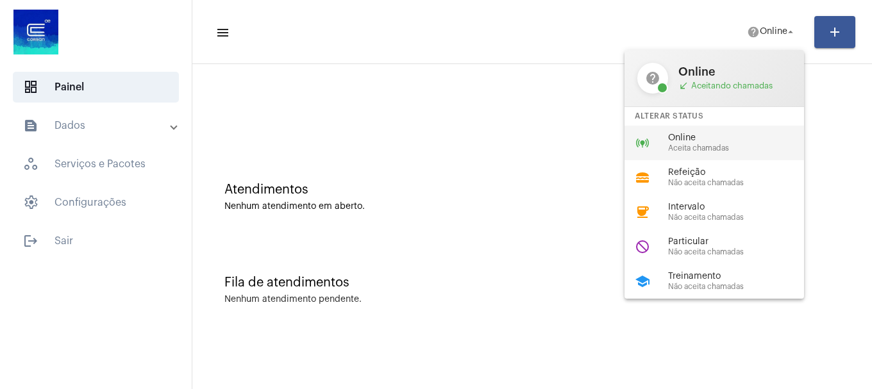
click at [757, 142] on span "Online" at bounding box center [741, 138] width 146 height 10
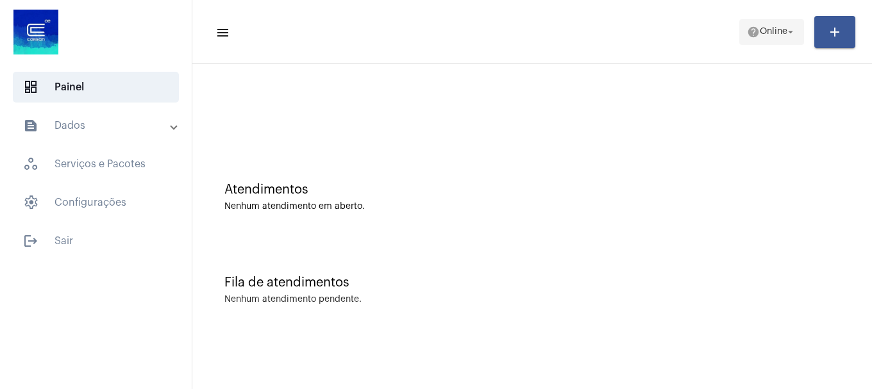
click at [784, 31] on span "Online" at bounding box center [774, 32] width 28 height 9
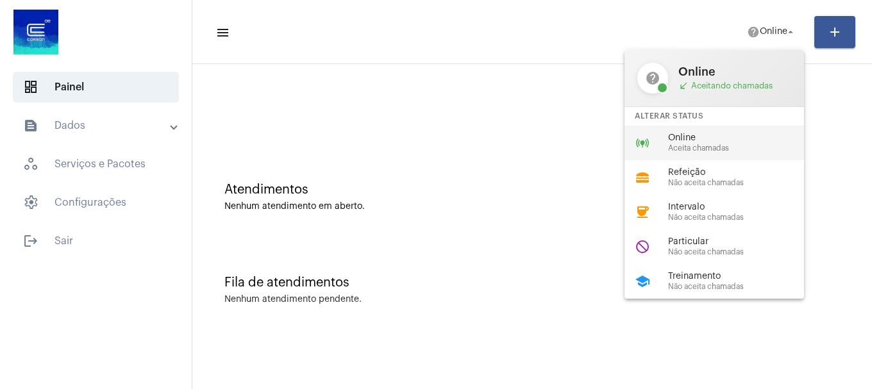
click at [722, 144] on span "Aceita chamadas" at bounding box center [741, 148] width 146 height 8
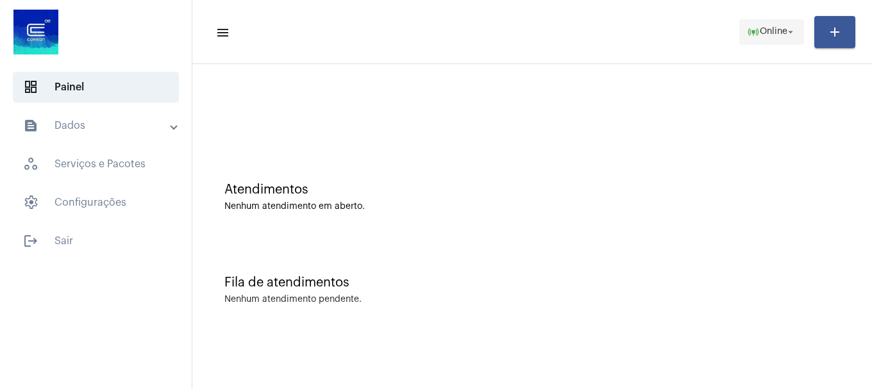
click at [781, 30] on span "Online" at bounding box center [774, 32] width 28 height 9
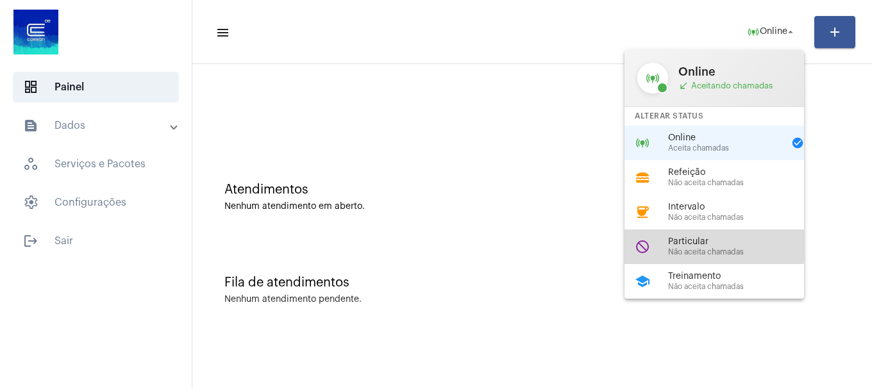
click at [704, 246] on span "Particular" at bounding box center [741, 242] width 146 height 10
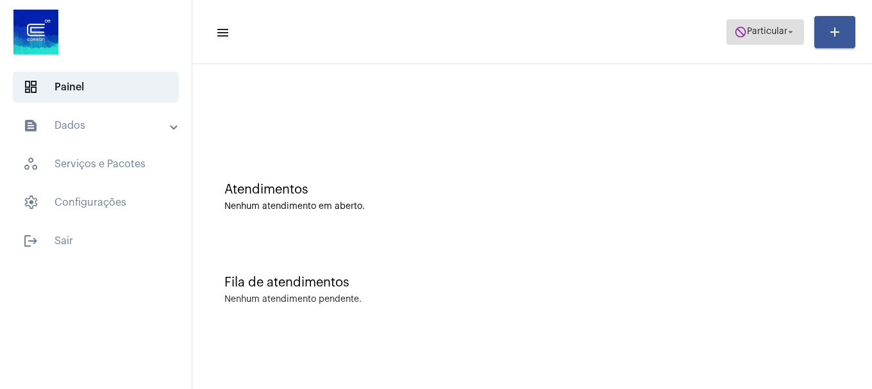
click at [753, 35] on span "Particular" at bounding box center [767, 32] width 40 height 9
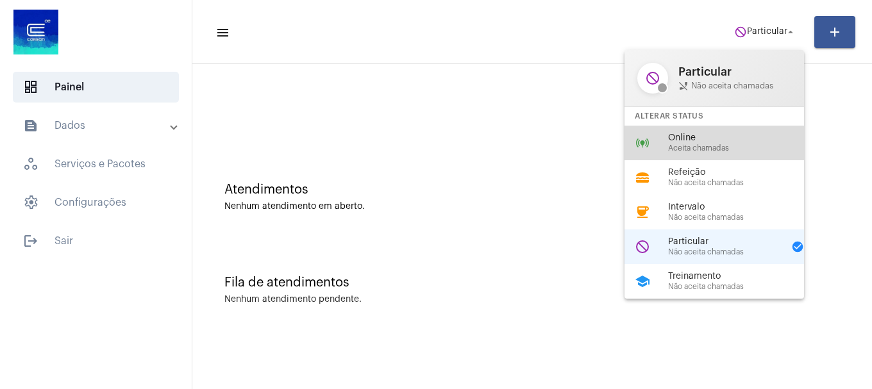
click at [726, 141] on span "Online" at bounding box center [741, 138] width 146 height 10
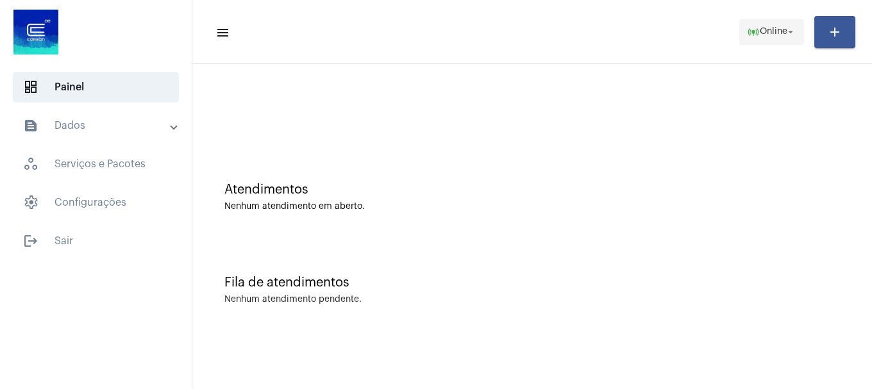
drag, startPoint x: 753, startPoint y: 48, endPoint x: 761, endPoint y: 38, distance: 12.8
click at [754, 48] on mat-toolbar-row "menu online_prediction Online arrow_drop_down add" at bounding box center [531, 32] width 679 height 41
click at [761, 35] on span "Online" at bounding box center [774, 32] width 28 height 9
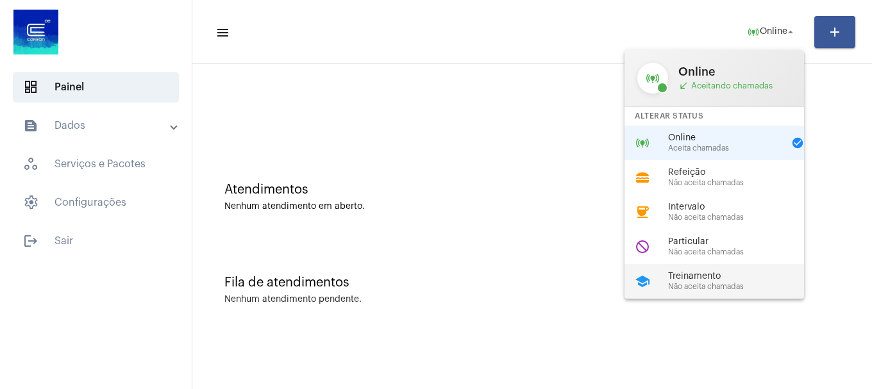
click at [738, 274] on span "Treinamento" at bounding box center [741, 277] width 146 height 10
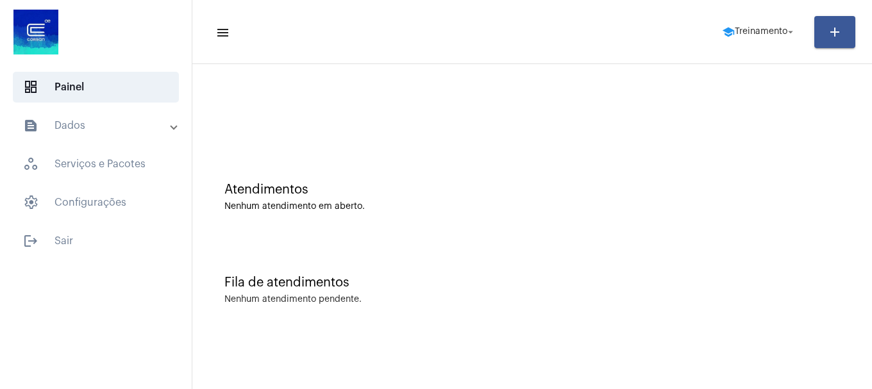
click at [782, 47] on mat-toolbar-row "menu school Treinamento arrow_drop_down add" at bounding box center [531, 32] width 679 height 41
click at [779, 38] on span "school Treinamento arrow_drop_down" at bounding box center [759, 31] width 74 height 23
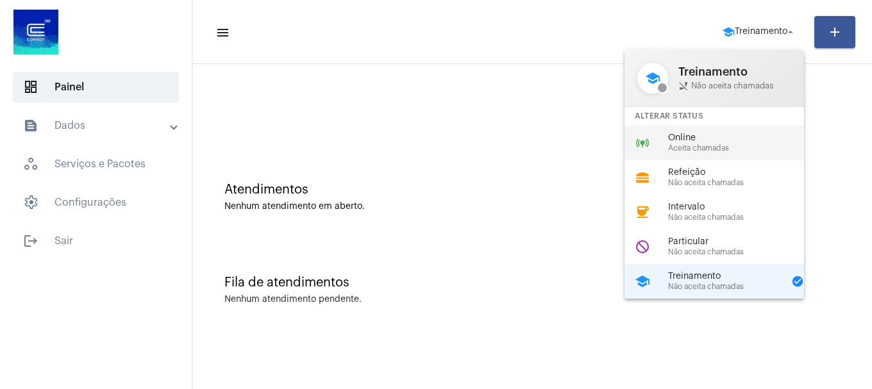
click at [766, 129] on div "online_prediction Online Aceita chamadas" at bounding box center [724, 143] width 200 height 35
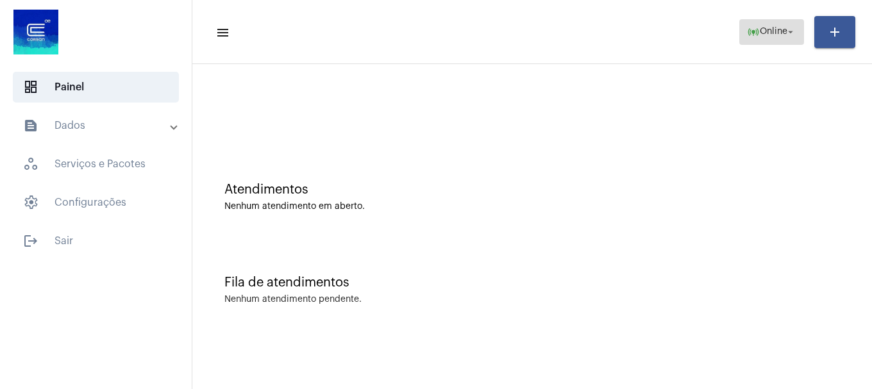
click at [763, 33] on span "Online" at bounding box center [774, 32] width 28 height 9
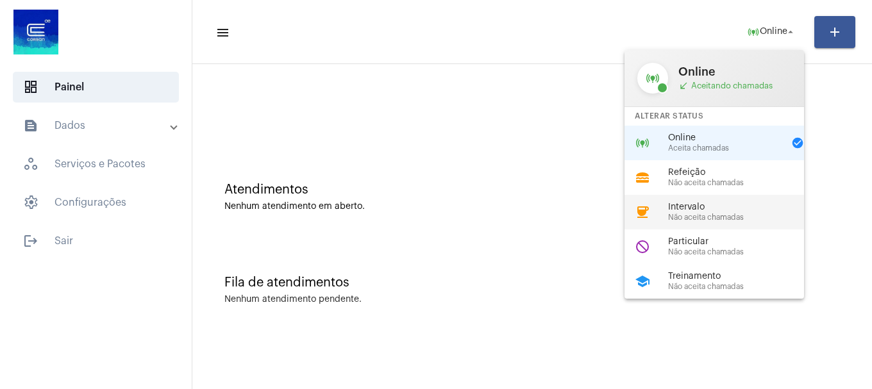
click at [728, 214] on span "Não aceita chamadas" at bounding box center [741, 217] width 146 height 8
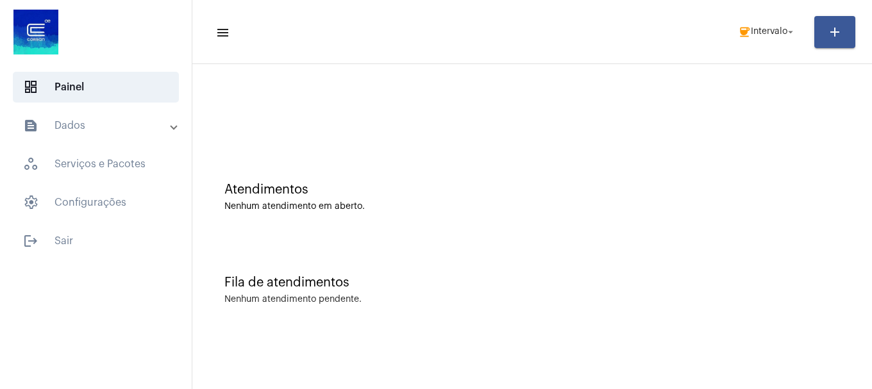
click at [542, 253] on div "Fila de atendimentos Nenhum atendimento pendente." at bounding box center [532, 283] width 667 height 93
